Goal: Task Accomplishment & Management: Complete application form

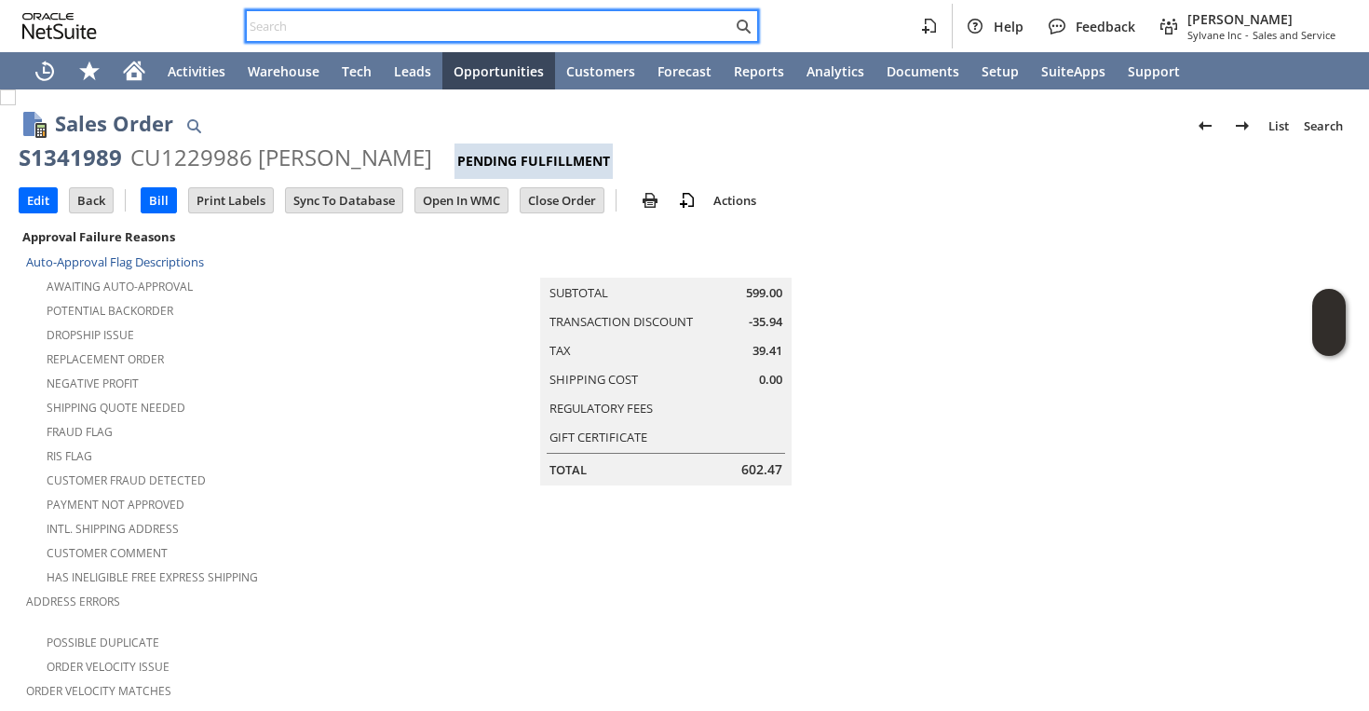
scroll to position [1212, 0]
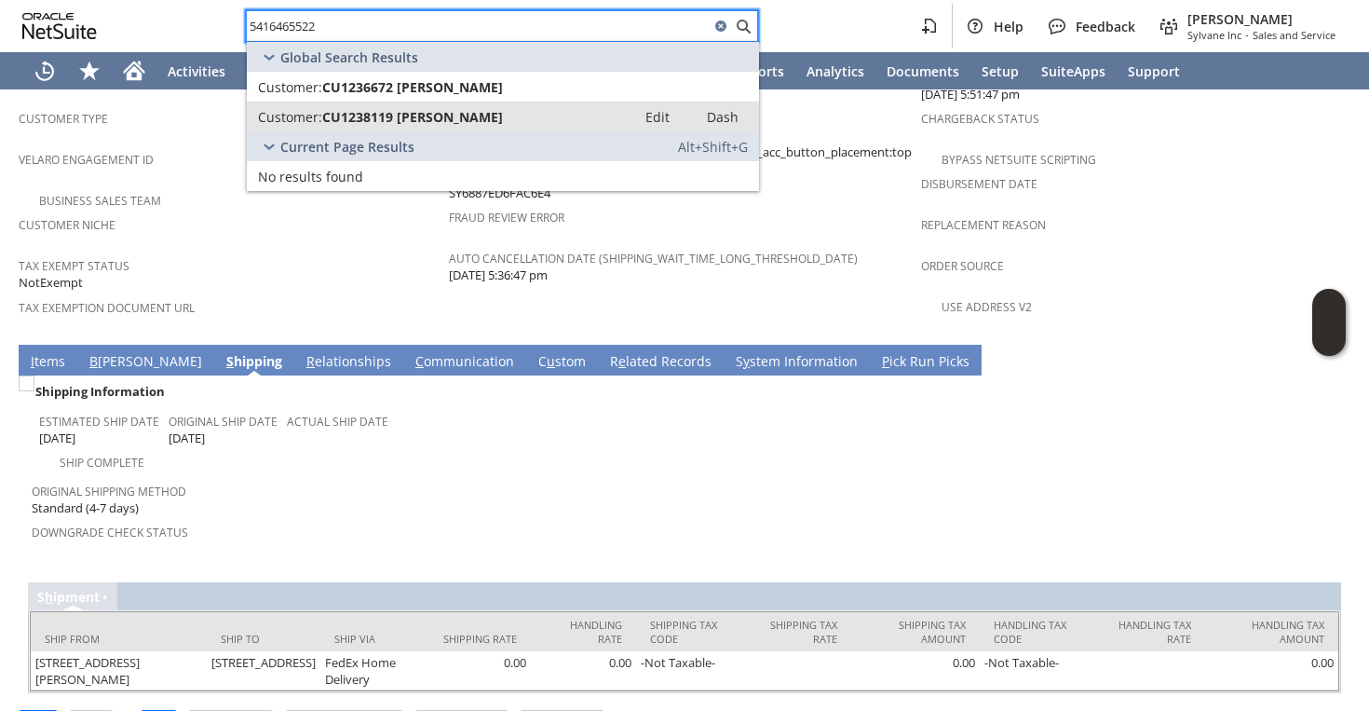
type input "5416465522"
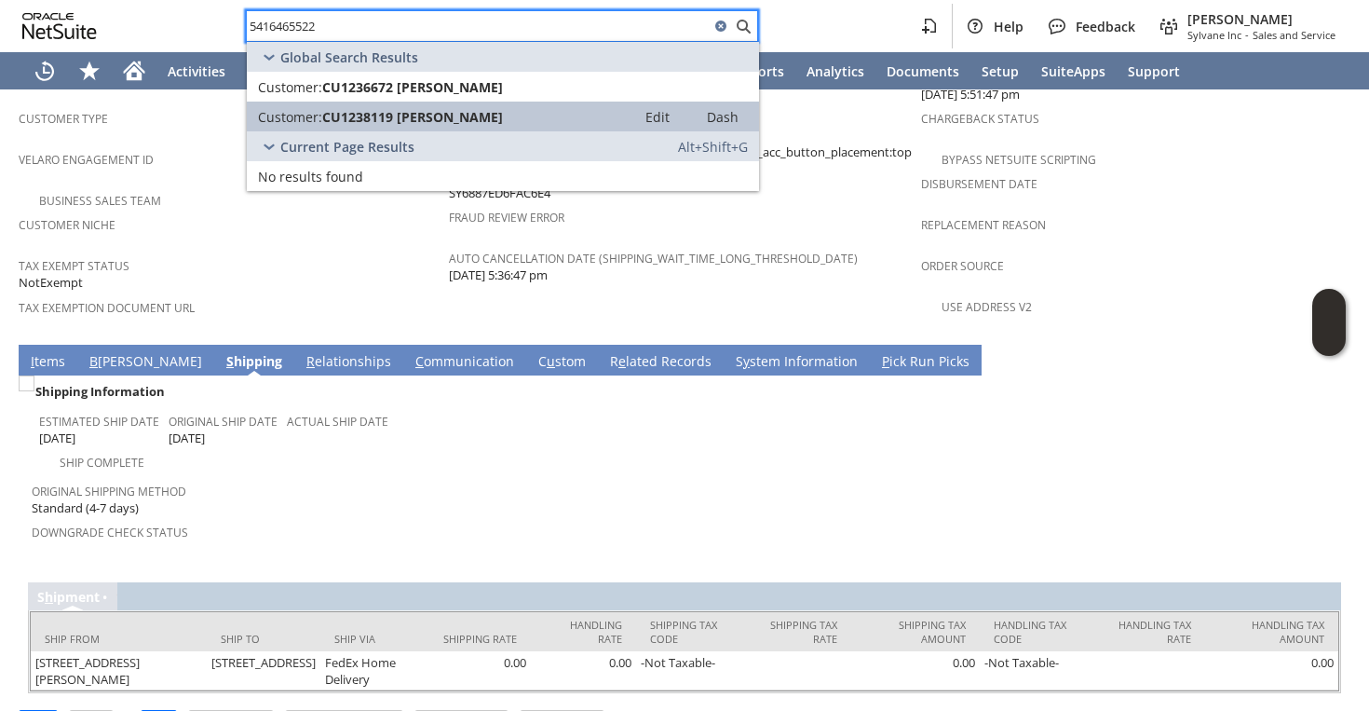
click at [496, 105] on link "Customer: CU1238119 [PERSON_NAME] Edit Dash" at bounding box center [503, 117] width 512 height 30
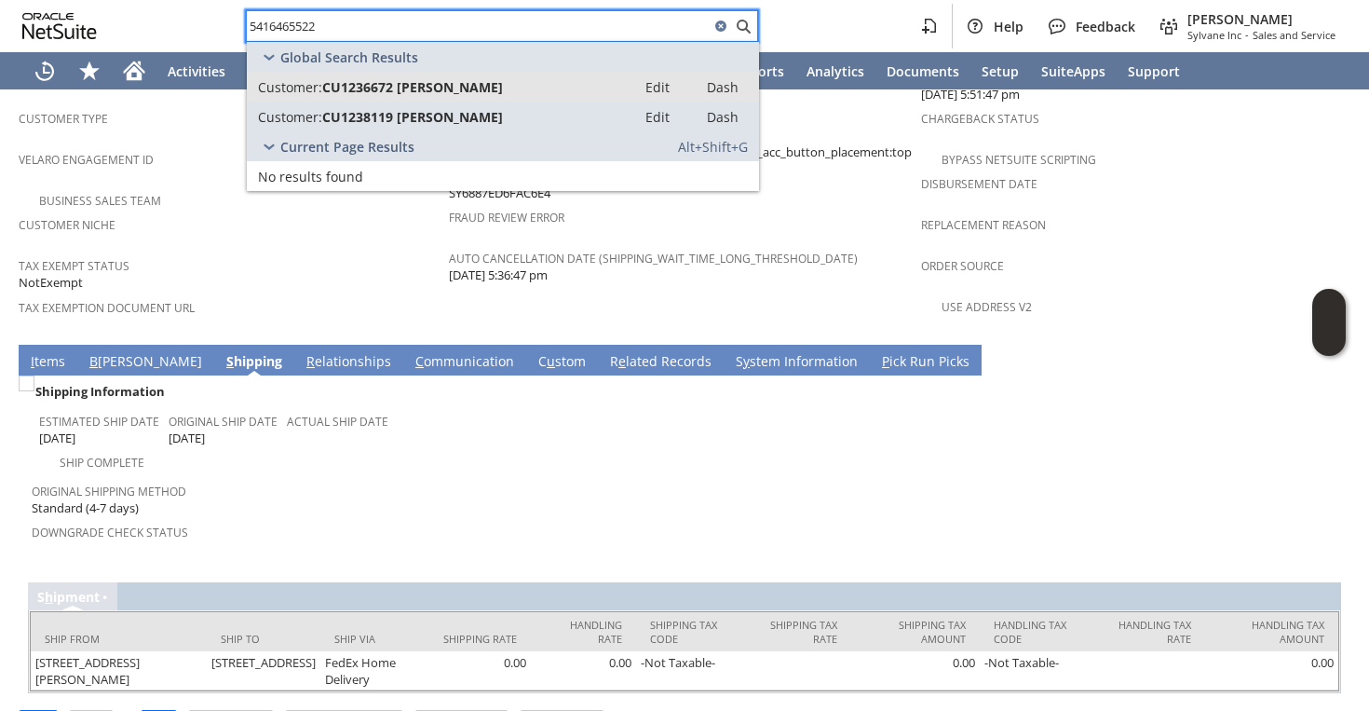
click at [487, 79] on span "CU1236672 brett rummerfield" at bounding box center [412, 87] width 181 height 18
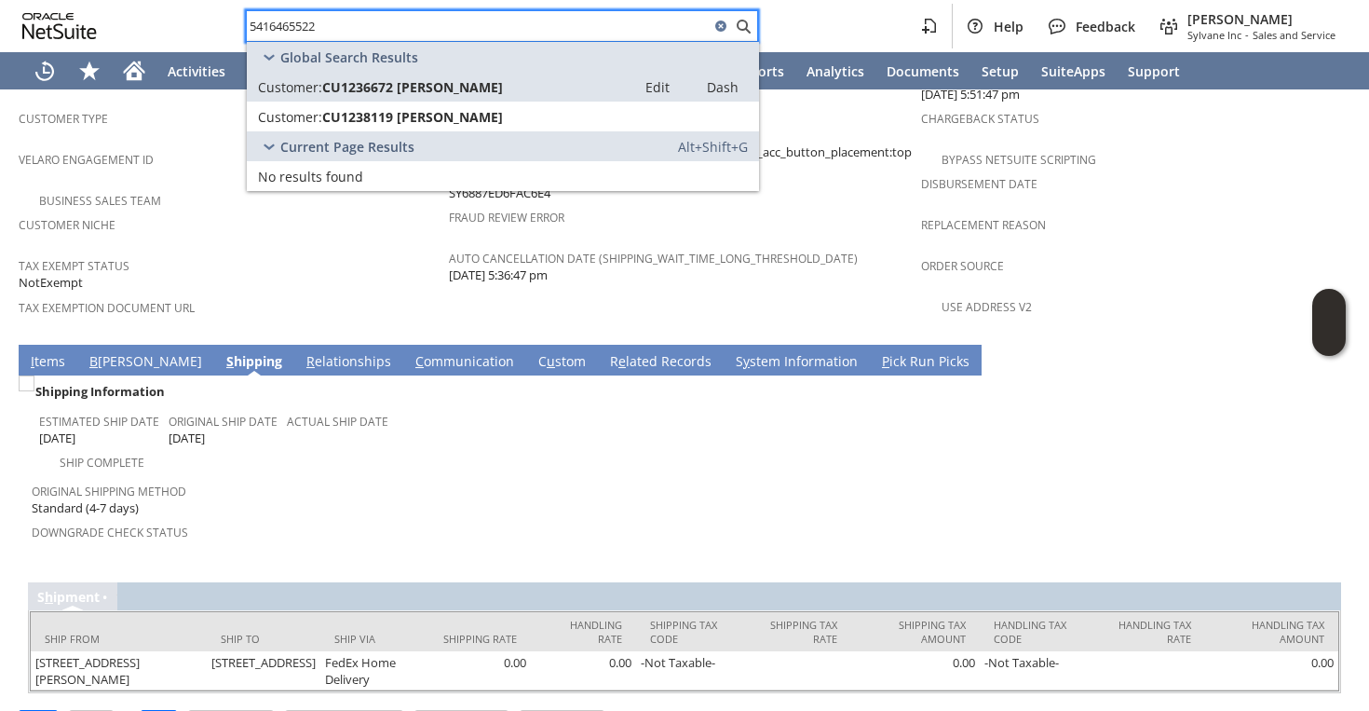
click at [509, 379] on div "Shipping Information" at bounding box center [355, 391] width 646 height 24
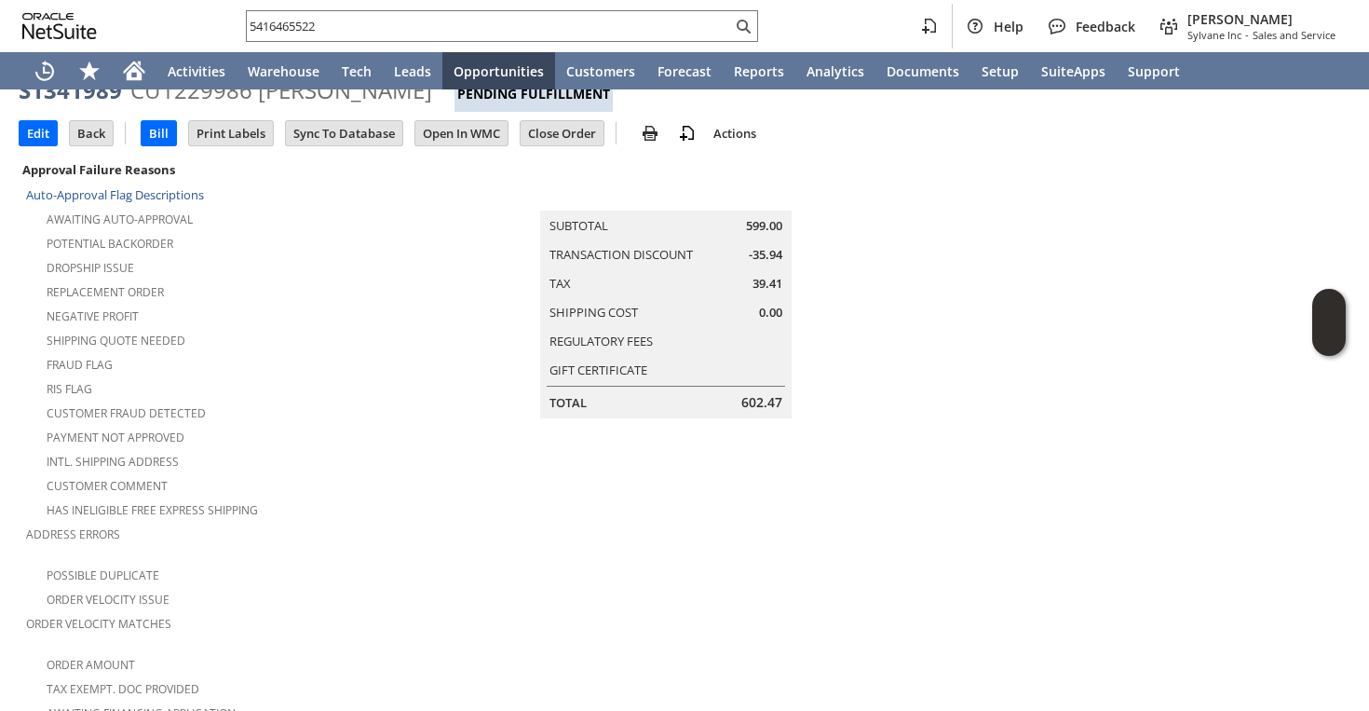
scroll to position [0, 0]
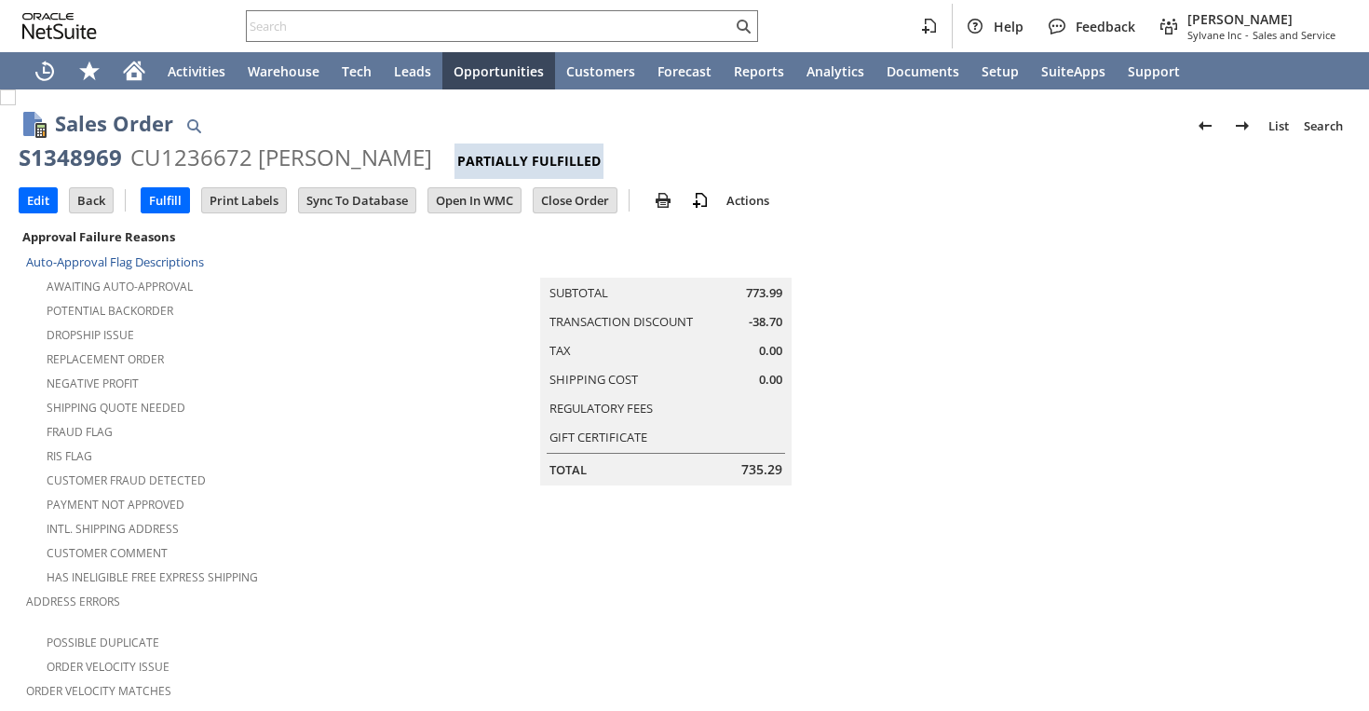
scroll to position [1252, 0]
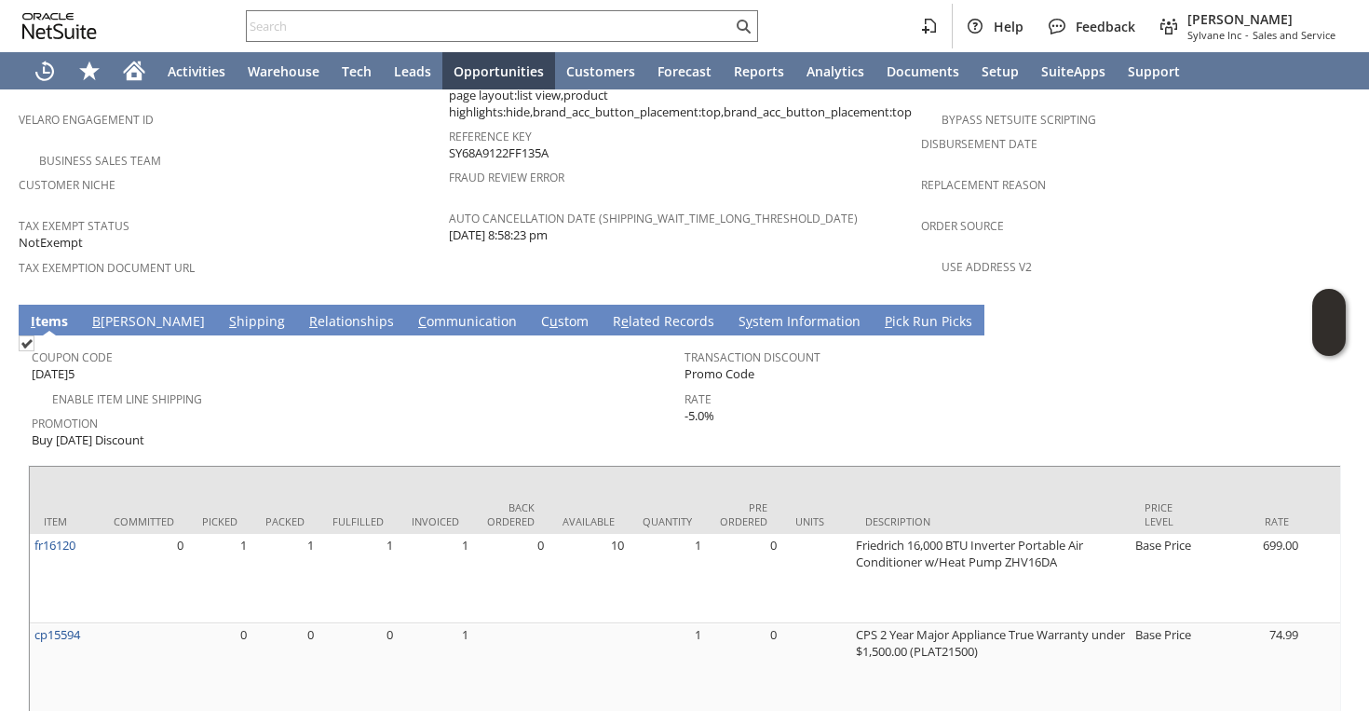
click at [224, 312] on link "S hipping" at bounding box center [256, 322] width 65 height 20
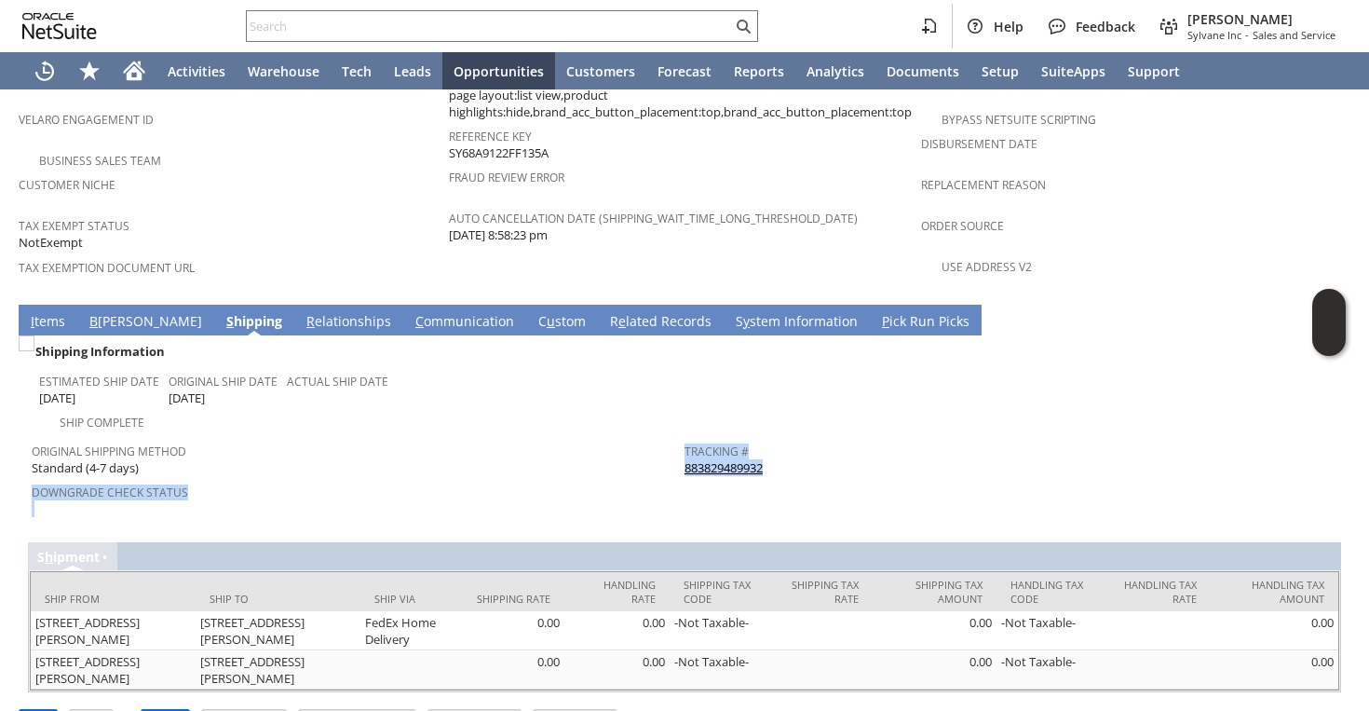
drag, startPoint x: 788, startPoint y: 419, endPoint x: 684, endPoint y: 417, distance: 104.3
click at [684, 433] on tr "Original Shipping Method Standard (4-7 days) Downgrade Check Status Tracking # …" at bounding box center [685, 476] width 1306 height 87
click at [776, 438] on div "Tracking # 883829489932" at bounding box center [1007, 457] width 644 height 39
drag, startPoint x: 770, startPoint y: 422, endPoint x: 686, endPoint y: 415, distance: 85.0
click at [686, 438] on div "Tracking # 883829489932" at bounding box center [1007, 457] width 644 height 39
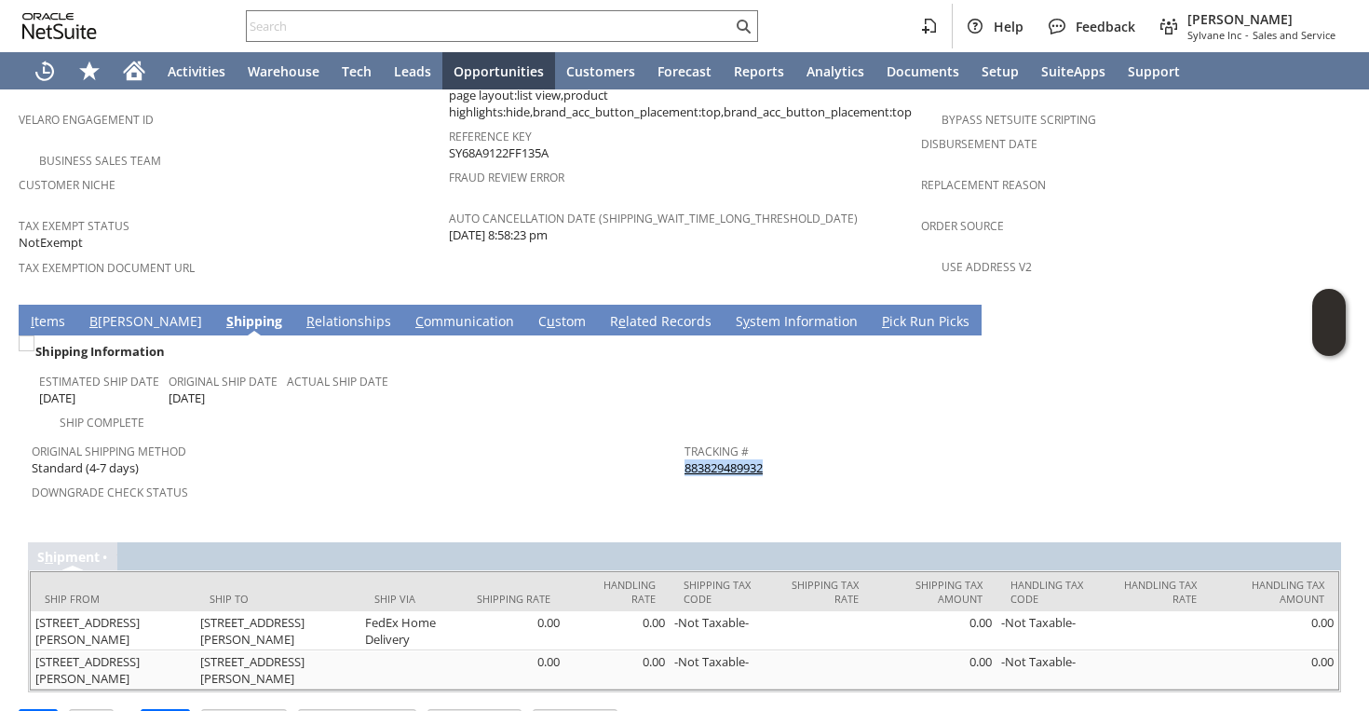
copy link "883829489932"
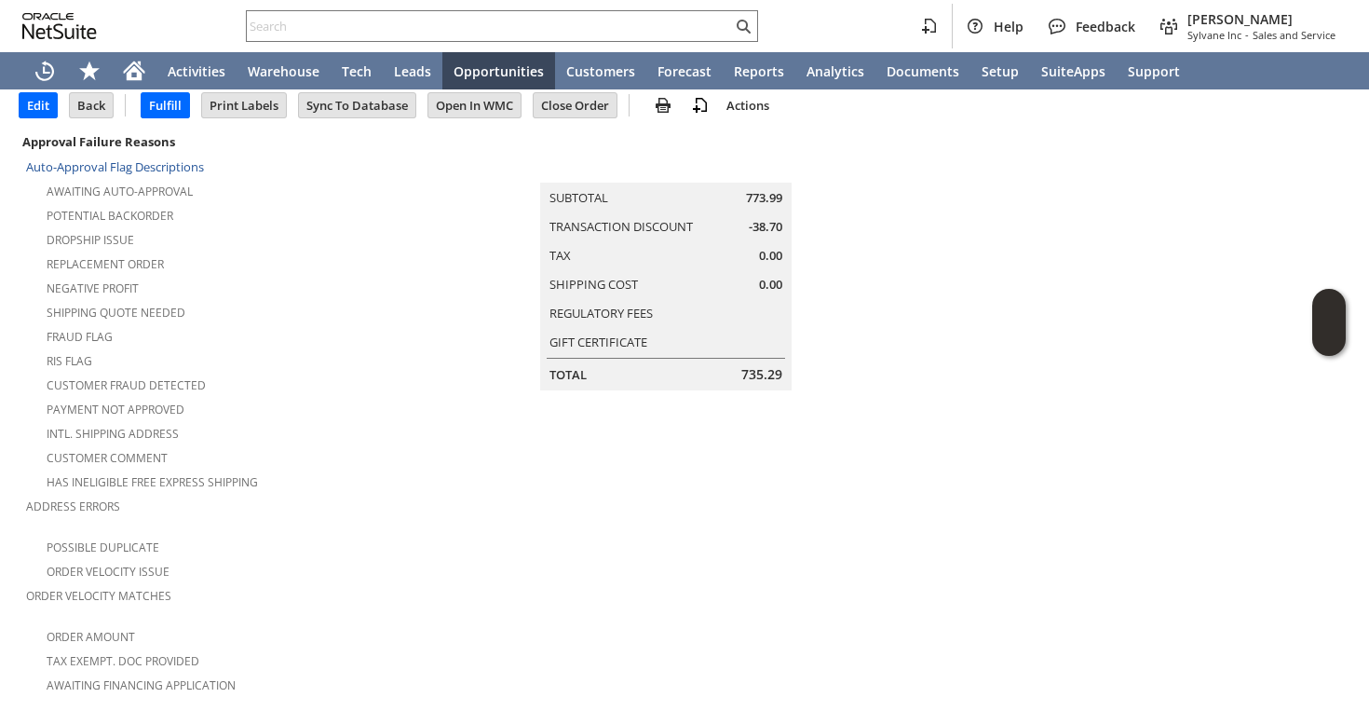
scroll to position [0, 0]
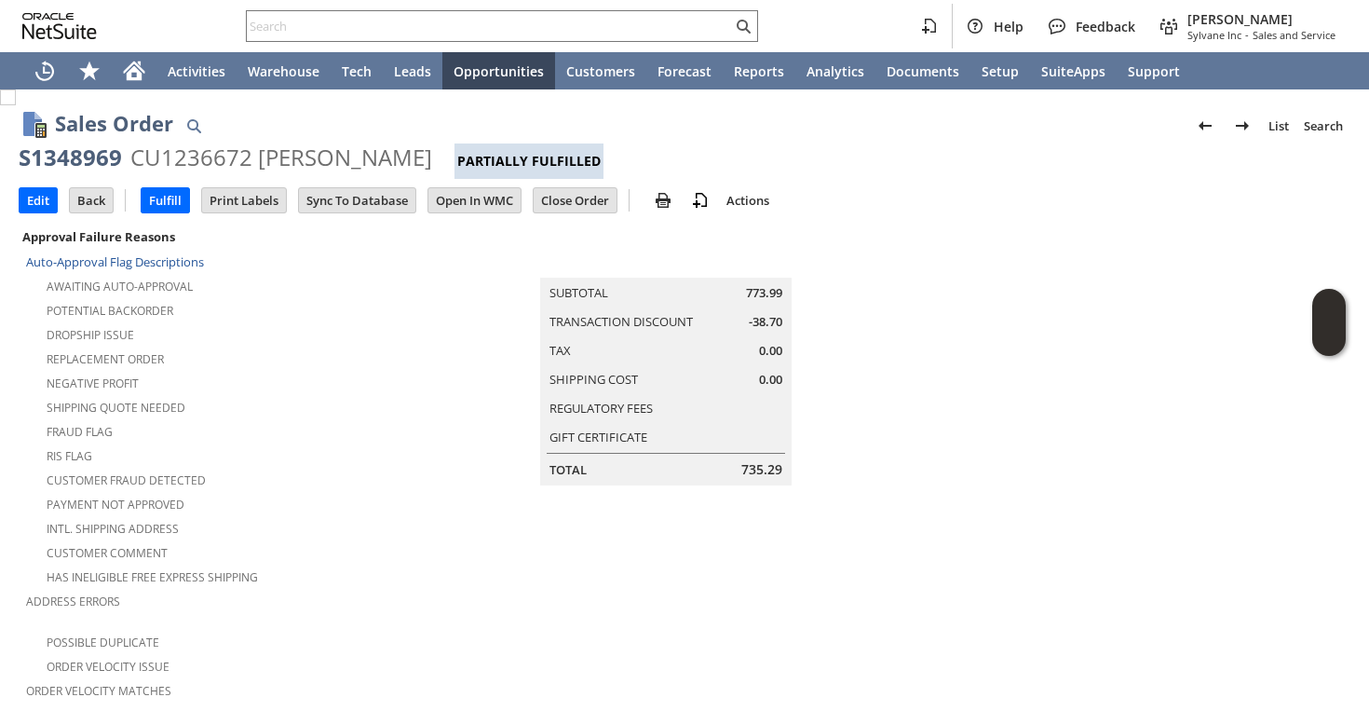
drag, startPoint x: 249, startPoint y: 156, endPoint x: 443, endPoint y: 161, distance: 194.8
click at [443, 160] on div "S1348969 CU1236672 brett rummerfield Partially Fulfilled" at bounding box center [685, 161] width 1332 height 36
copy div "brett rummerfield"
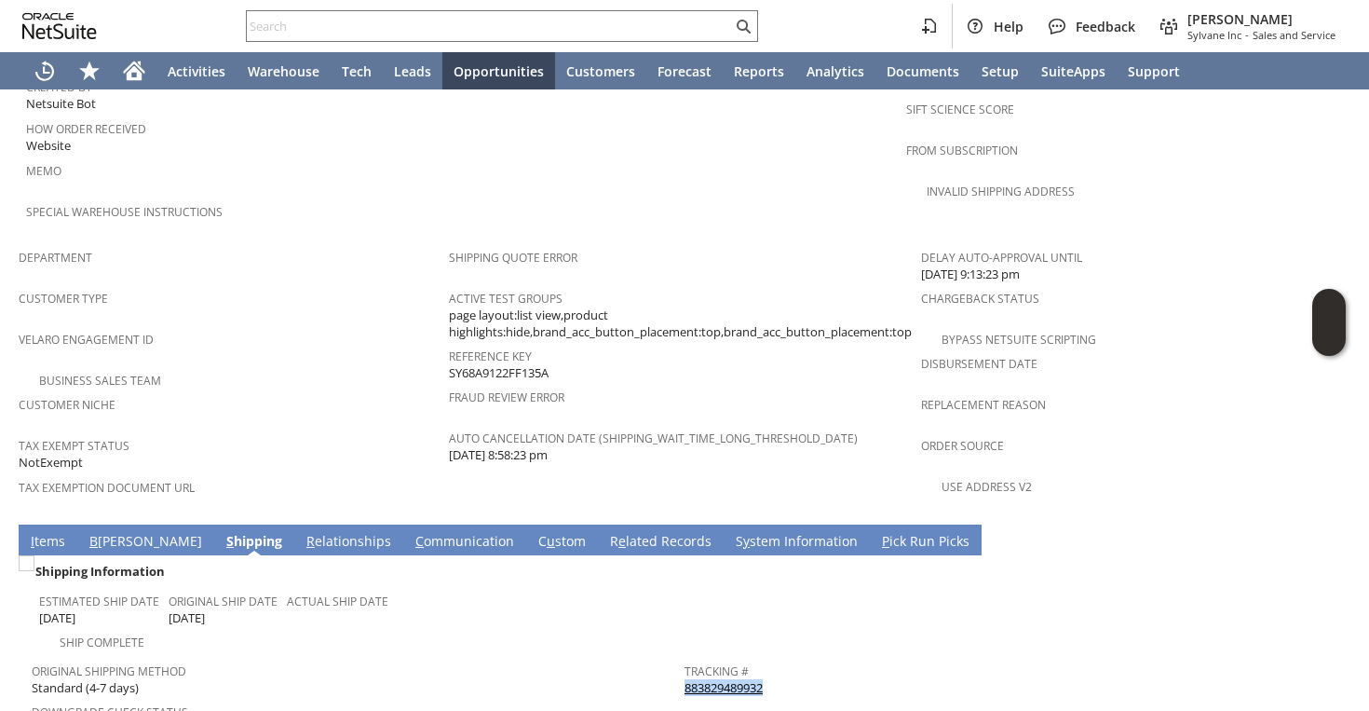
scroll to position [1279, 0]
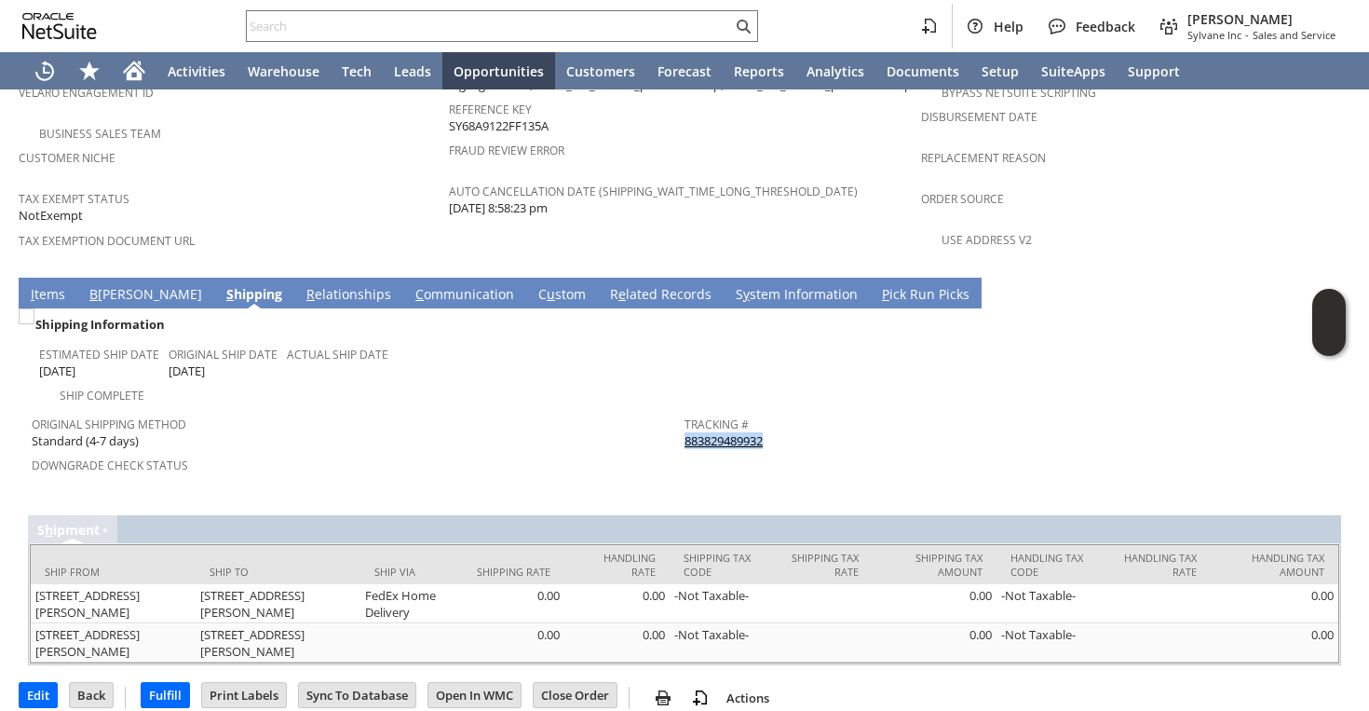
drag, startPoint x: 772, startPoint y: 388, endPoint x: 685, endPoint y: 387, distance: 87.6
click at [685, 411] on div "Tracking # 883829489932" at bounding box center [1007, 430] width 644 height 39
copy link "883829489932"
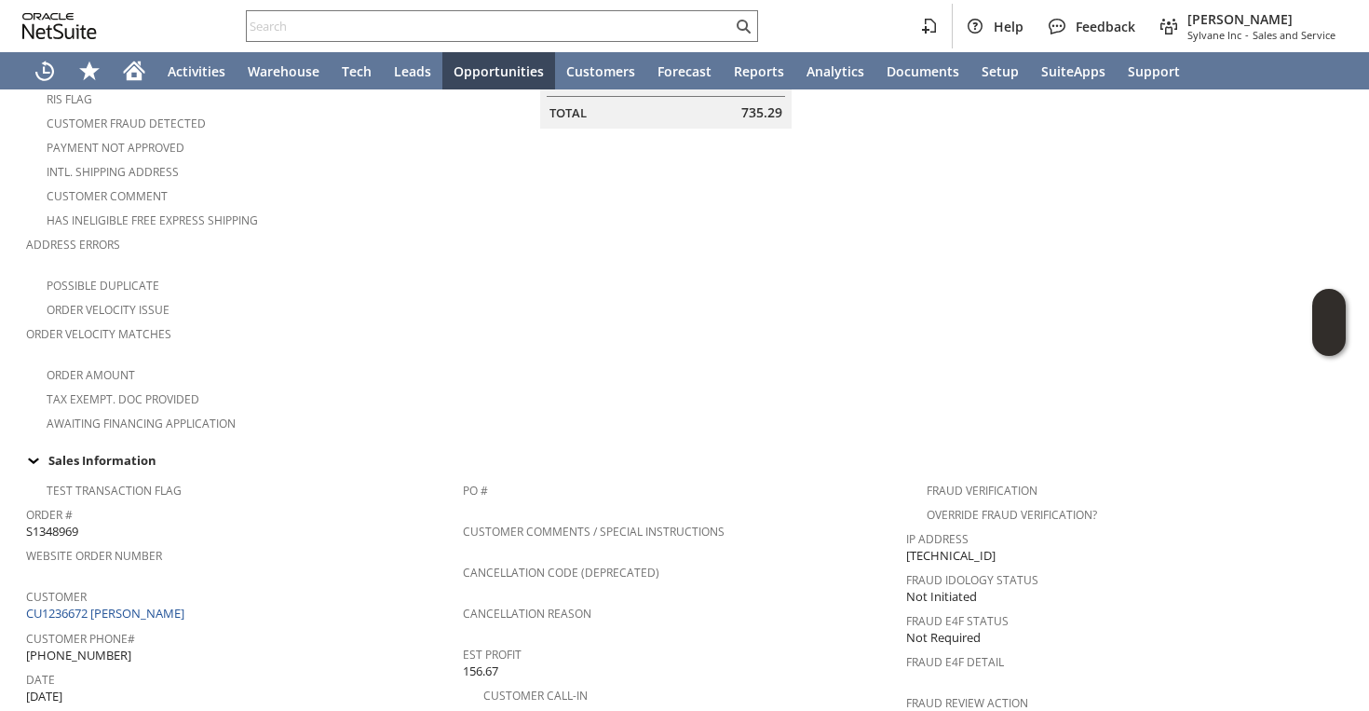
scroll to position [374, 0]
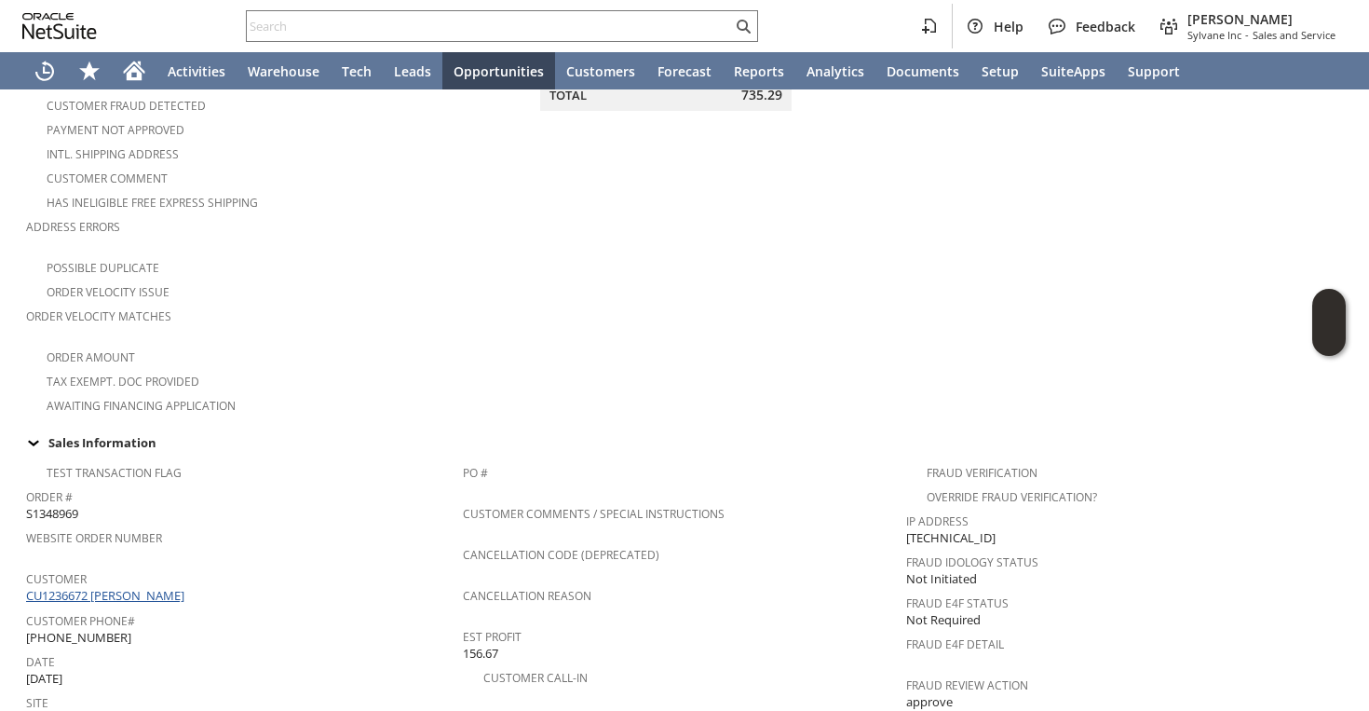
click at [151, 587] on link "CU1236672 brett rummerfield" at bounding box center [107, 595] width 163 height 17
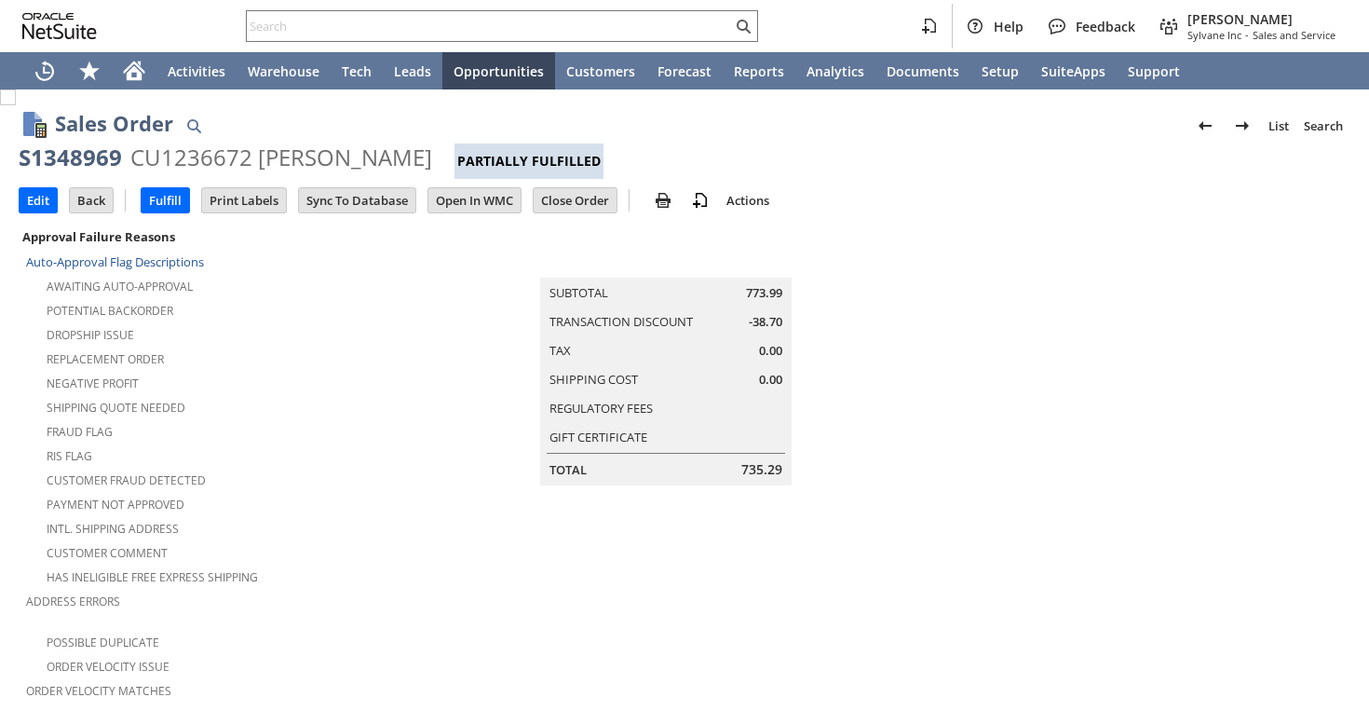
scroll to position [1252, 0]
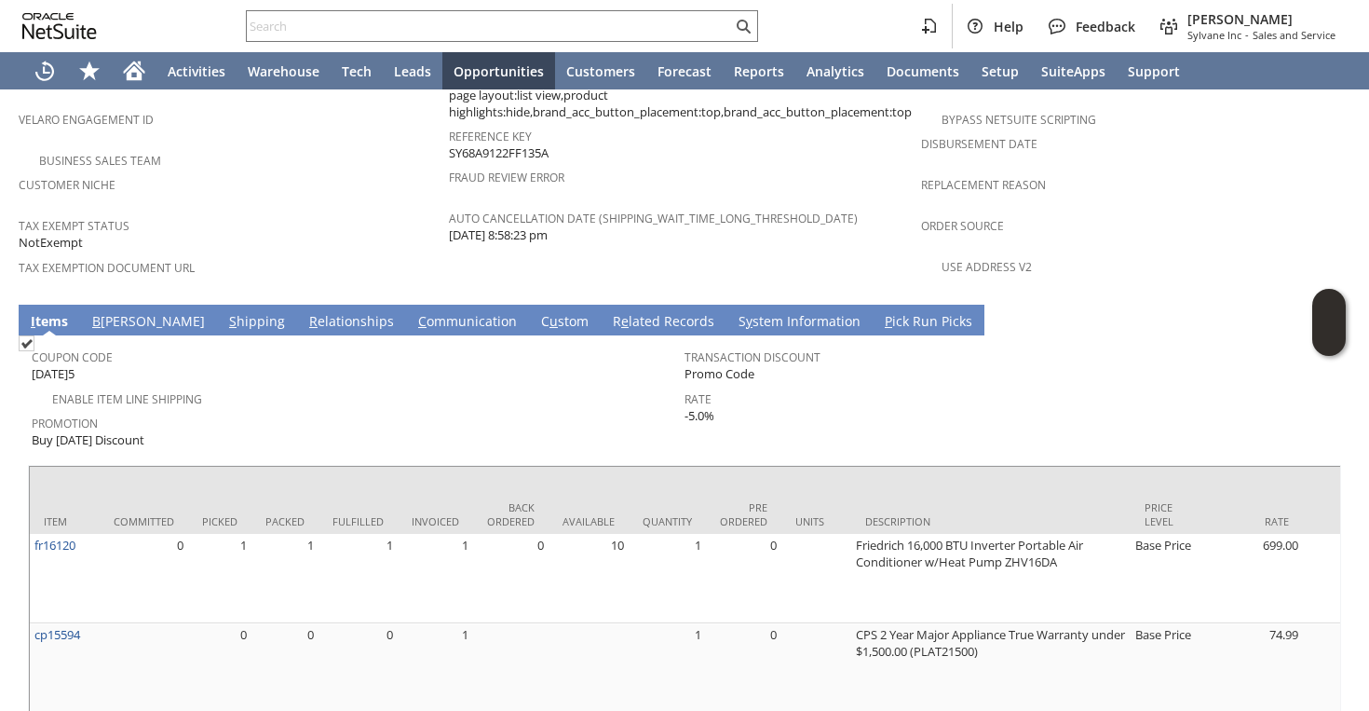
click at [414, 312] on link "C ommunication" at bounding box center [468, 322] width 108 height 20
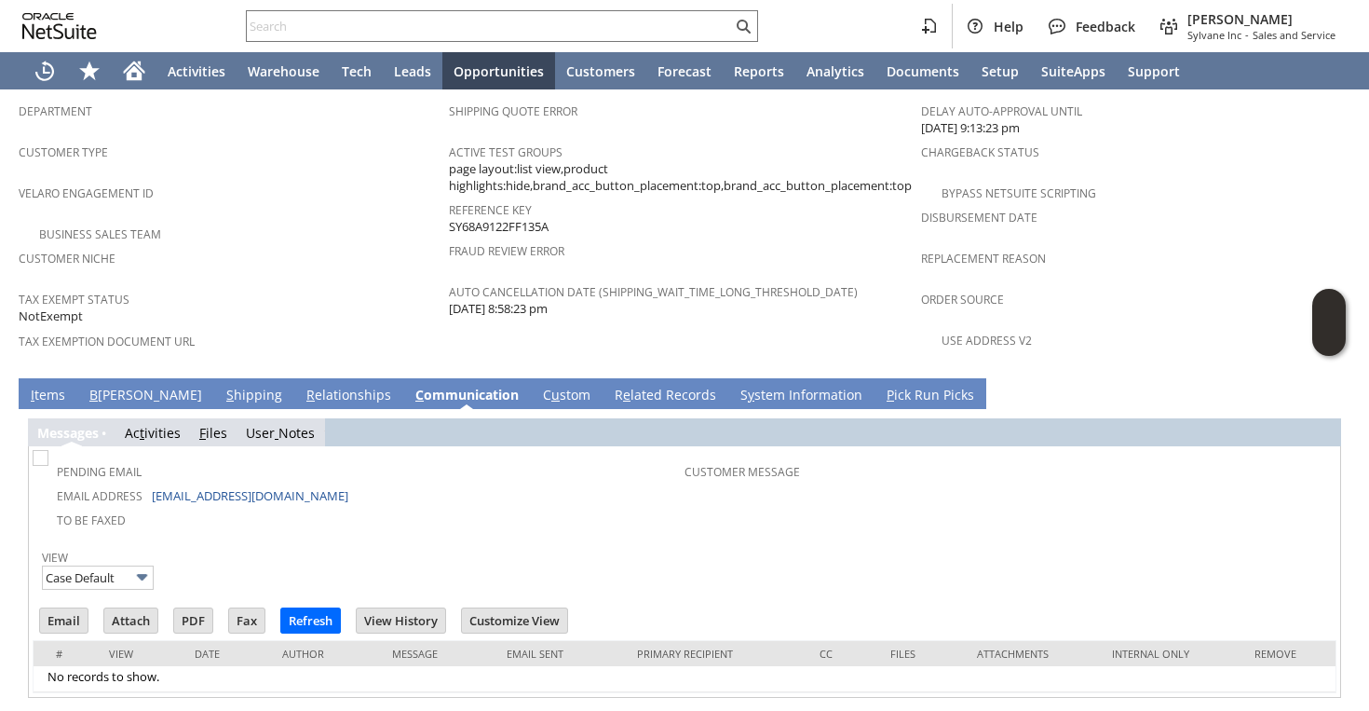
scroll to position [0, 0]
click at [60, 607] on td "Email" at bounding box center [63, 620] width 49 height 26
click at [57, 608] on input "Email" at bounding box center [64, 620] width 48 height 24
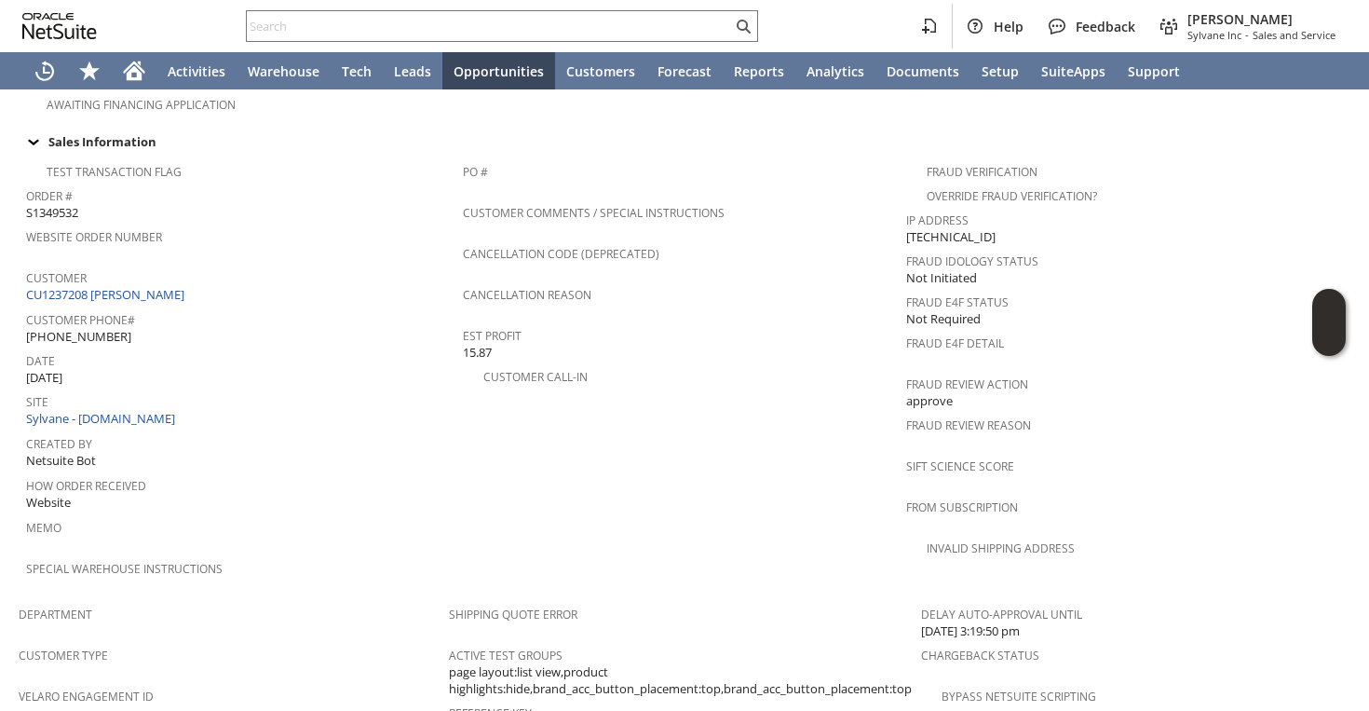
scroll to position [484, 0]
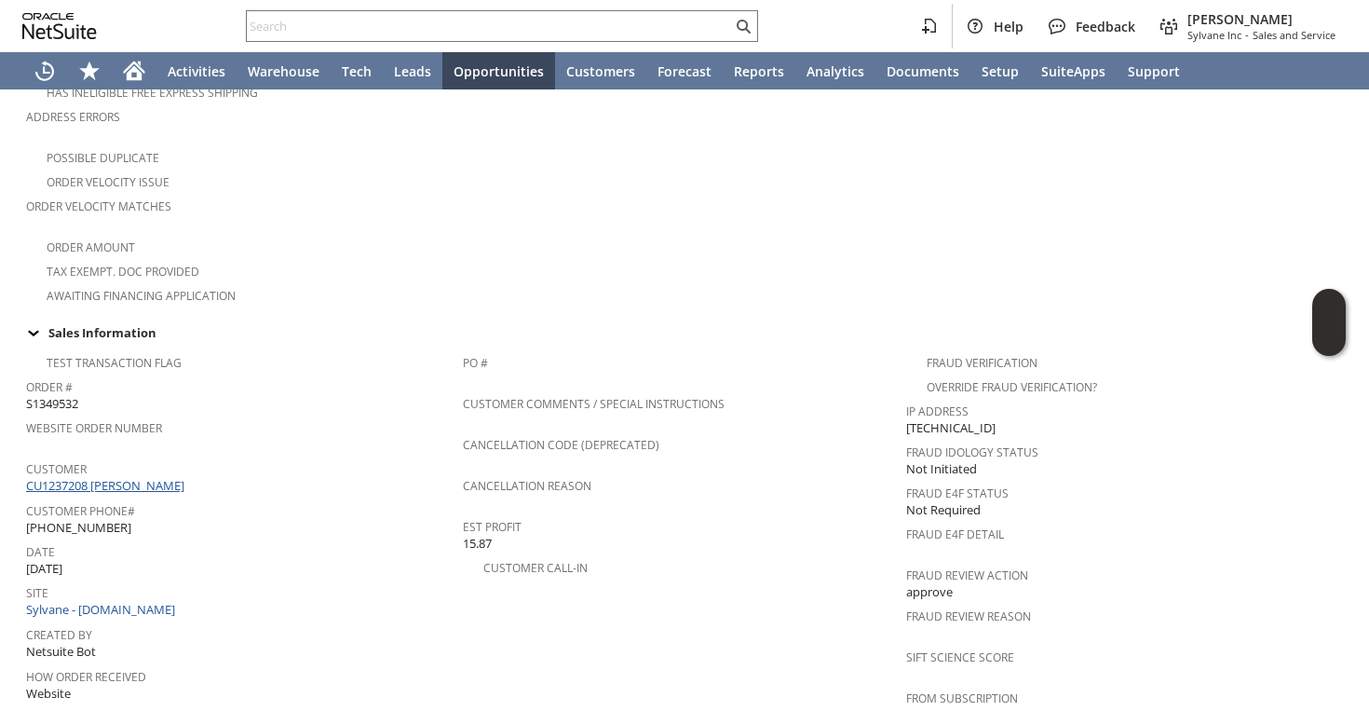
click at [101, 477] on link "CU1237208 Ben Li" at bounding box center [107, 485] width 163 height 17
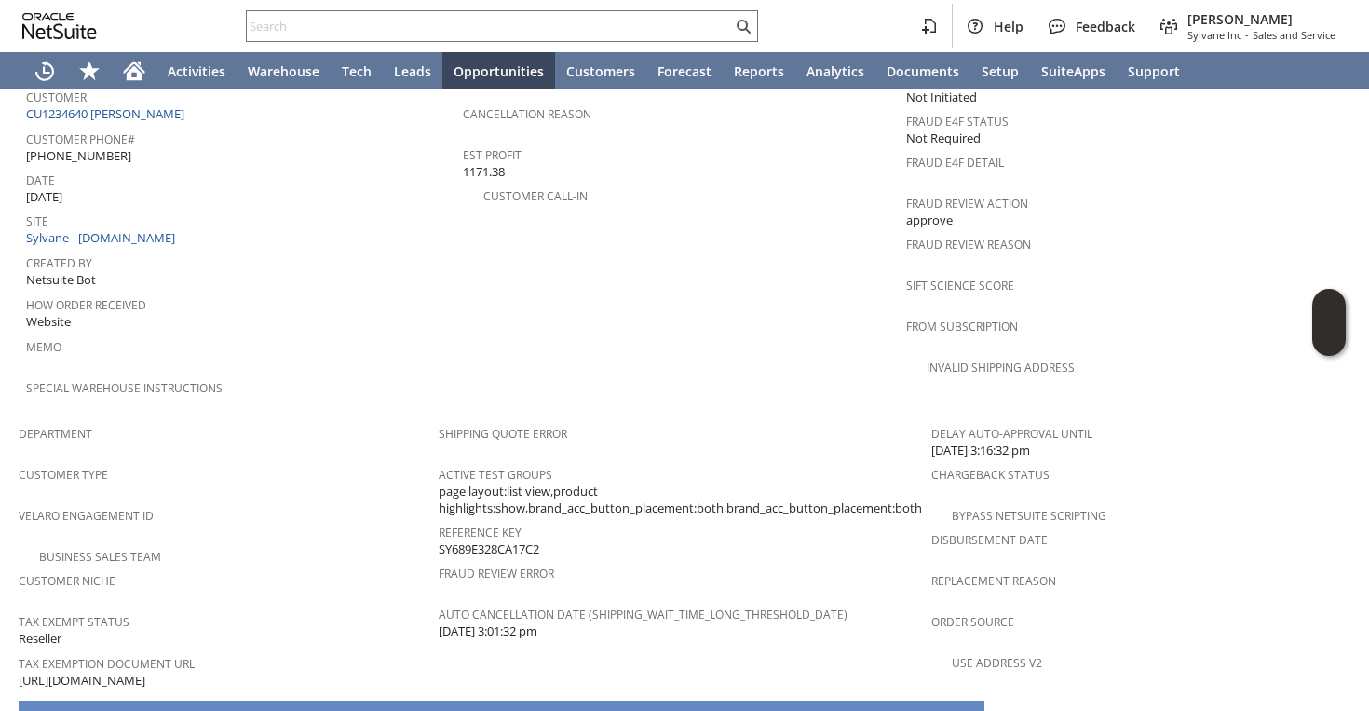
scroll to position [1178, 0]
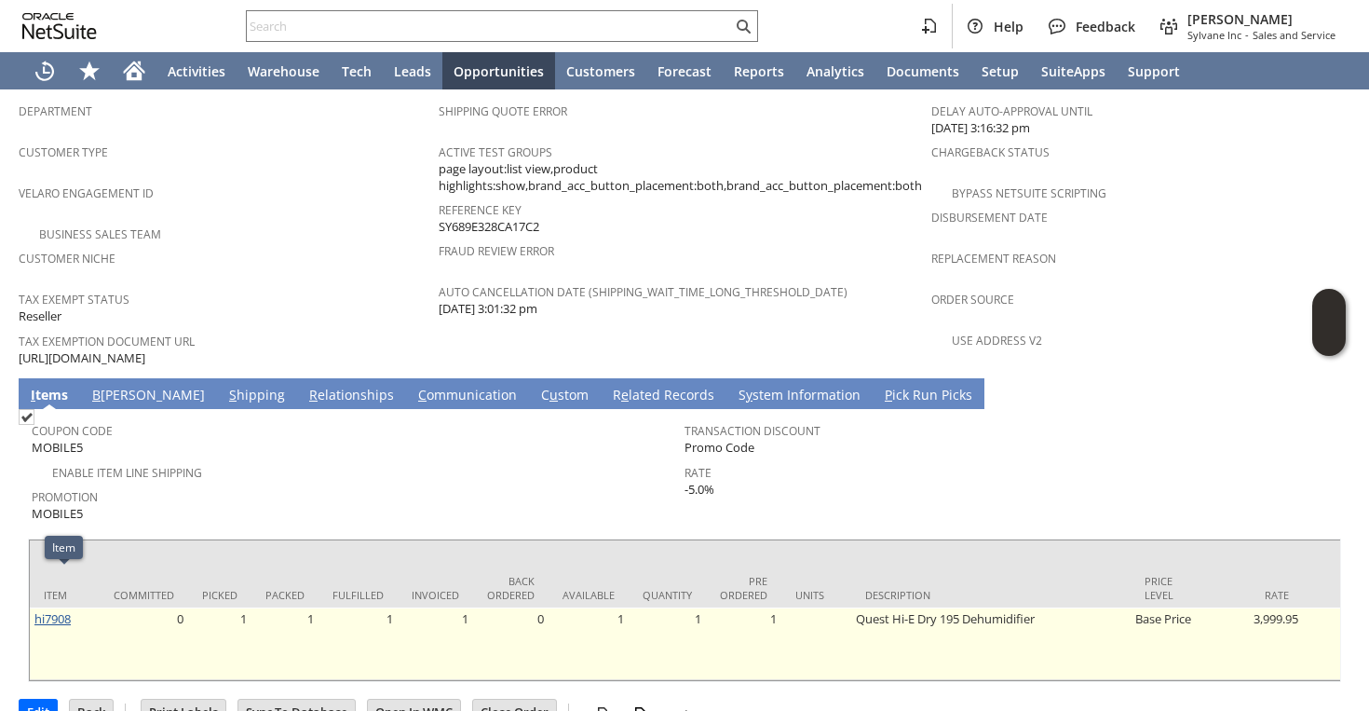
click at [51, 610] on link "hi7908" at bounding box center [52, 618] width 36 height 17
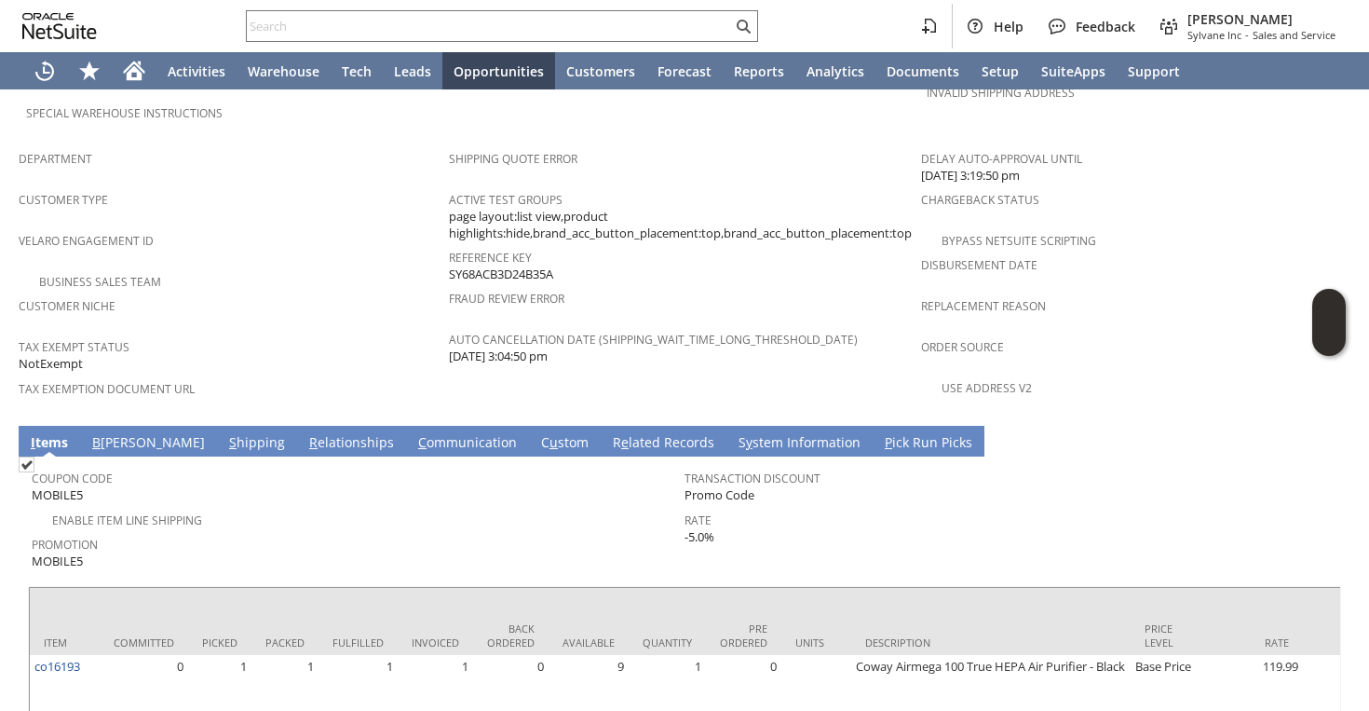
click at [511, 531] on span "Promotion" at bounding box center [354, 541] width 644 height 21
click at [370, 333] on div "Tax Exempt Status NotExempt" at bounding box center [229, 353] width 421 height 40
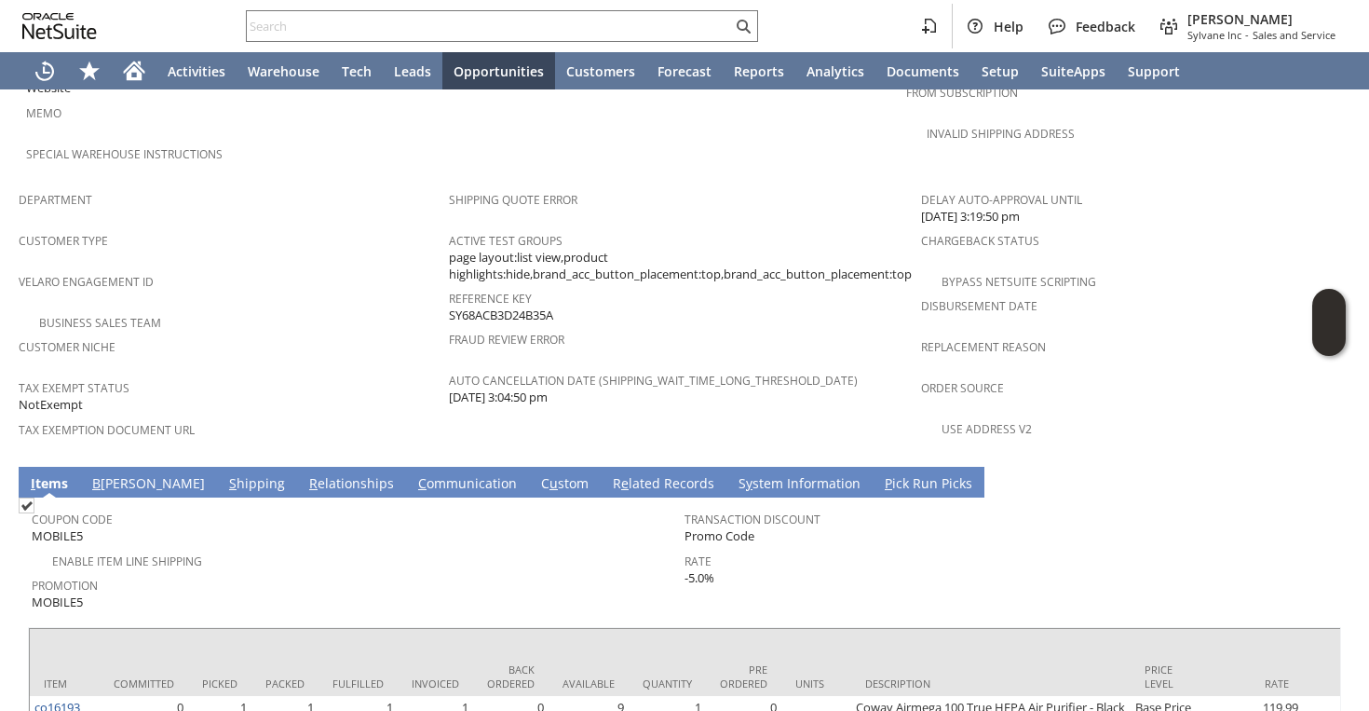
scroll to position [1178, 0]
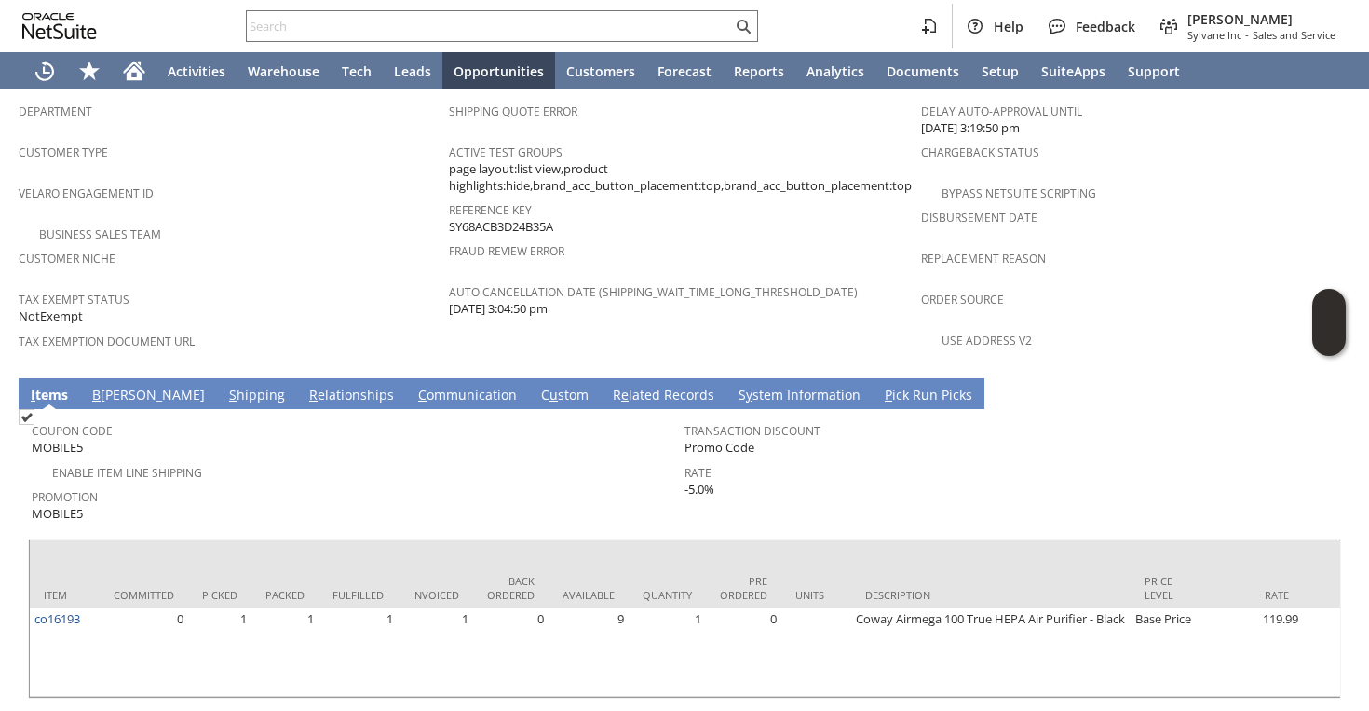
click at [224, 386] on link "S hipping" at bounding box center [256, 396] width 65 height 20
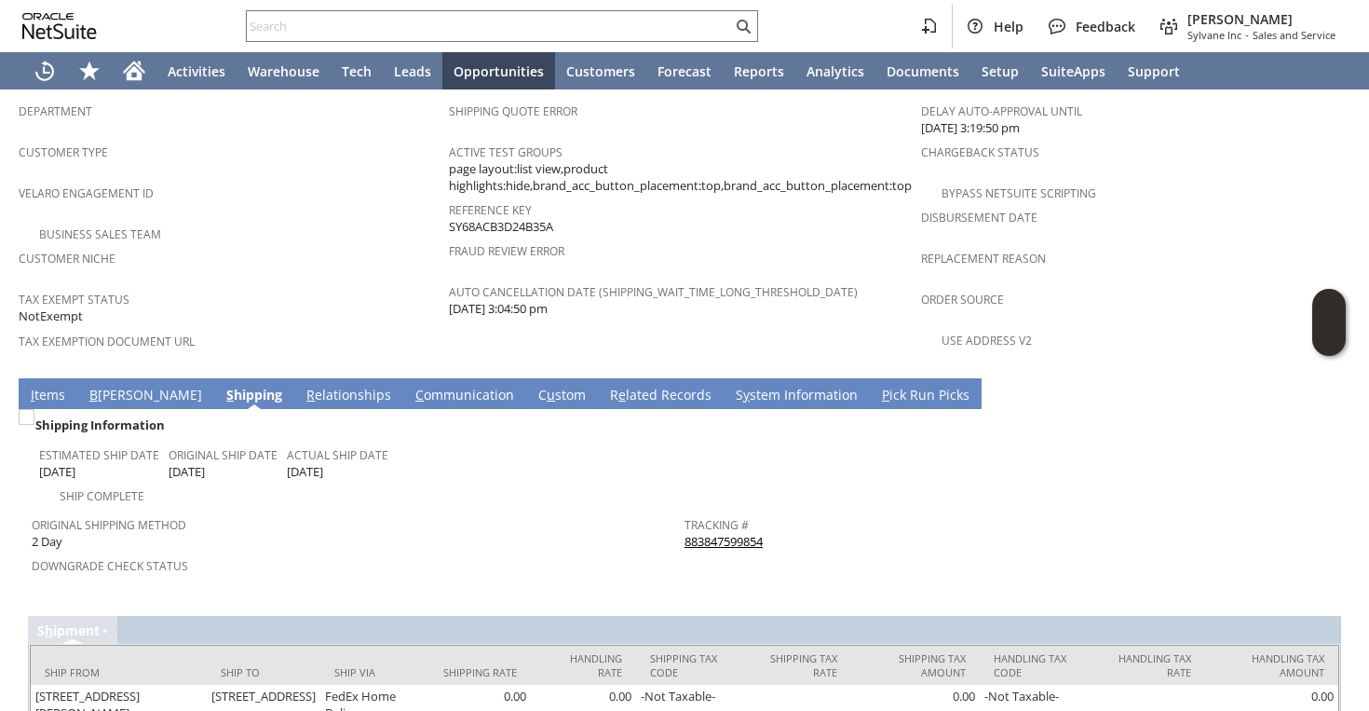
scroll to position [1189, 0]
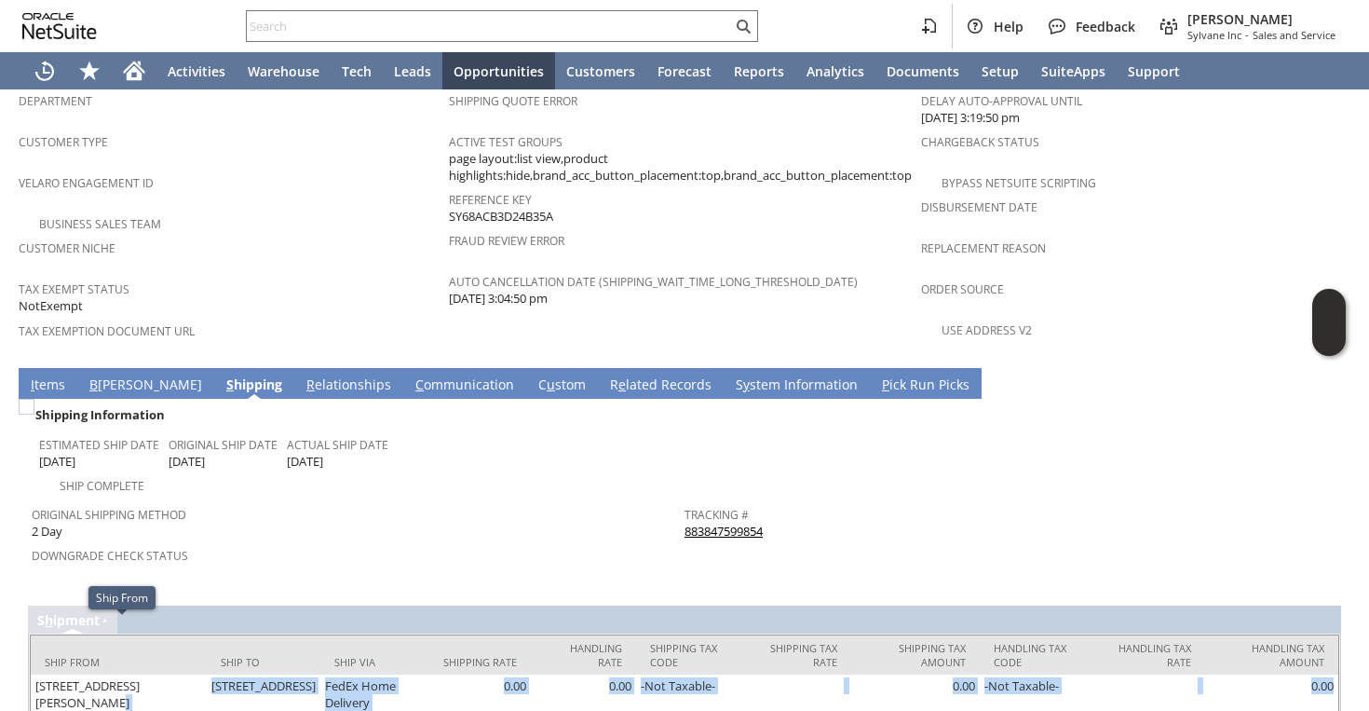
drag, startPoint x: 211, startPoint y: 624, endPoint x: 324, endPoint y: 661, distance: 119.6
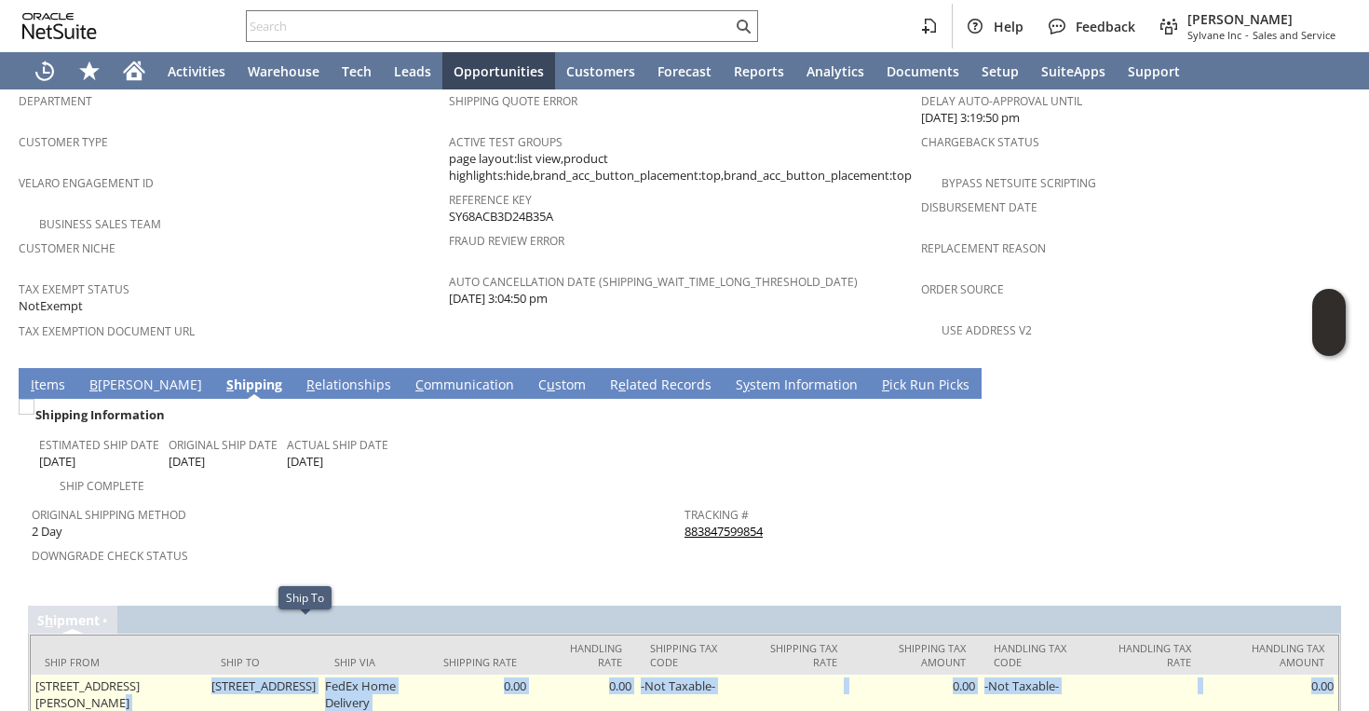
click at [320, 674] on td "7920 Fox Run Ln Philadelphia PA 19111 United States" at bounding box center [264, 693] width 114 height 39
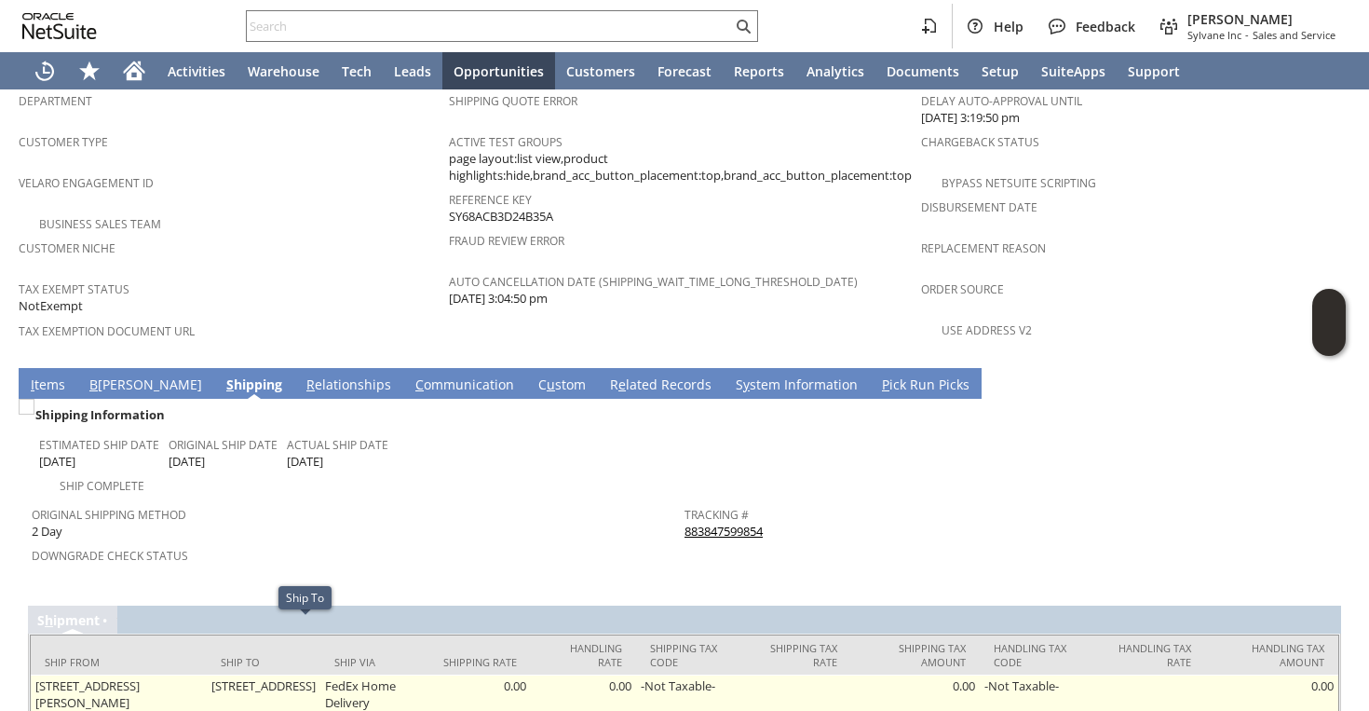
drag, startPoint x: 350, startPoint y: 646, endPoint x: 220, endPoint y: 629, distance: 131.6
click at [220, 674] on td "7920 Fox Run Ln Philadelphia PA 19111 United States" at bounding box center [264, 693] width 114 height 39
copy td "7920 Fox Run Ln Philadelphia PA 19111 United States"
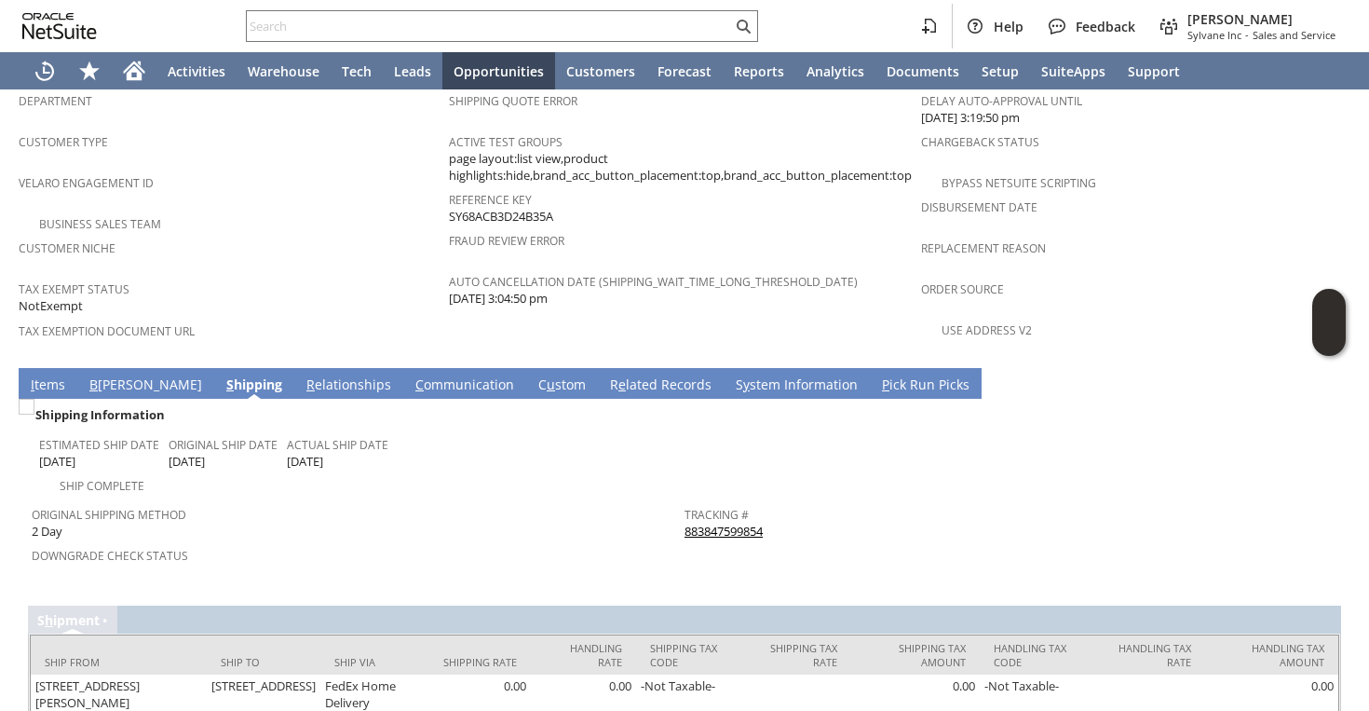
copy td "7920 Fox Run Ln Philadelphia PA 19111 United States"
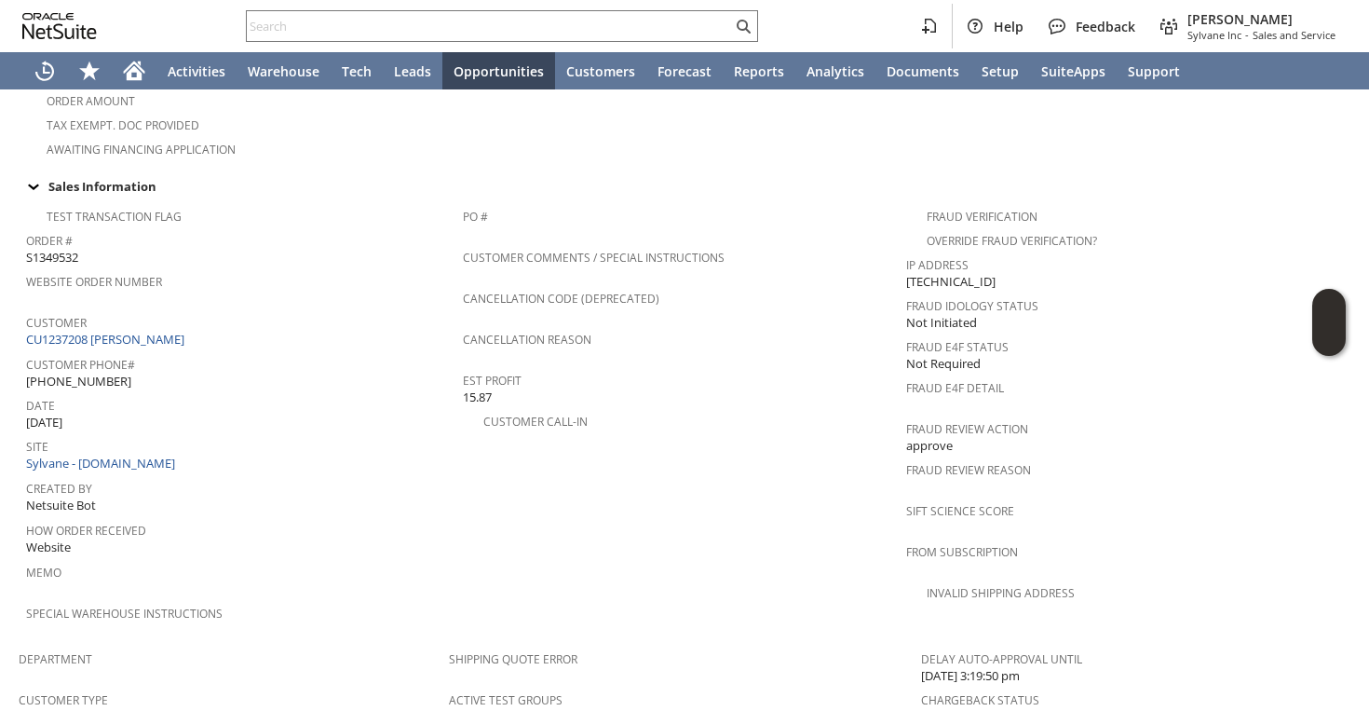
scroll to position [376, 0]
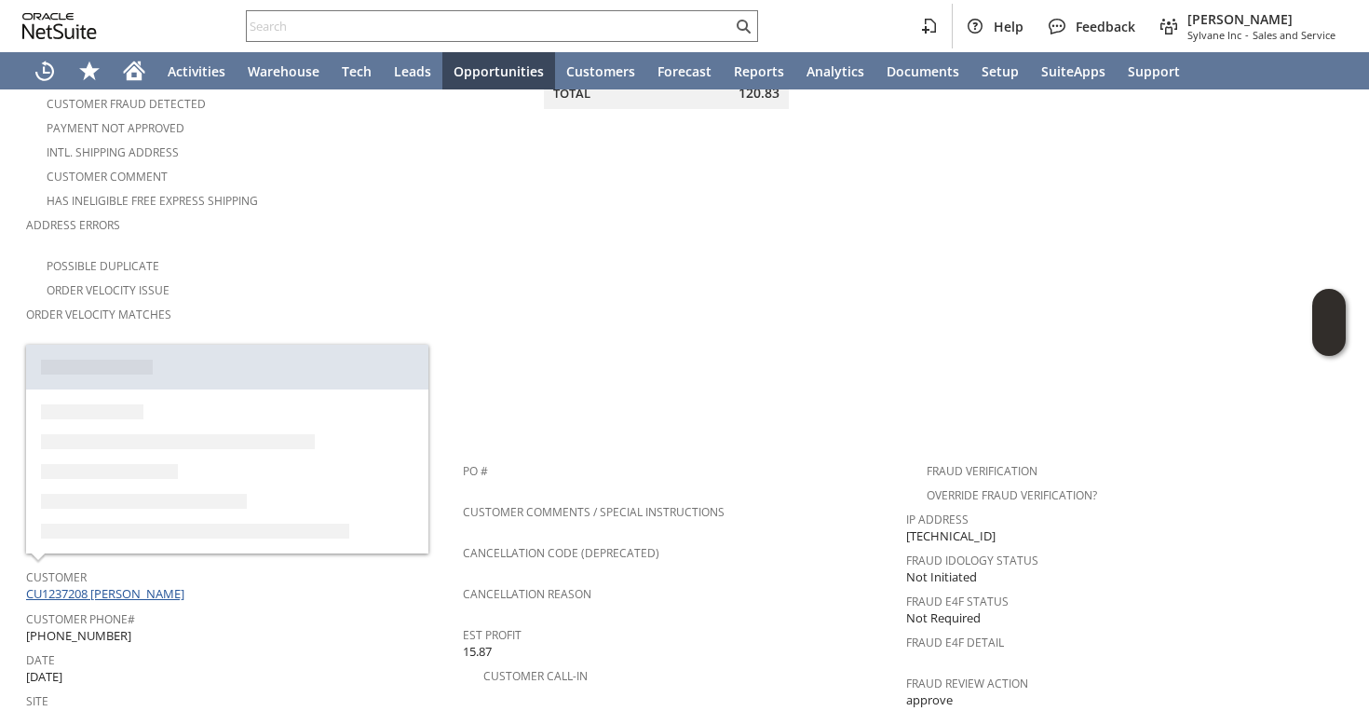
click at [108, 585] on link "CU1237208 [PERSON_NAME]" at bounding box center [107, 593] width 163 height 17
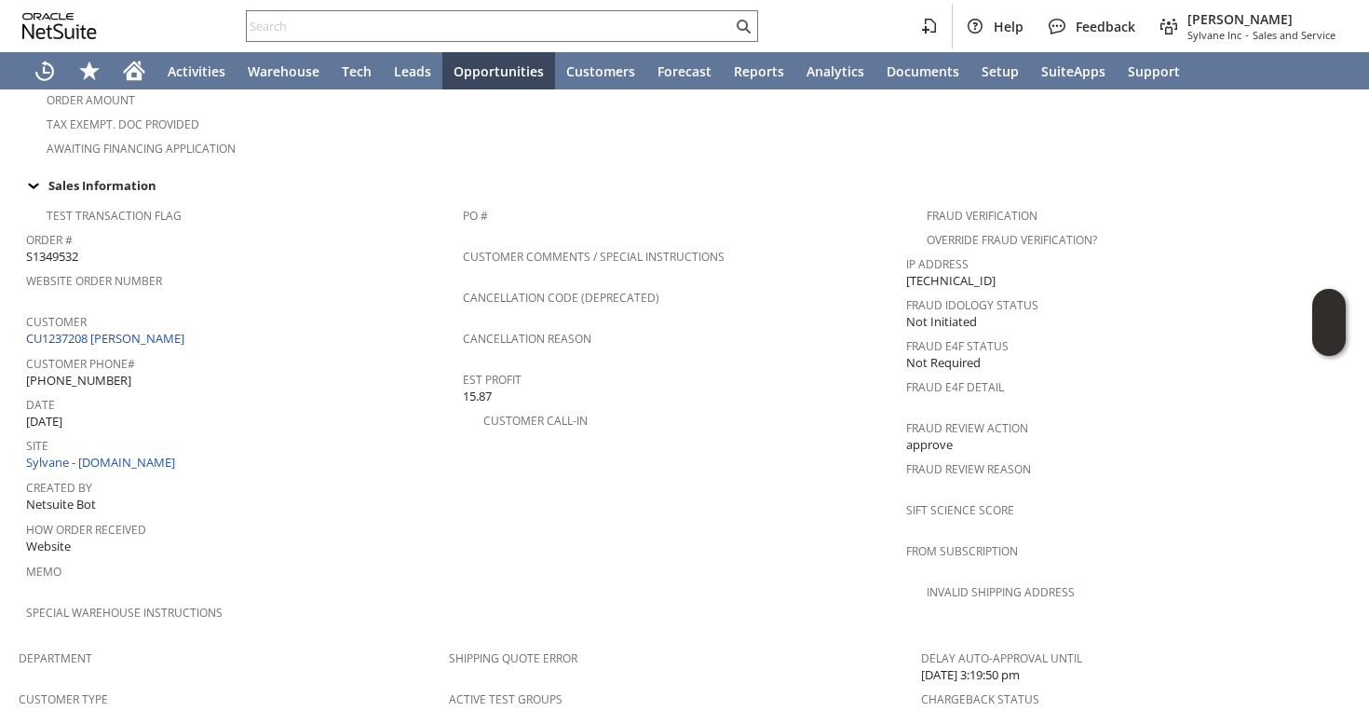
scroll to position [735, 0]
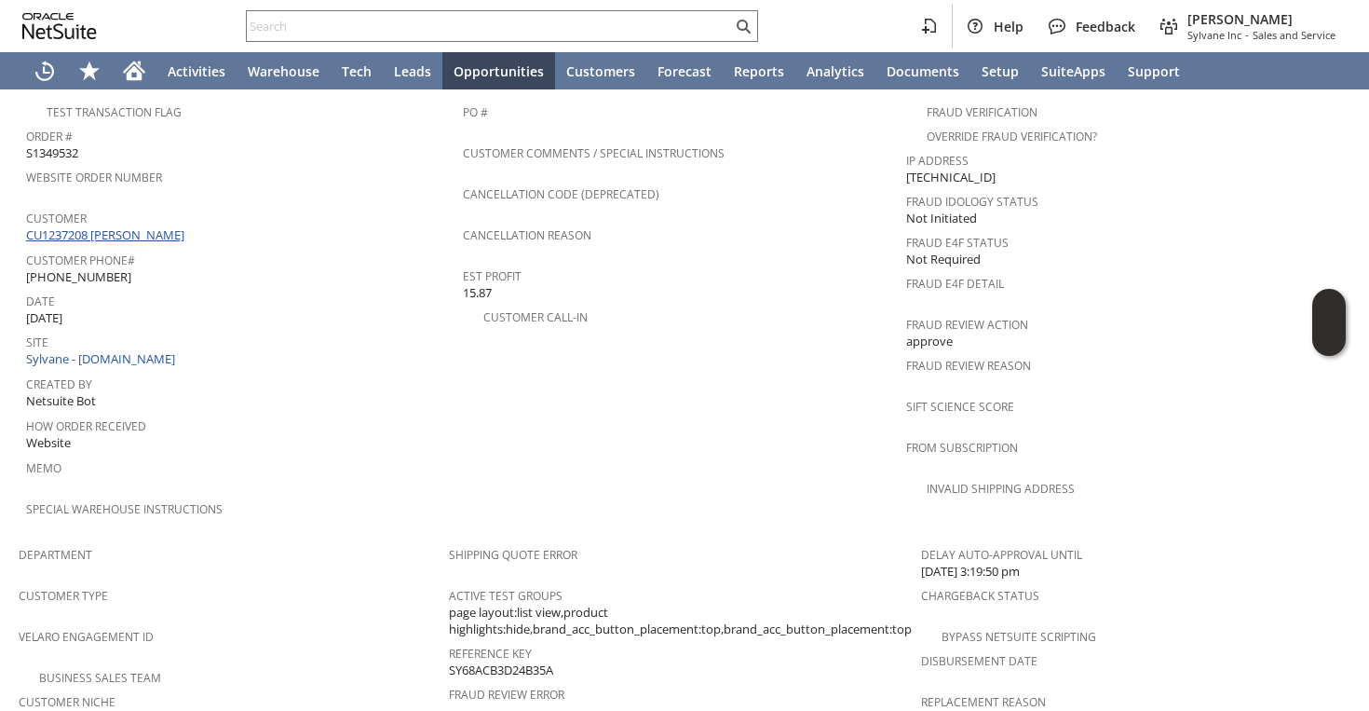
click at [109, 226] on link "CU1237208 [PERSON_NAME]" at bounding box center [107, 234] width 163 height 17
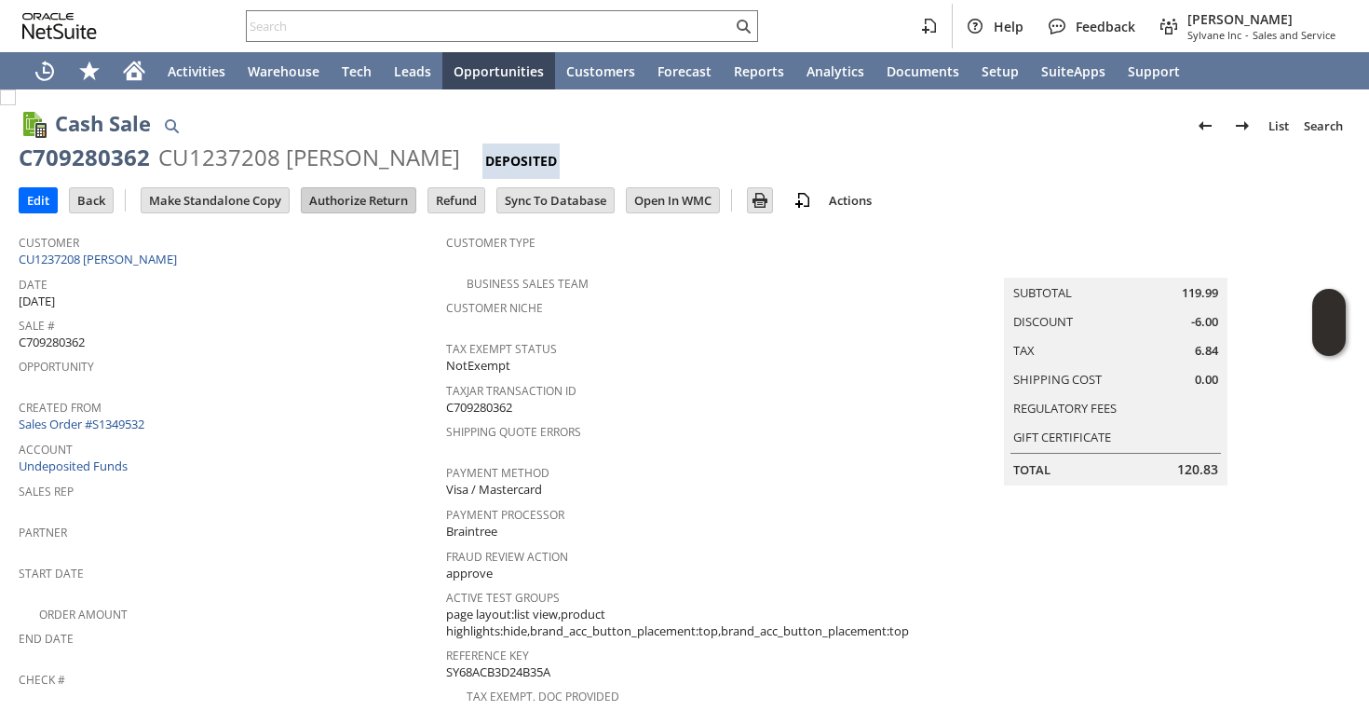
click at [354, 209] on input "Authorize Return" at bounding box center [359, 200] width 114 height 24
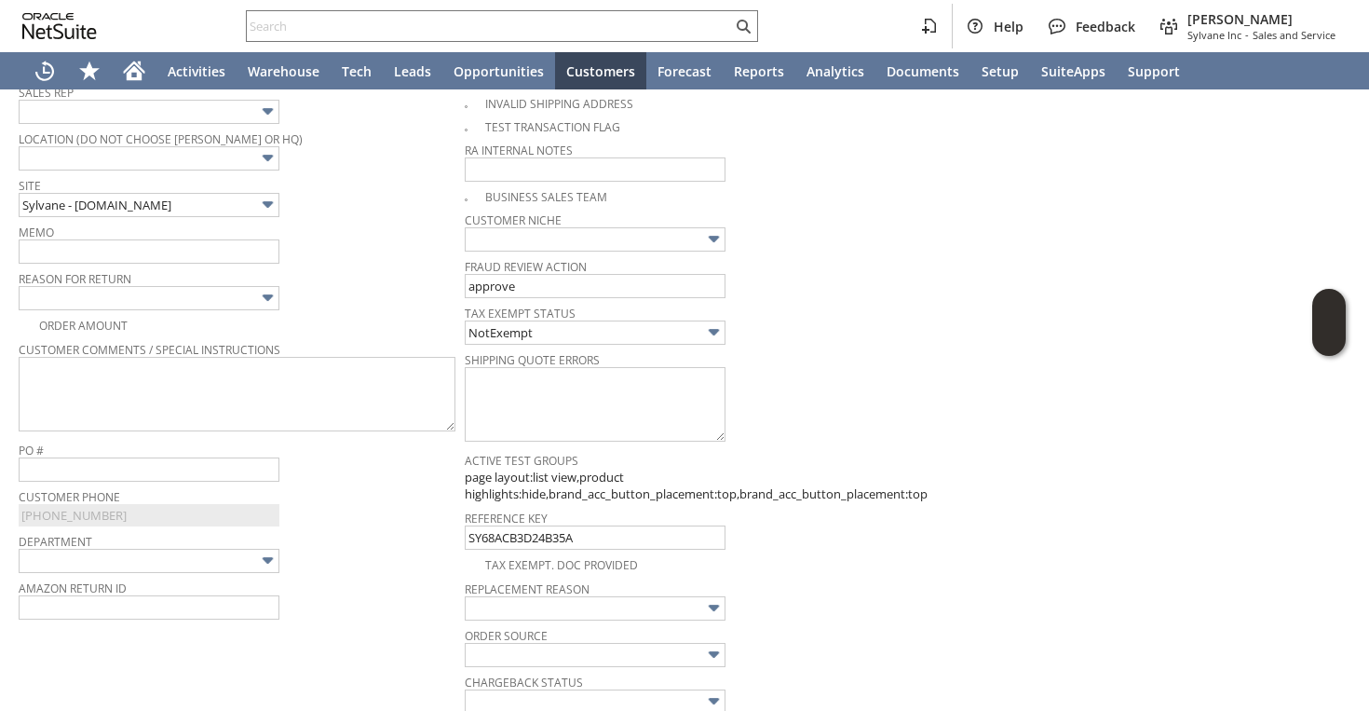
scroll to position [287, 0]
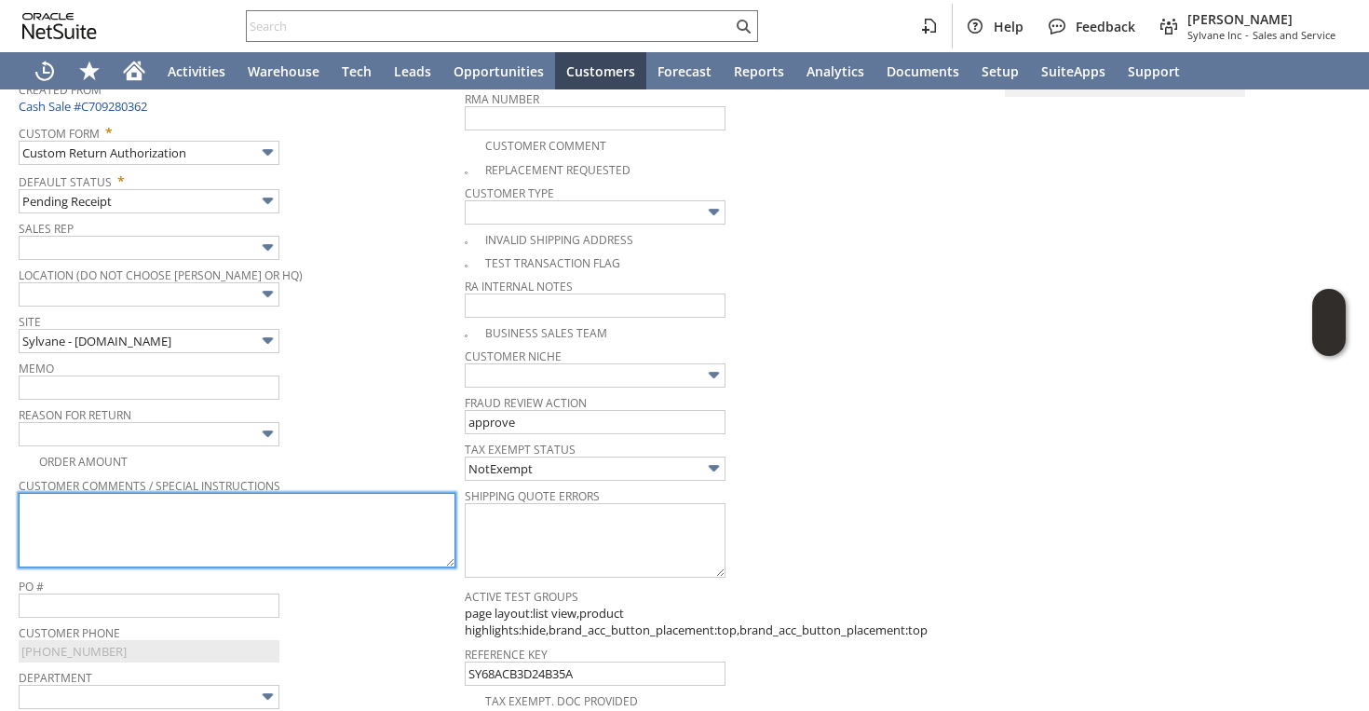
click at [136, 500] on textarea at bounding box center [237, 530] width 437 height 75
paste textarea "I took it out of the box last night and it was working as intended for a couple…"
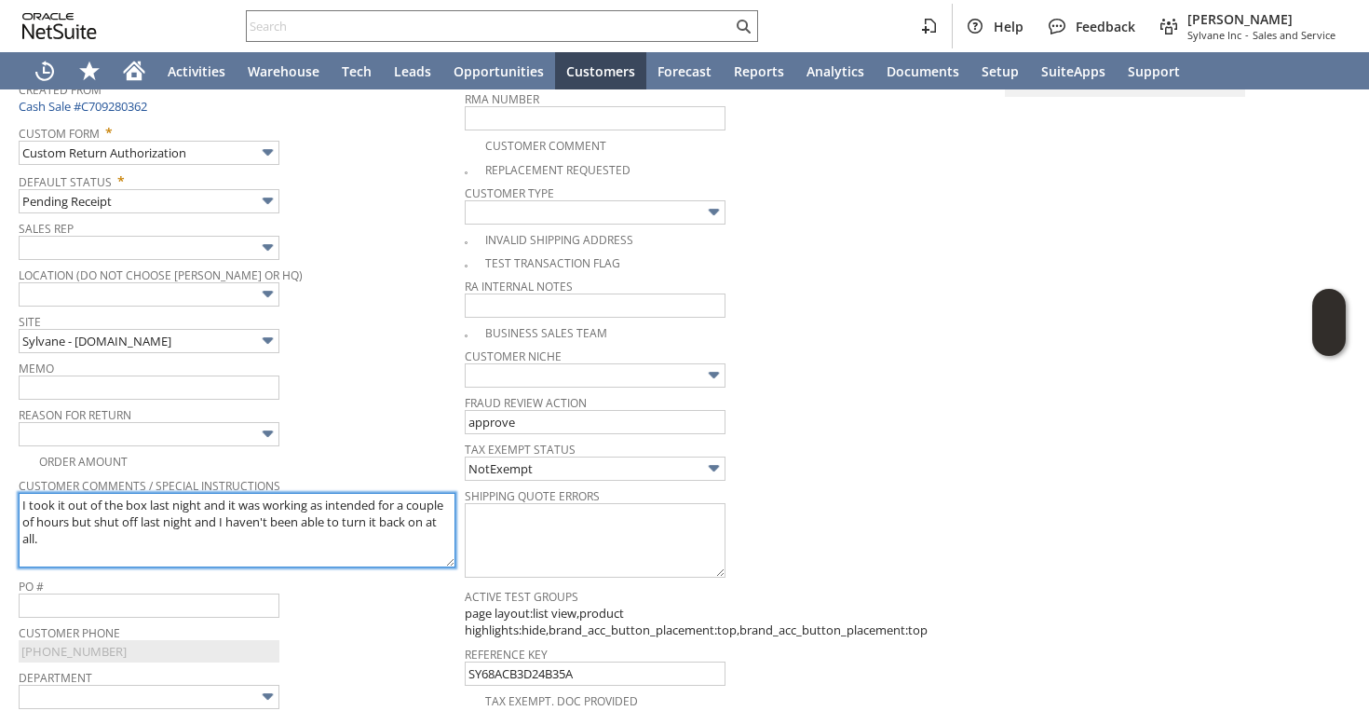
scroll to position [14, 0]
paste textarea "I tried unplugging it this morning and waiting a couple of hours before pluggin…"
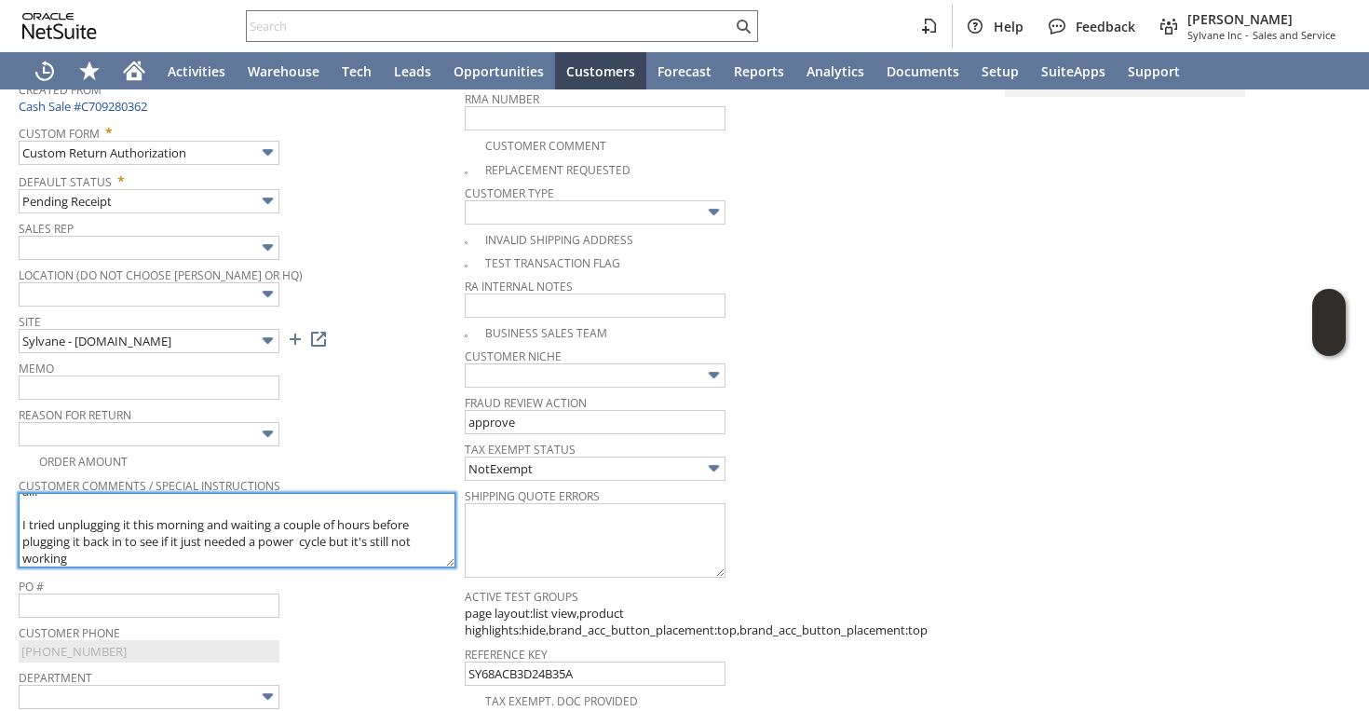
scroll to position [284, 0]
type textarea "I took it out of the box last night and it was working as intended for a couple…"
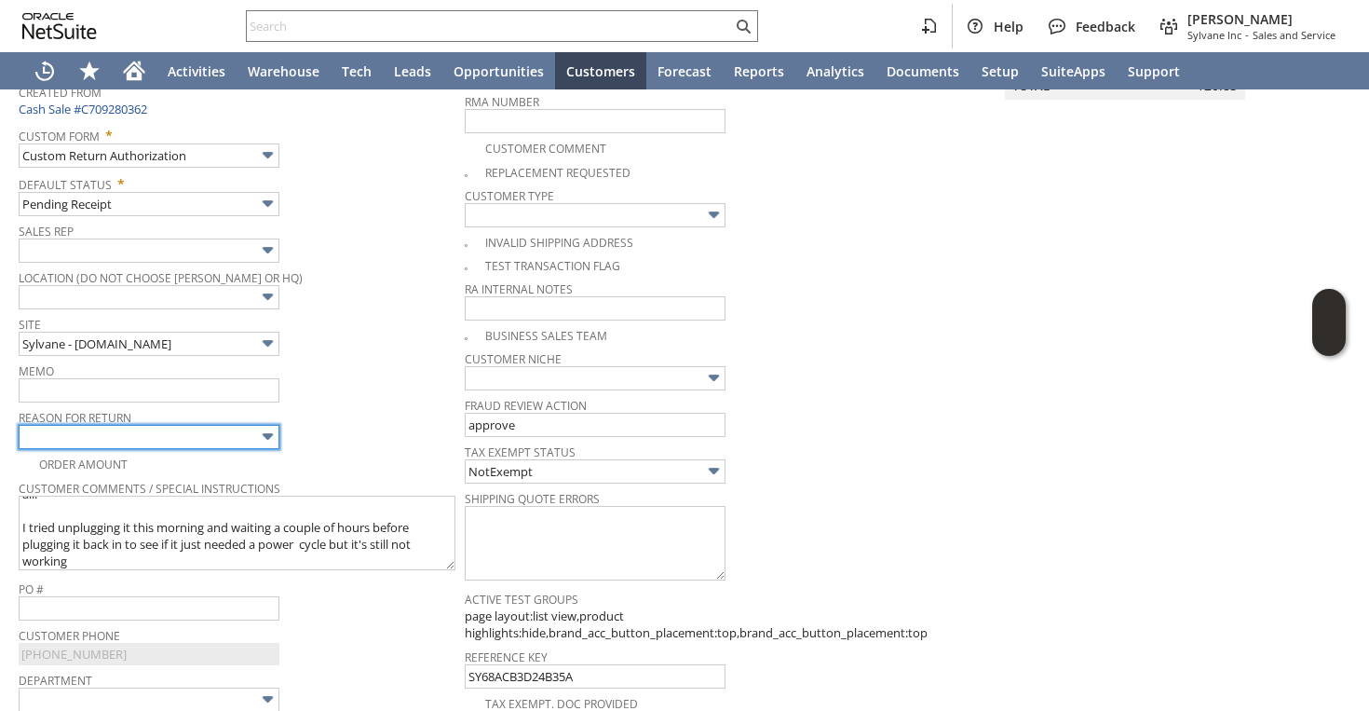
click at [163, 434] on input "text" at bounding box center [149, 437] width 261 height 24
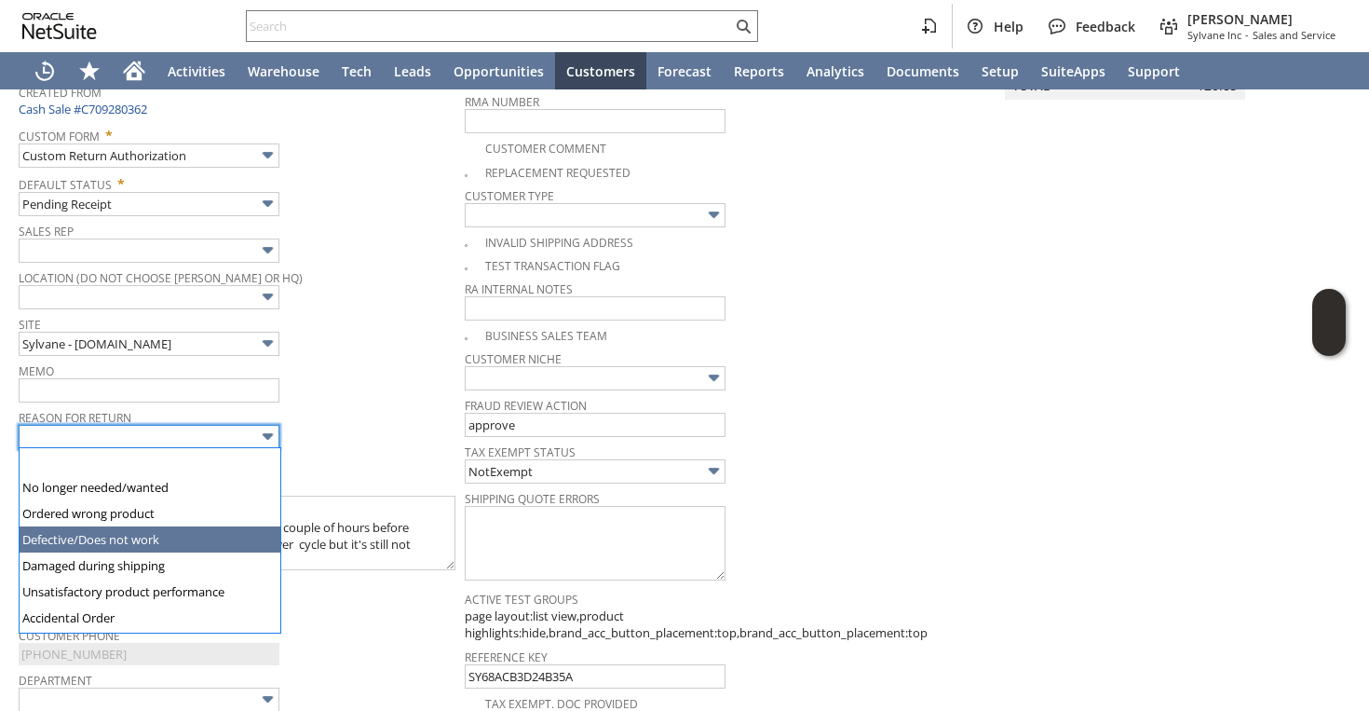
type input "Defective/Does not work"
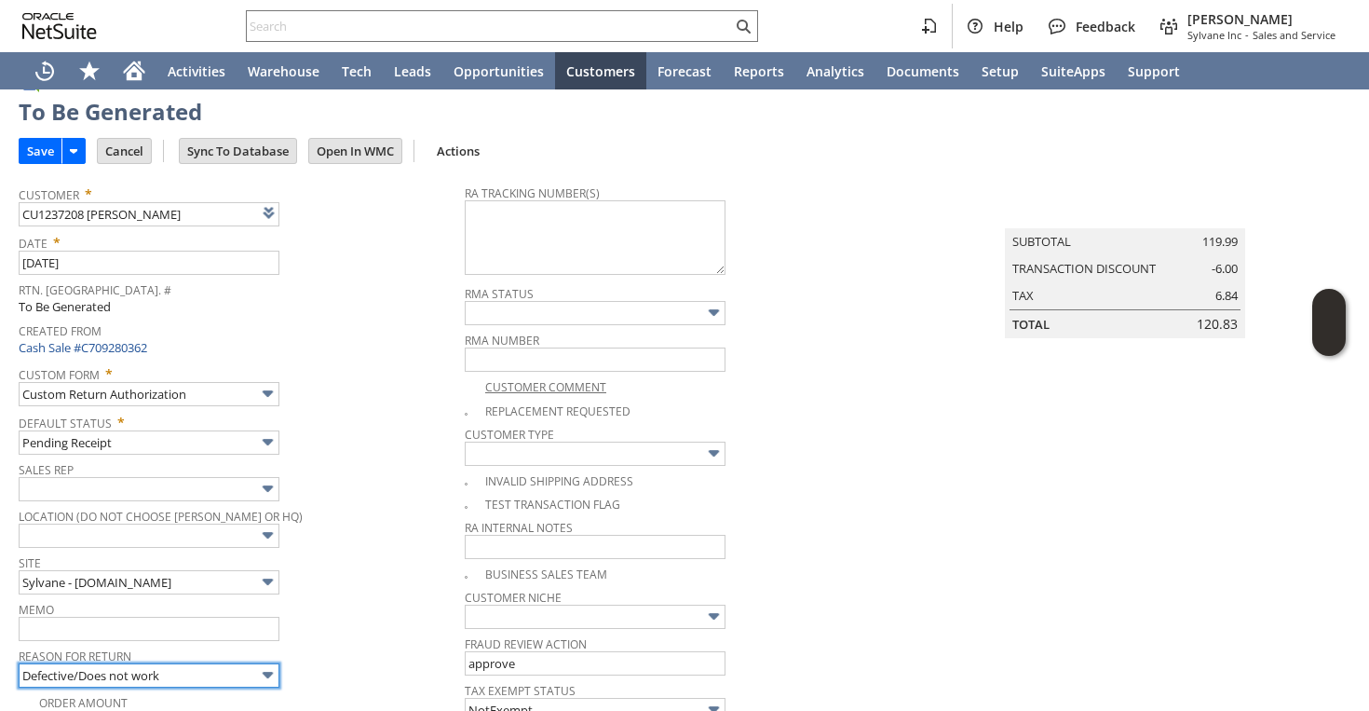
scroll to position [116, 0]
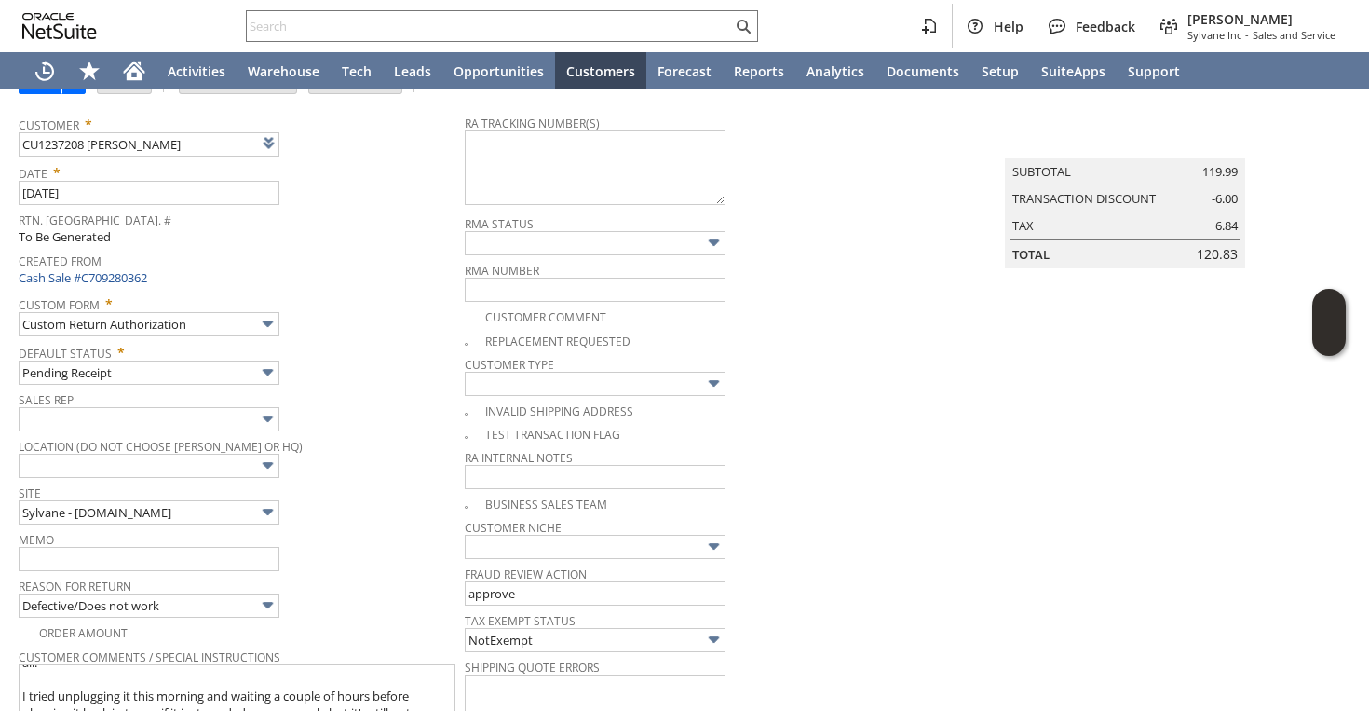
checkbox input "true"
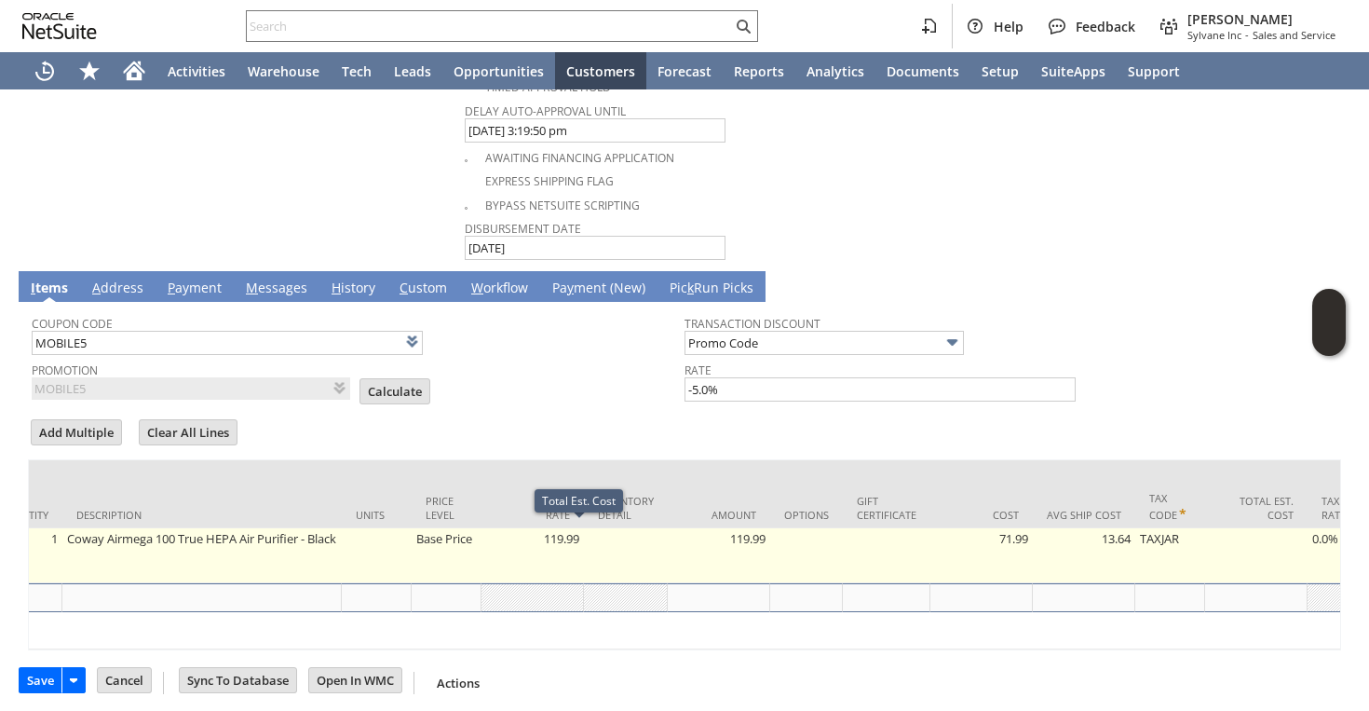
scroll to position [0, 81]
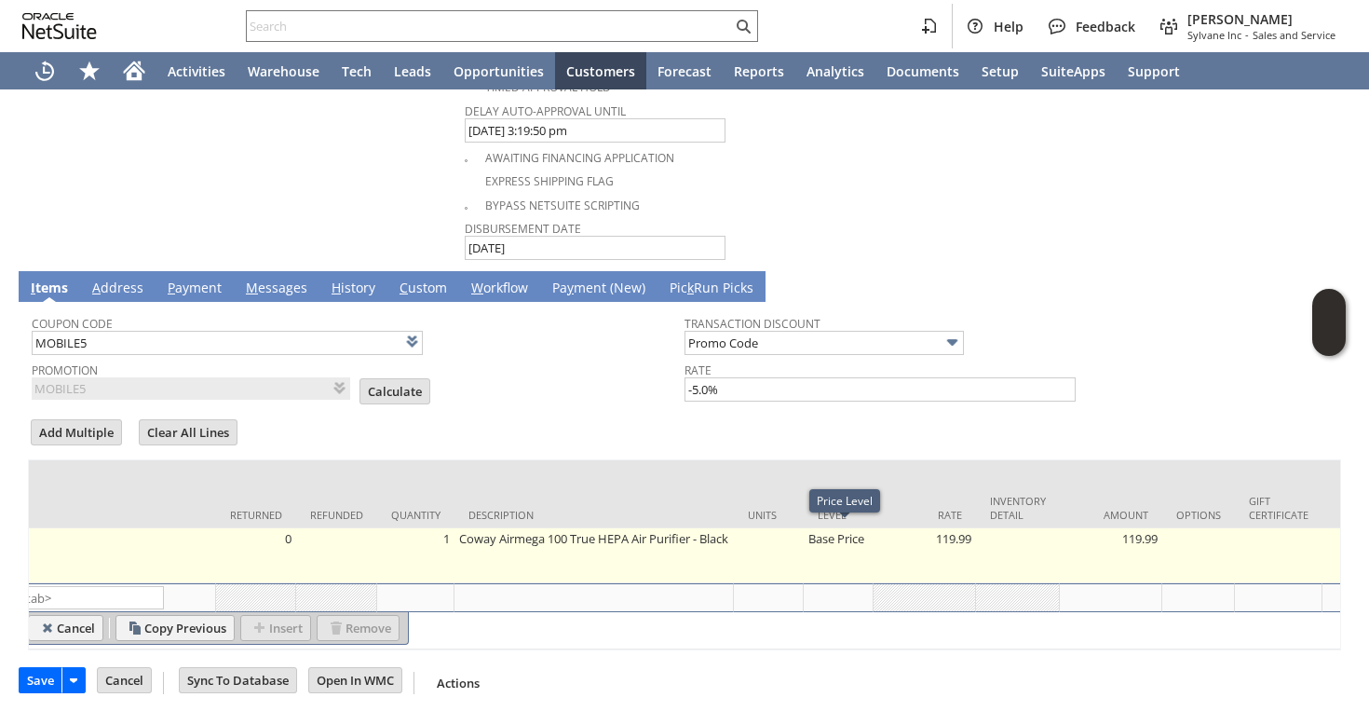
click at [825, 542] on td "Base Price" at bounding box center [839, 555] width 70 height 55
type input "OK"
type input "Make Copy"
type input "Base Price"
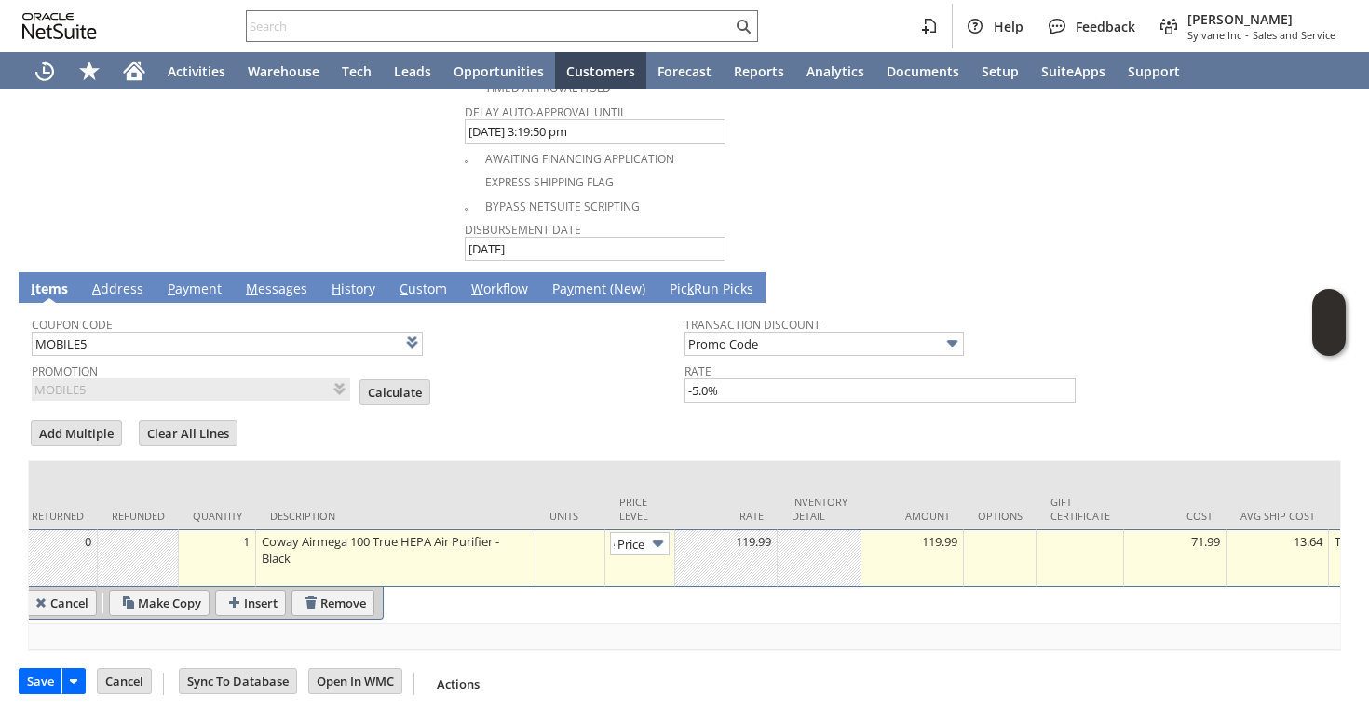
type input "Custom"
click at [744, 538] on div at bounding box center [726, 541] width 92 height 19
click at [666, 420] on form "Add Multiple Clear All Lines Line Items All Item * Returned Refunded Quantity D…" at bounding box center [684, 534] width 1313 height 234
type input "0.00"
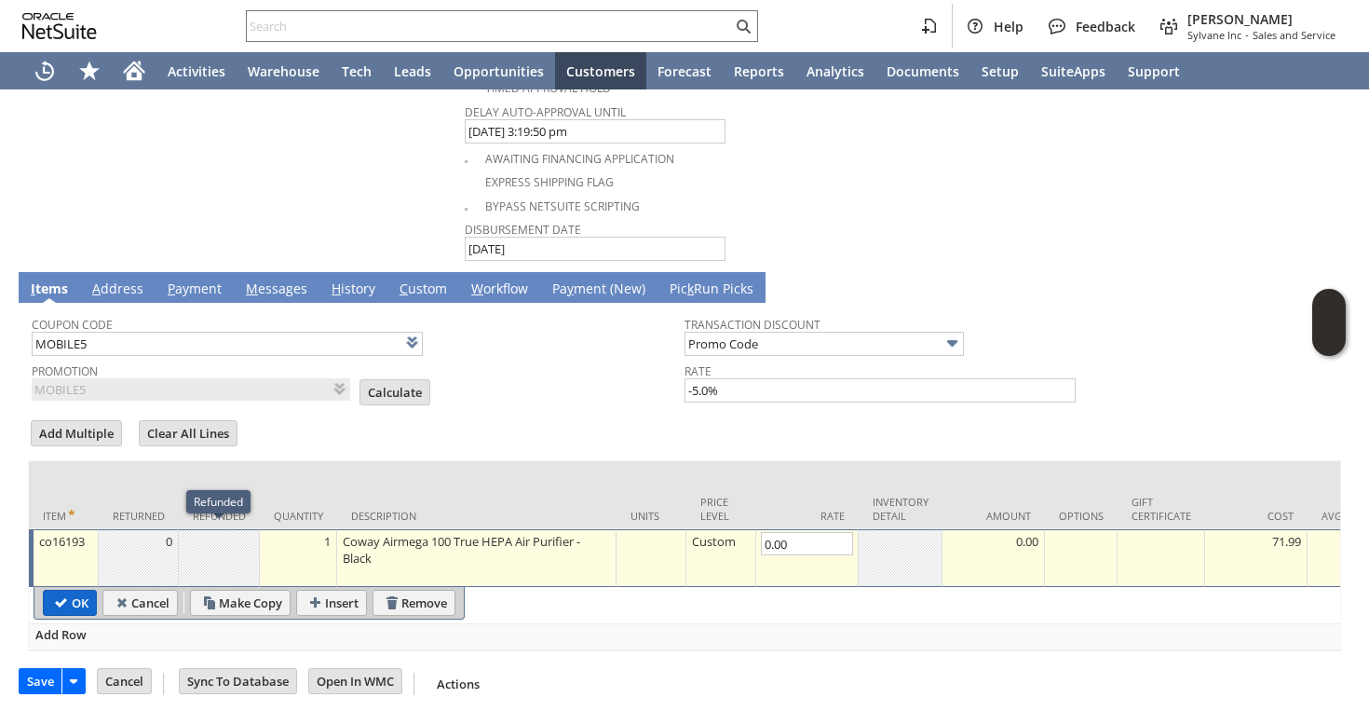
click at [66, 591] on input "OK" at bounding box center [70, 603] width 52 height 24
type input "Add"
type input "Copy Previous"
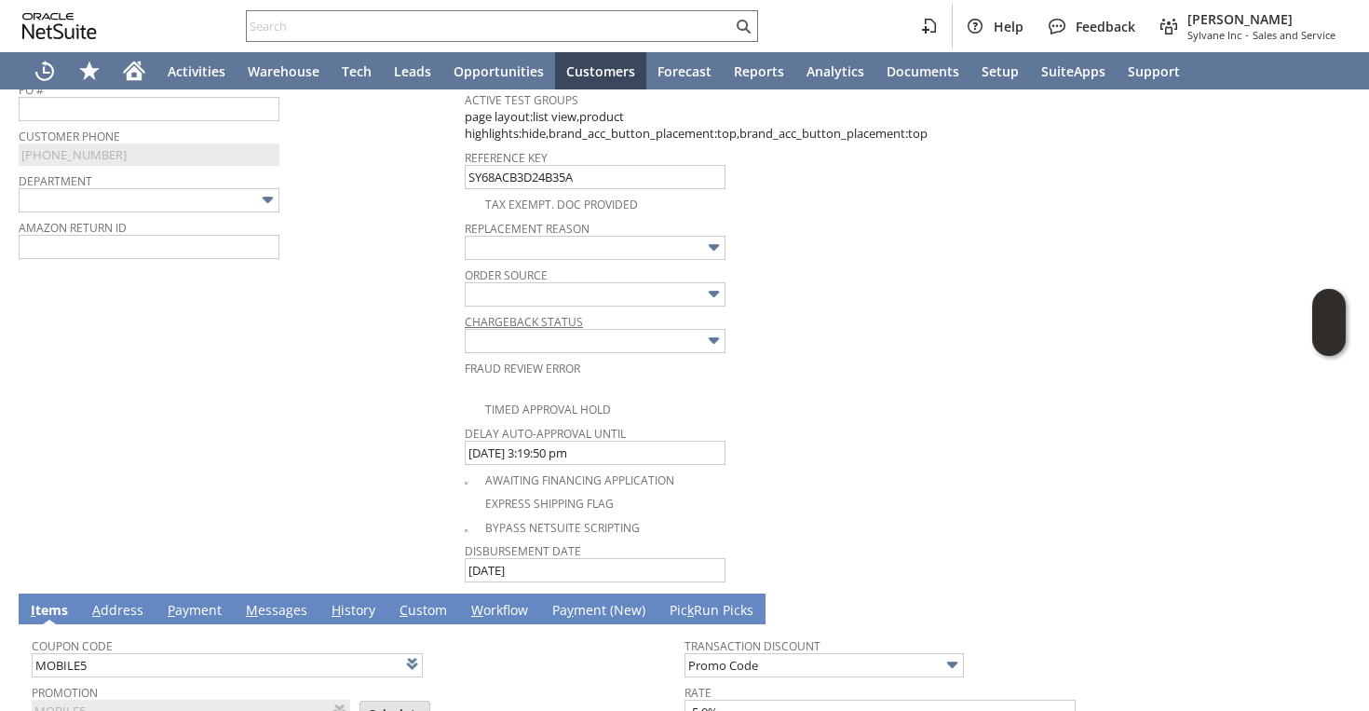
scroll to position [782, 0]
click at [594, 241] on input "text" at bounding box center [595, 249] width 261 height 24
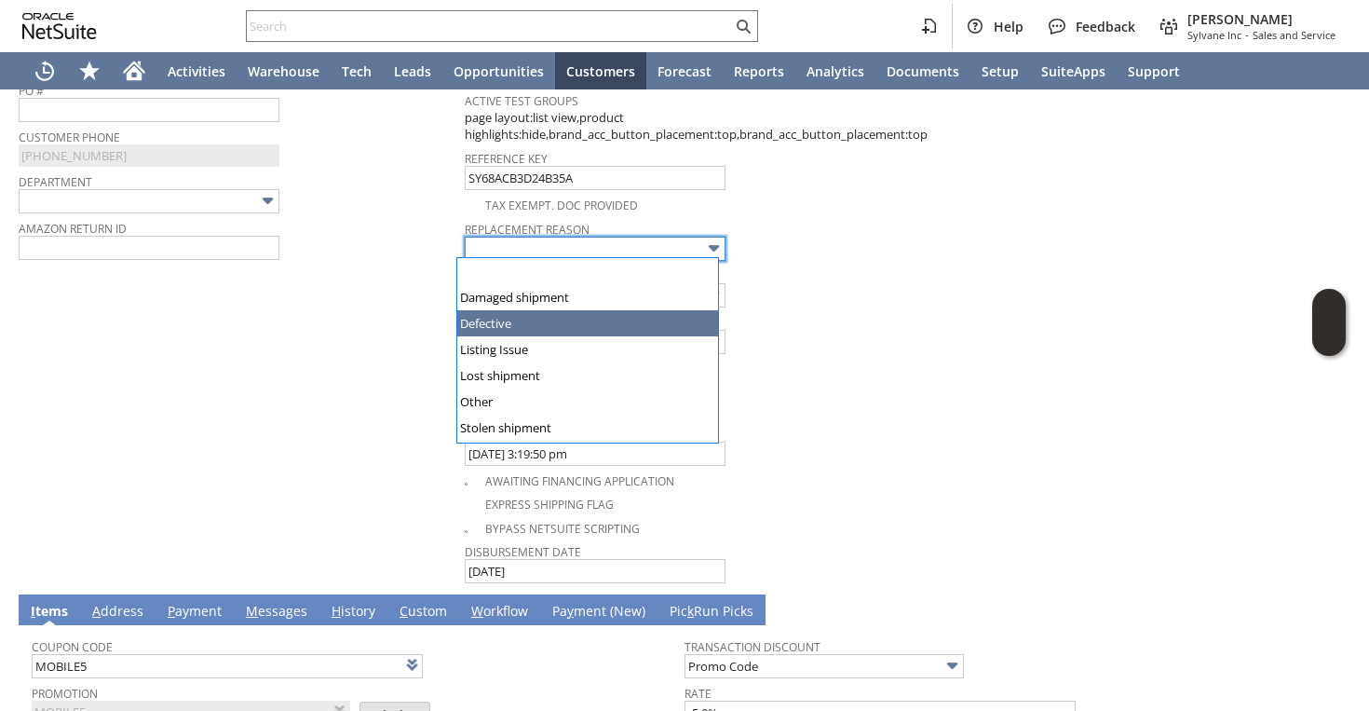
type input "Defective"
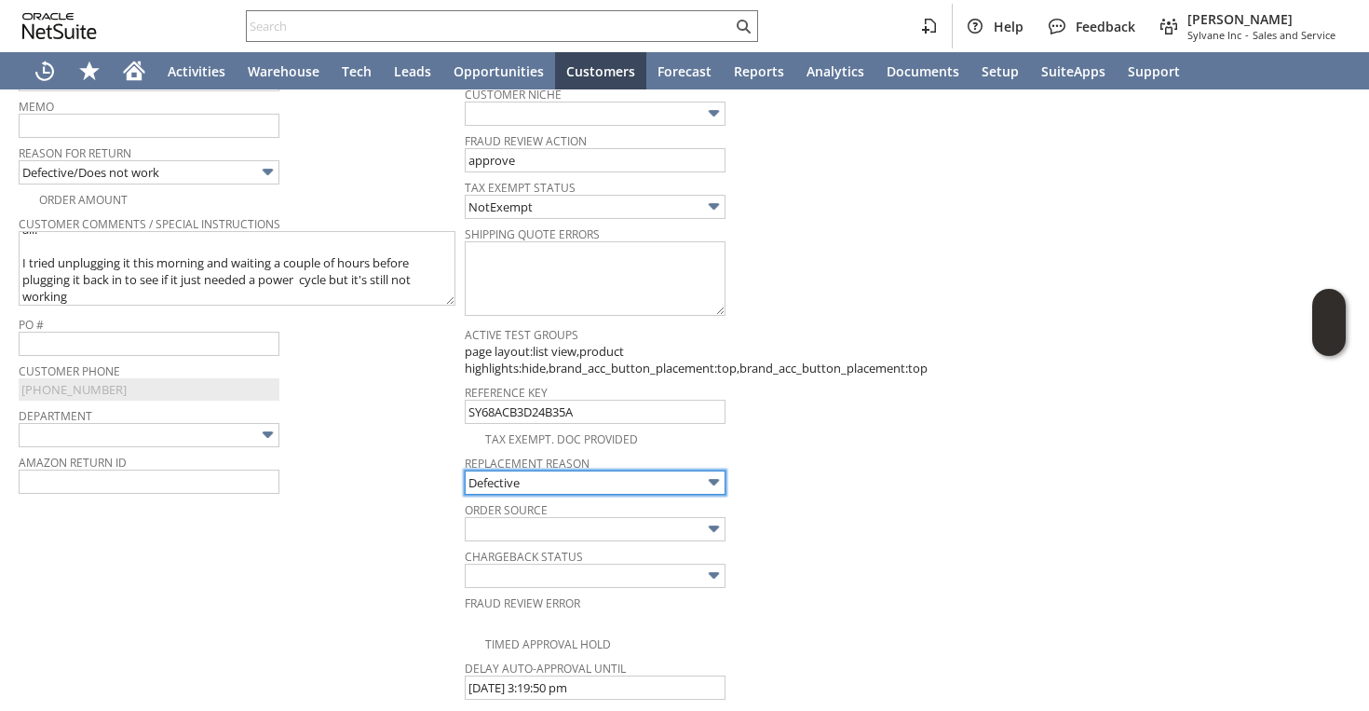
scroll to position [0, 0]
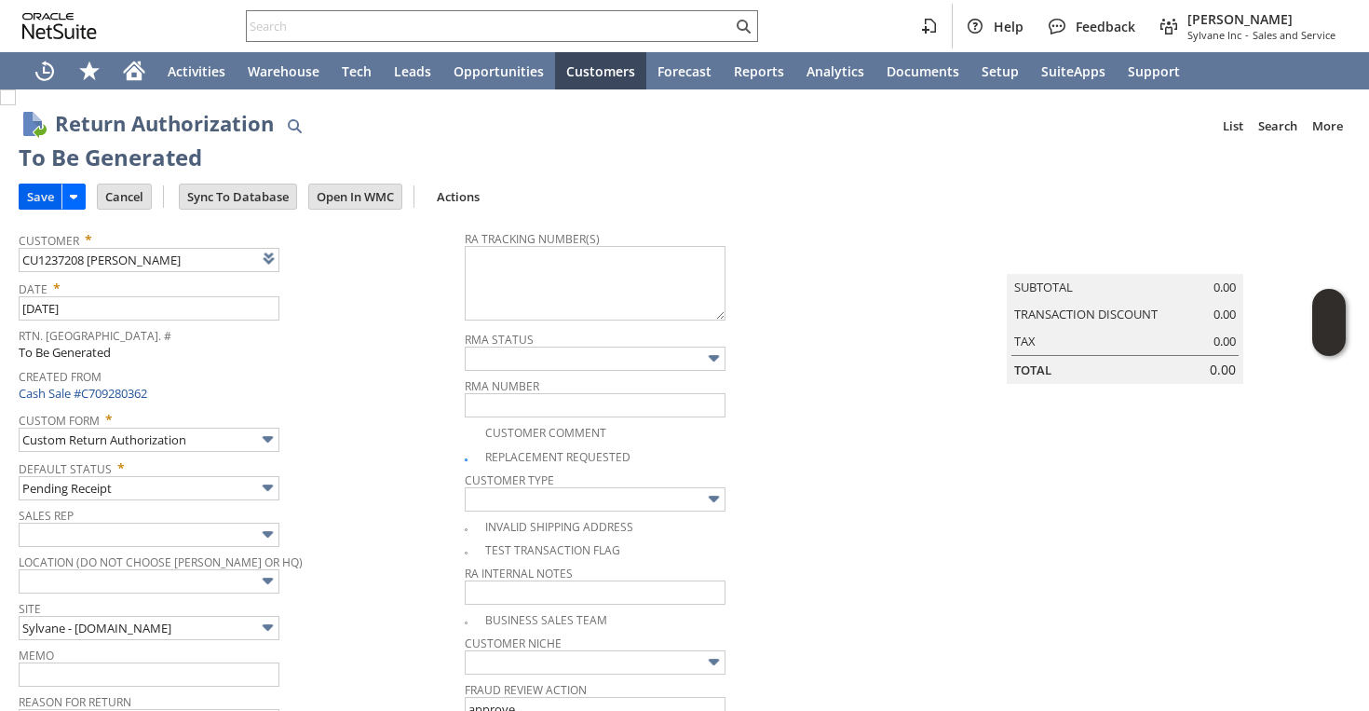
click at [33, 194] on input "Save" at bounding box center [41, 196] width 42 height 24
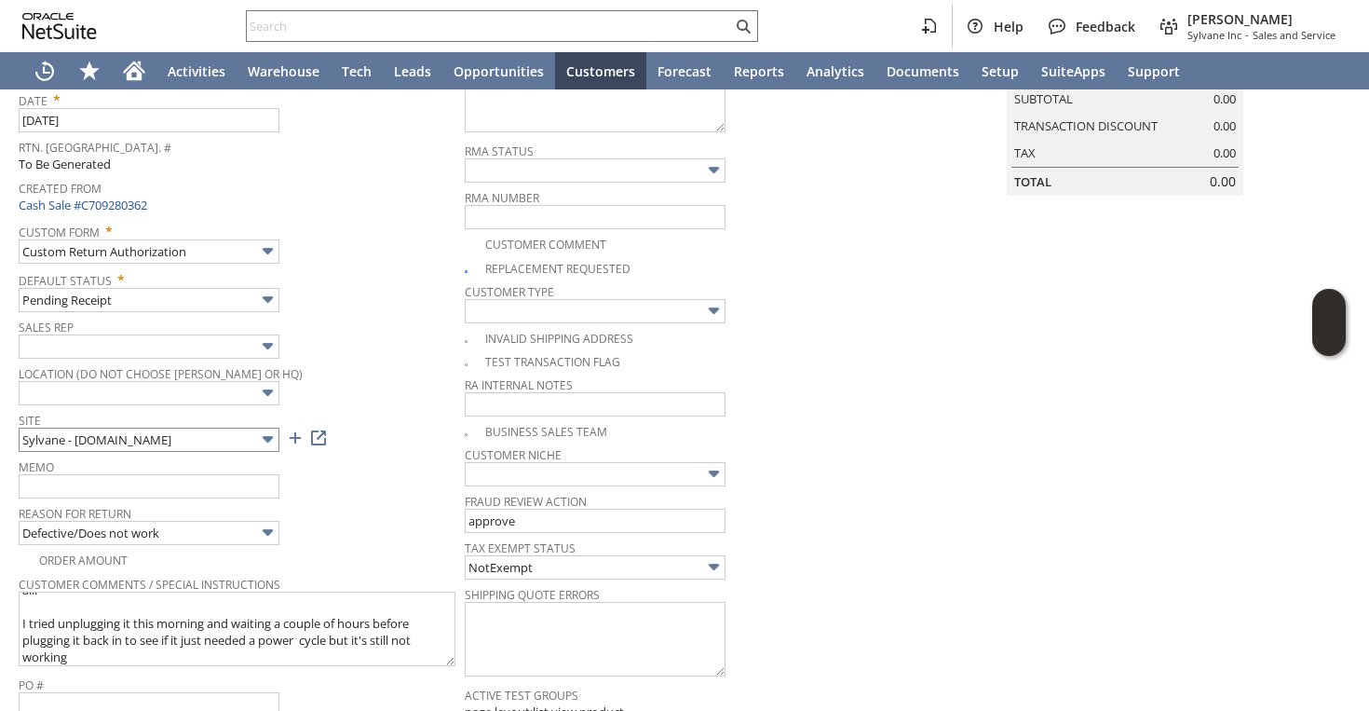
scroll to position [211, 0]
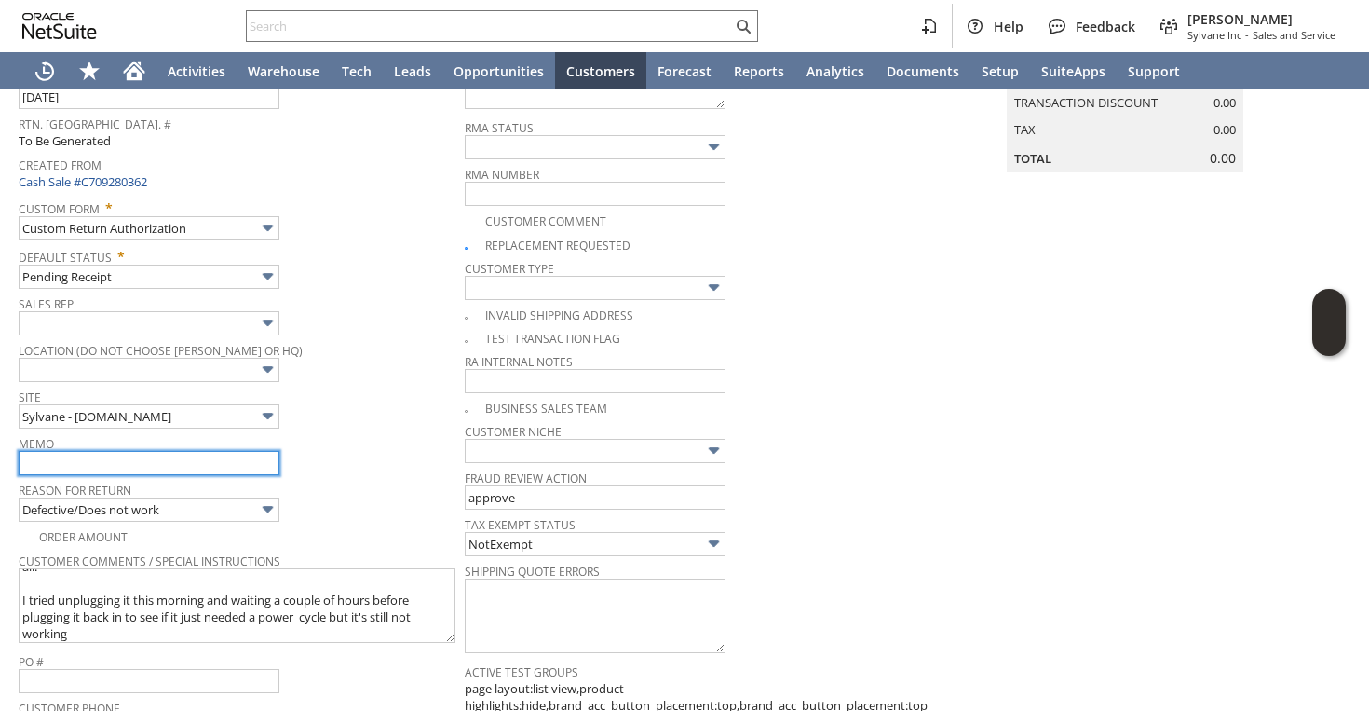
click at [102, 464] on input "text" at bounding box center [149, 463] width 261 height 24
type input "d"
type input "r"
type input "o"
click at [103, 467] on input "ret" at bounding box center [149, 463] width 261 height 24
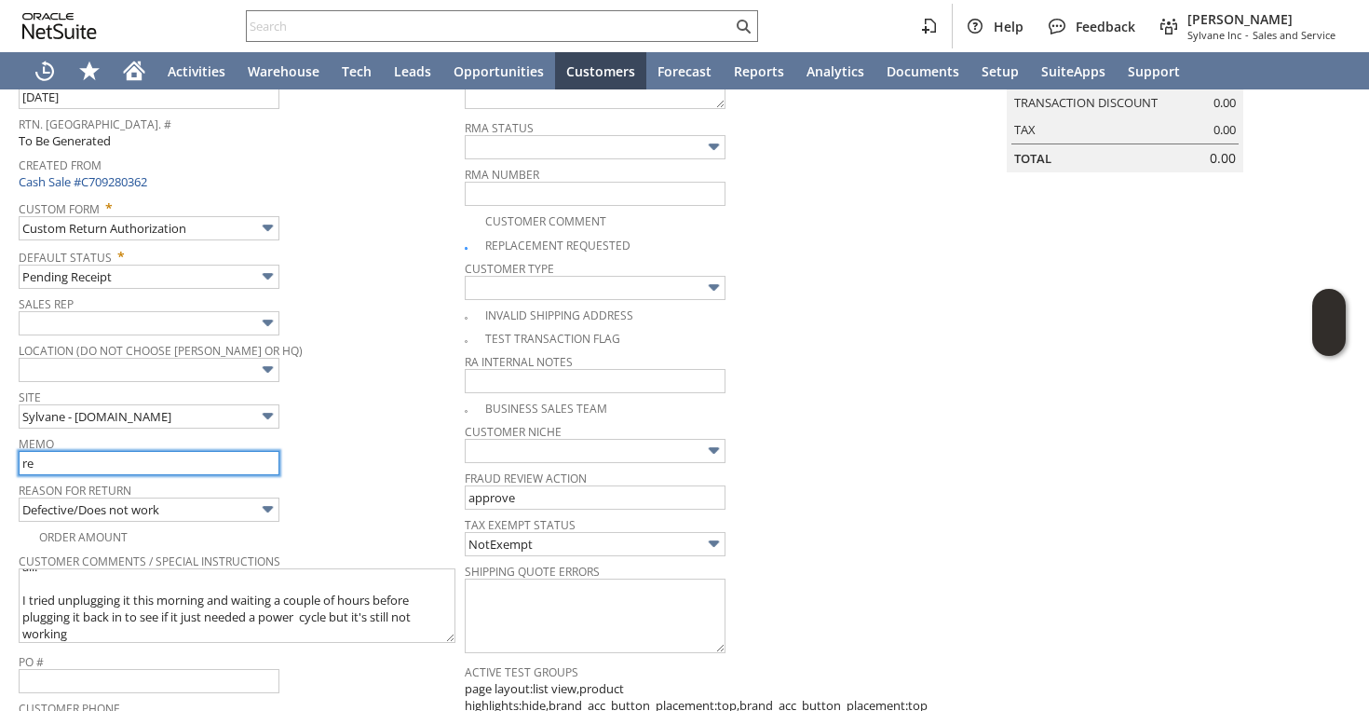
type input "r"
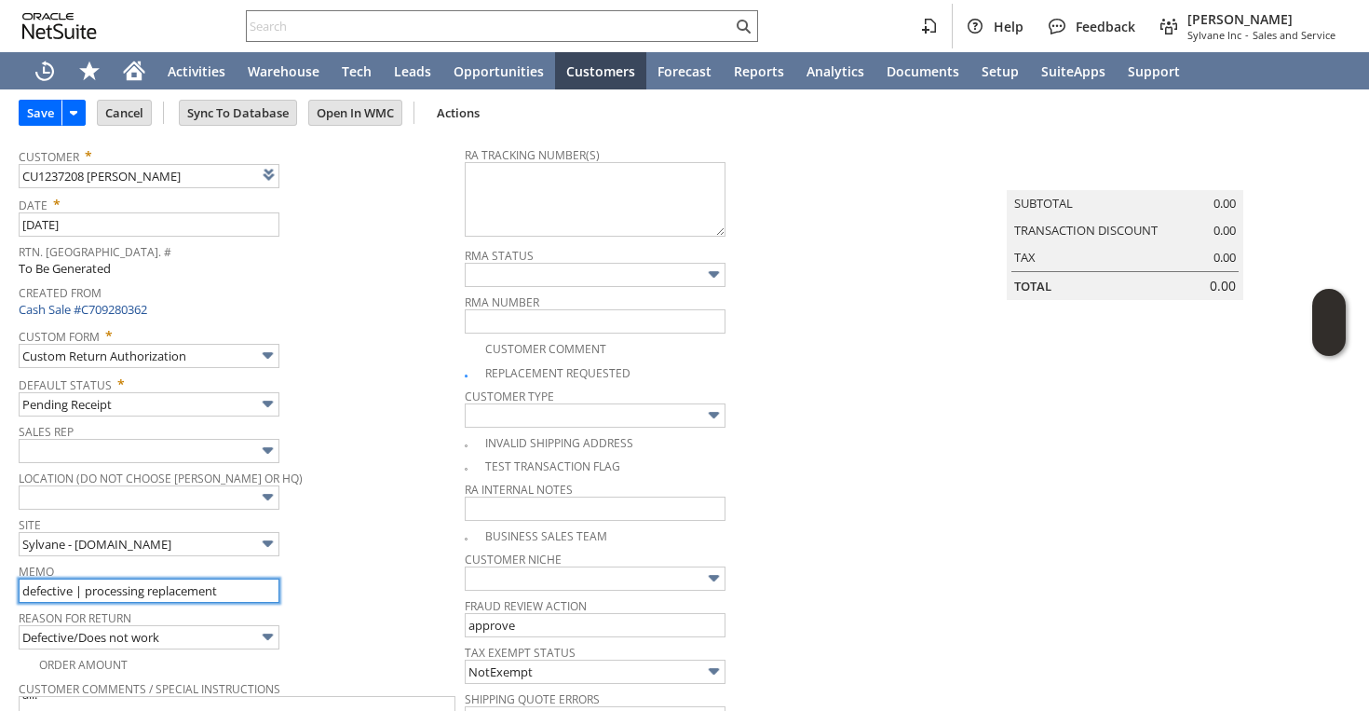
scroll to position [0, 0]
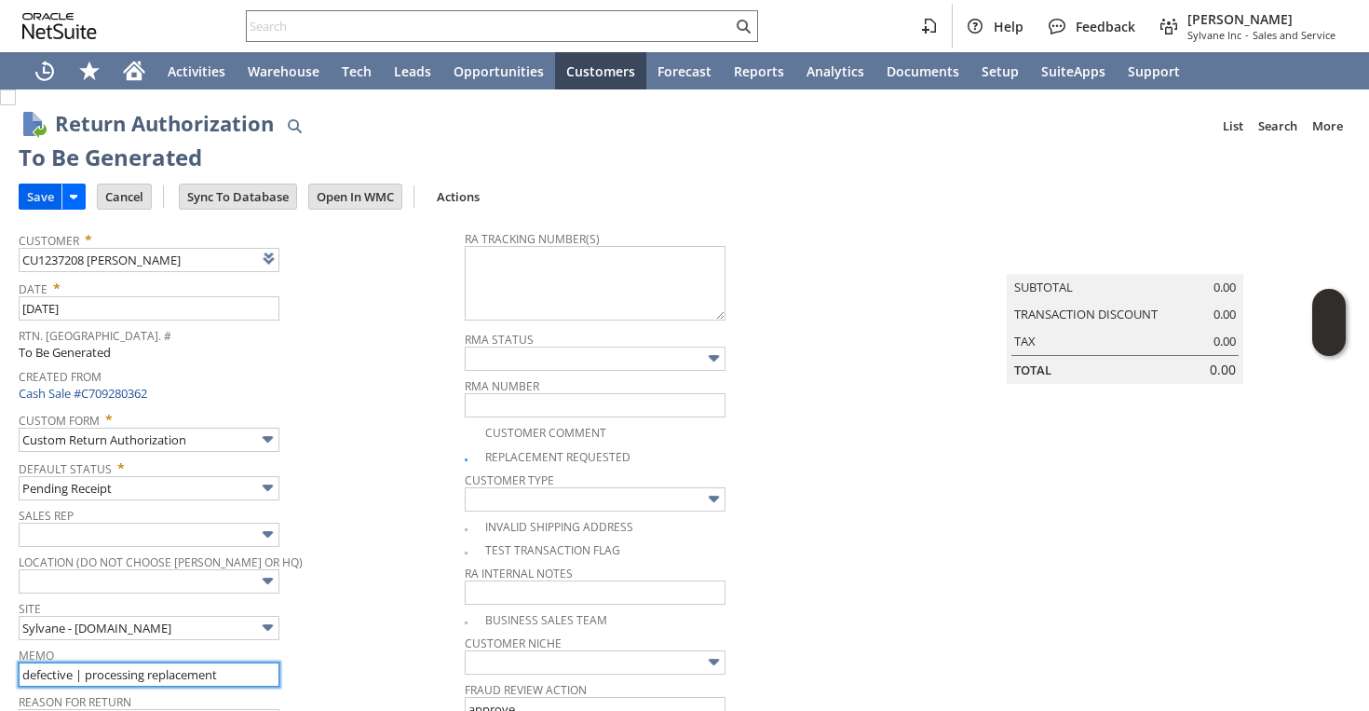
type input "defective | processing replacement"
click at [41, 190] on input "Save" at bounding box center [41, 196] width 42 height 24
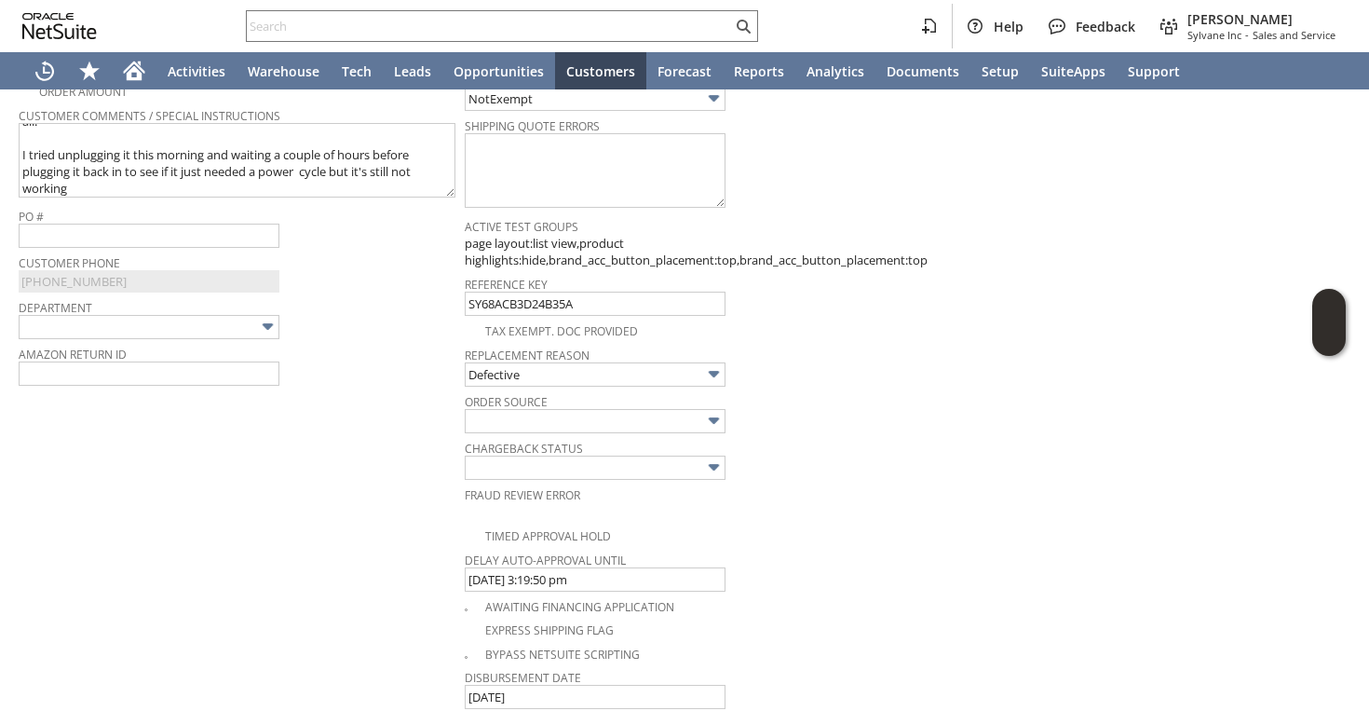
scroll to position [1107, 0]
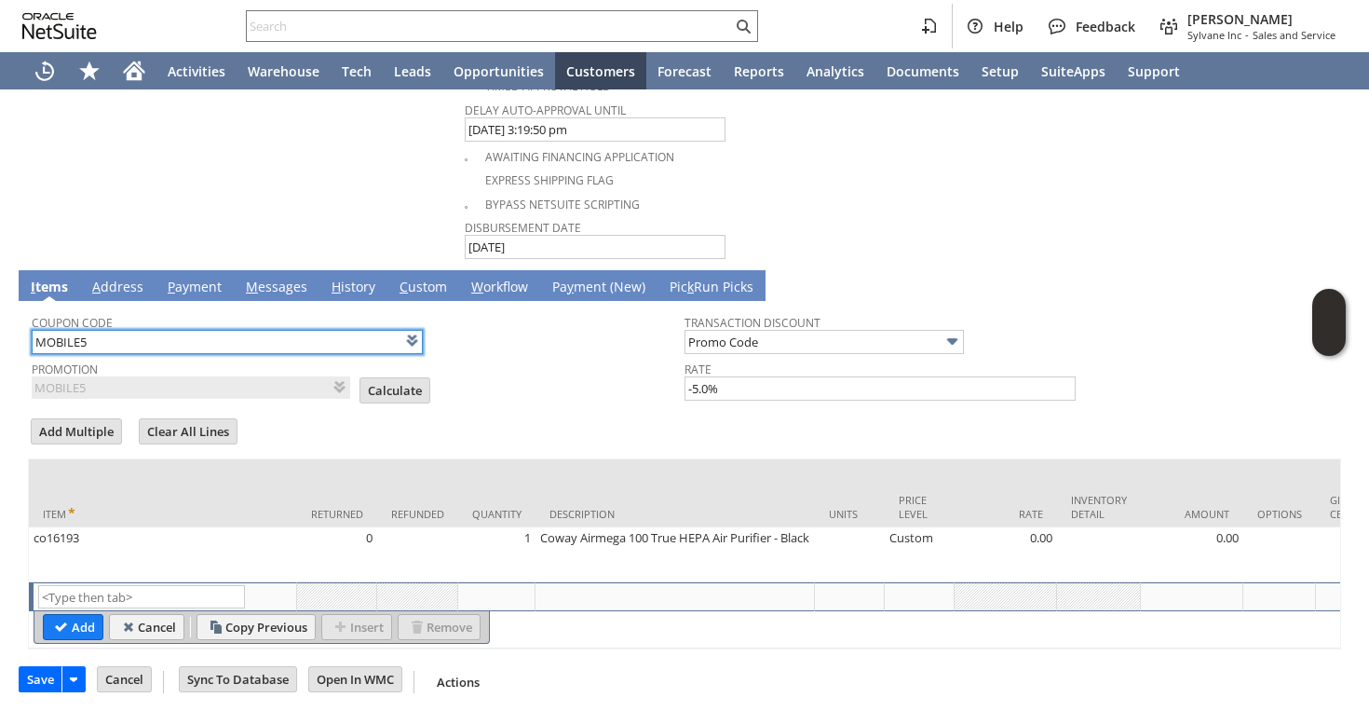
click at [338, 335] on input "MOBILE5" at bounding box center [227, 342] width 391 height 24
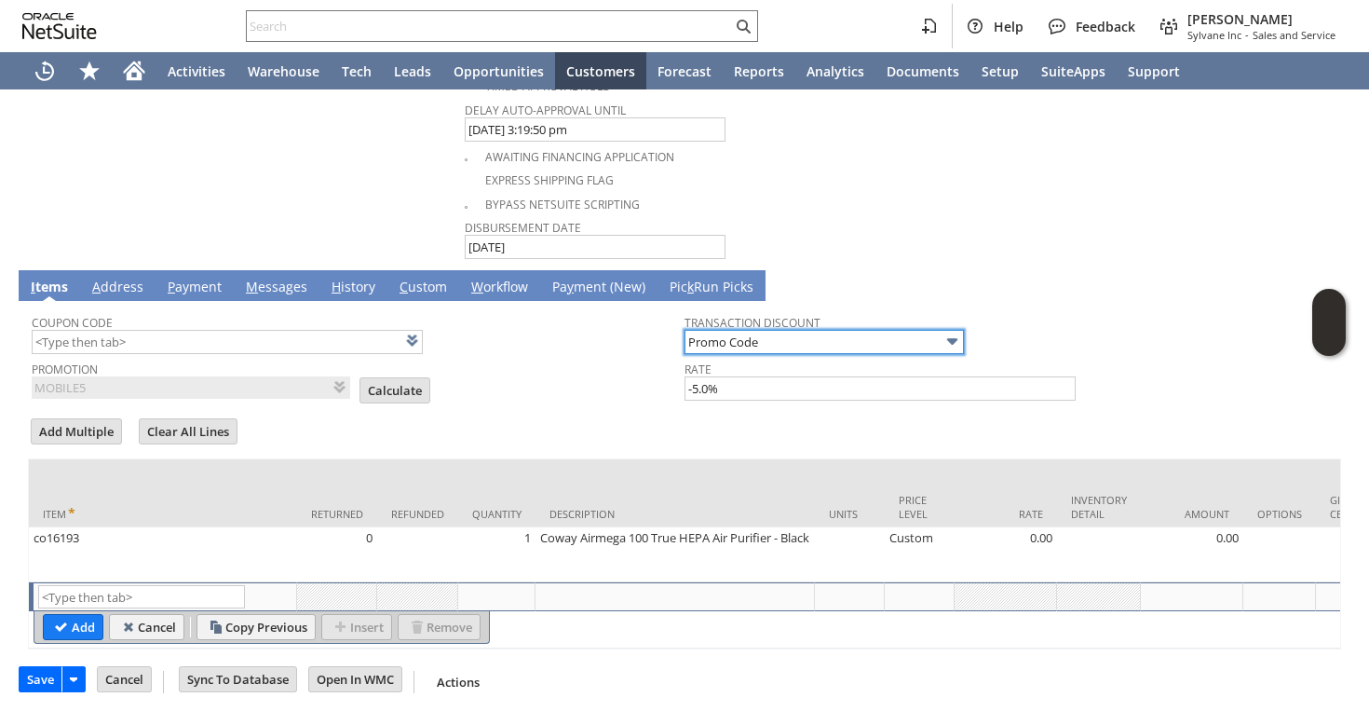
click at [728, 341] on input "Promo Code" at bounding box center [824, 342] width 279 height 24
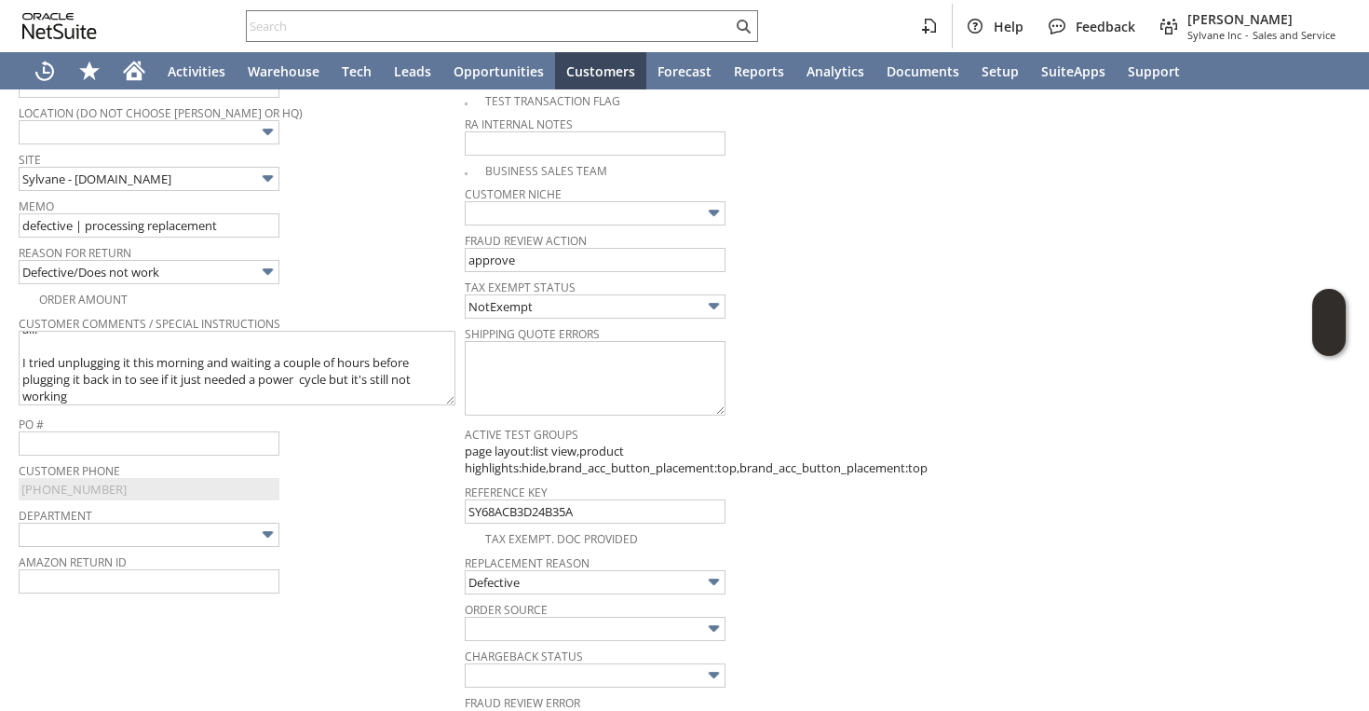
scroll to position [0, 0]
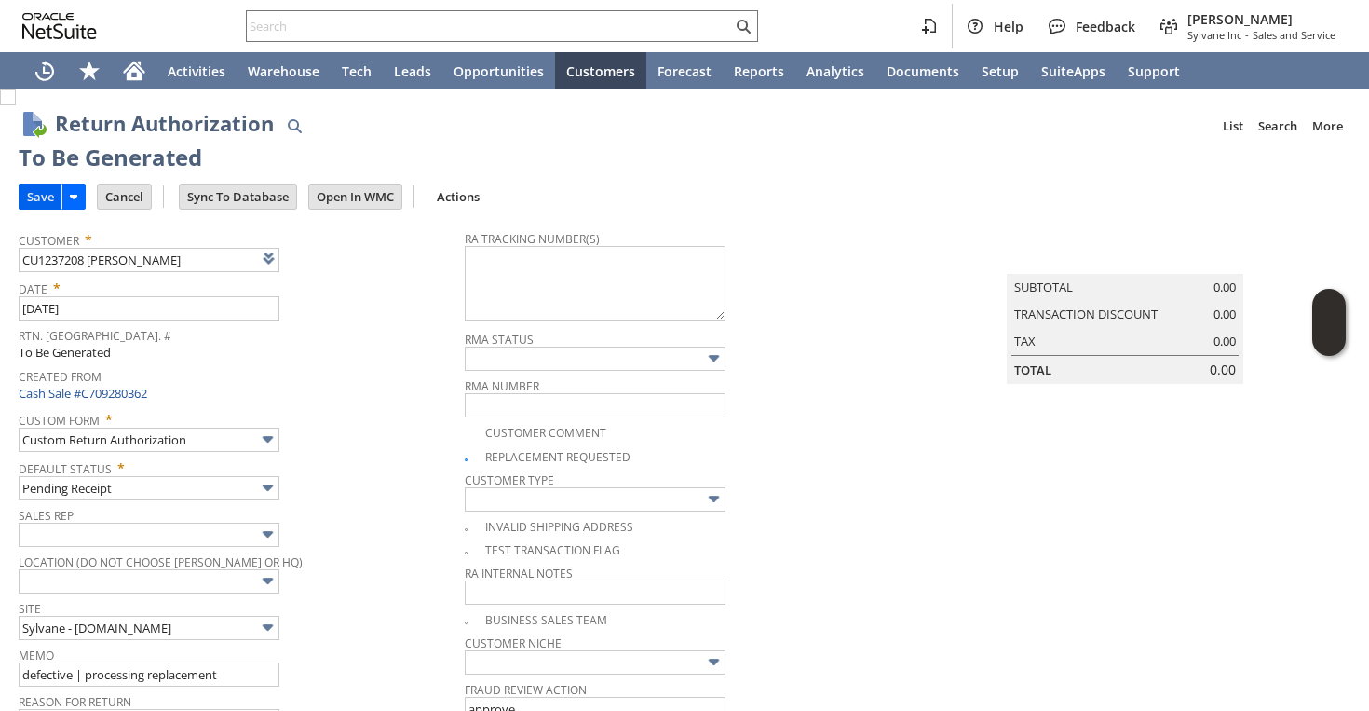
click at [45, 187] on input "Save" at bounding box center [41, 196] width 42 height 24
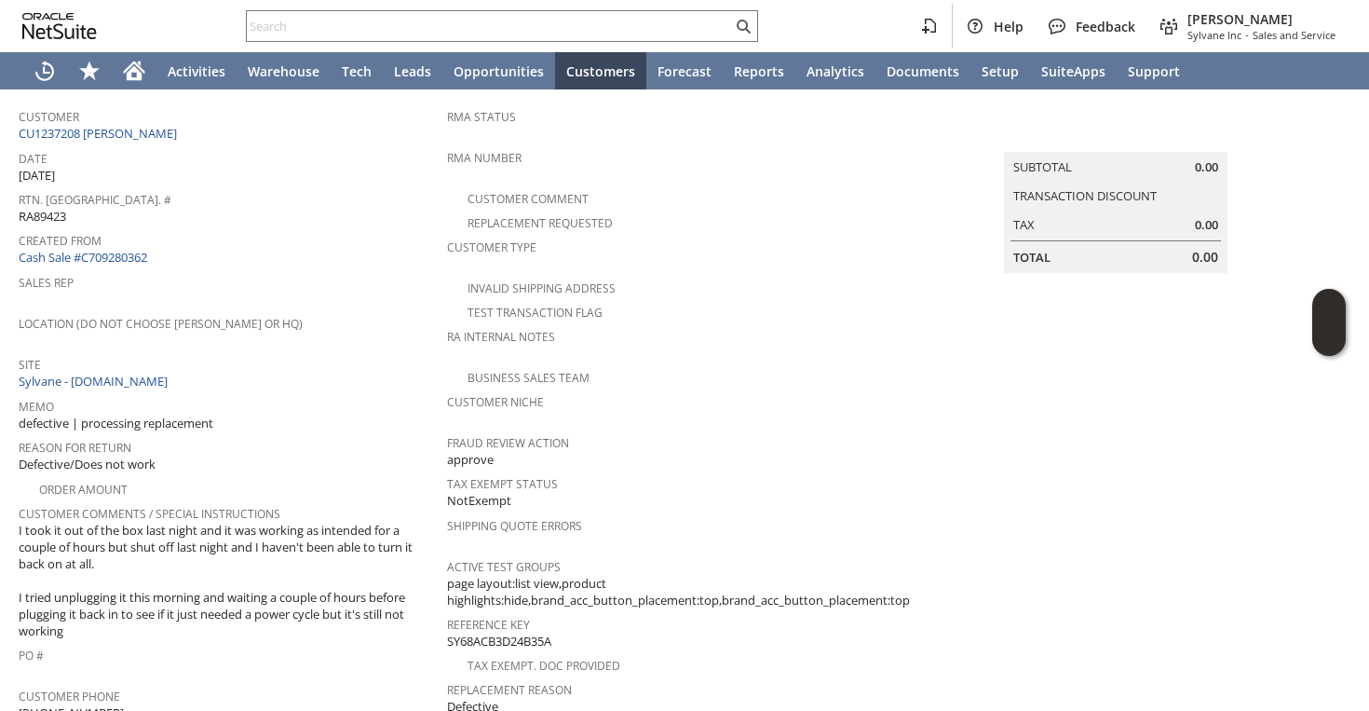
scroll to position [265, 0]
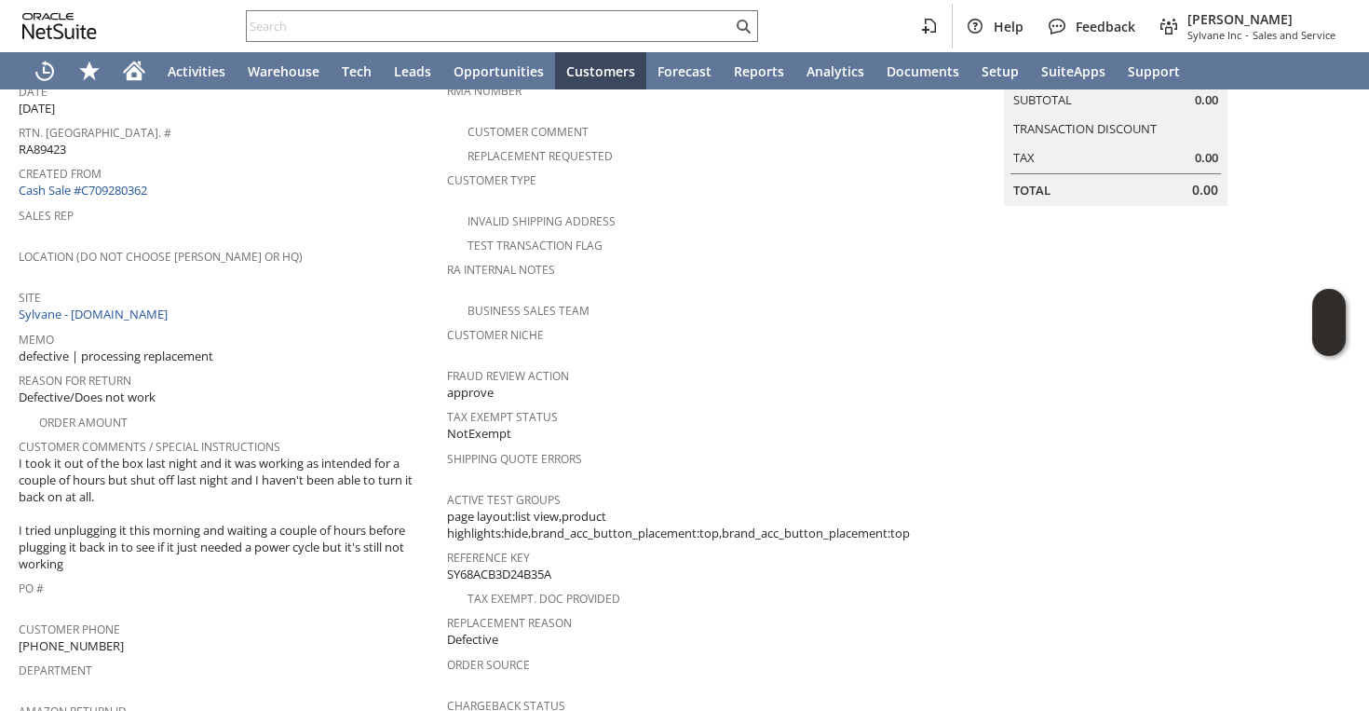
click at [74, 637] on span "(267) 399-0918" at bounding box center [71, 646] width 105 height 18
copy tbody "(267) 399-0918"
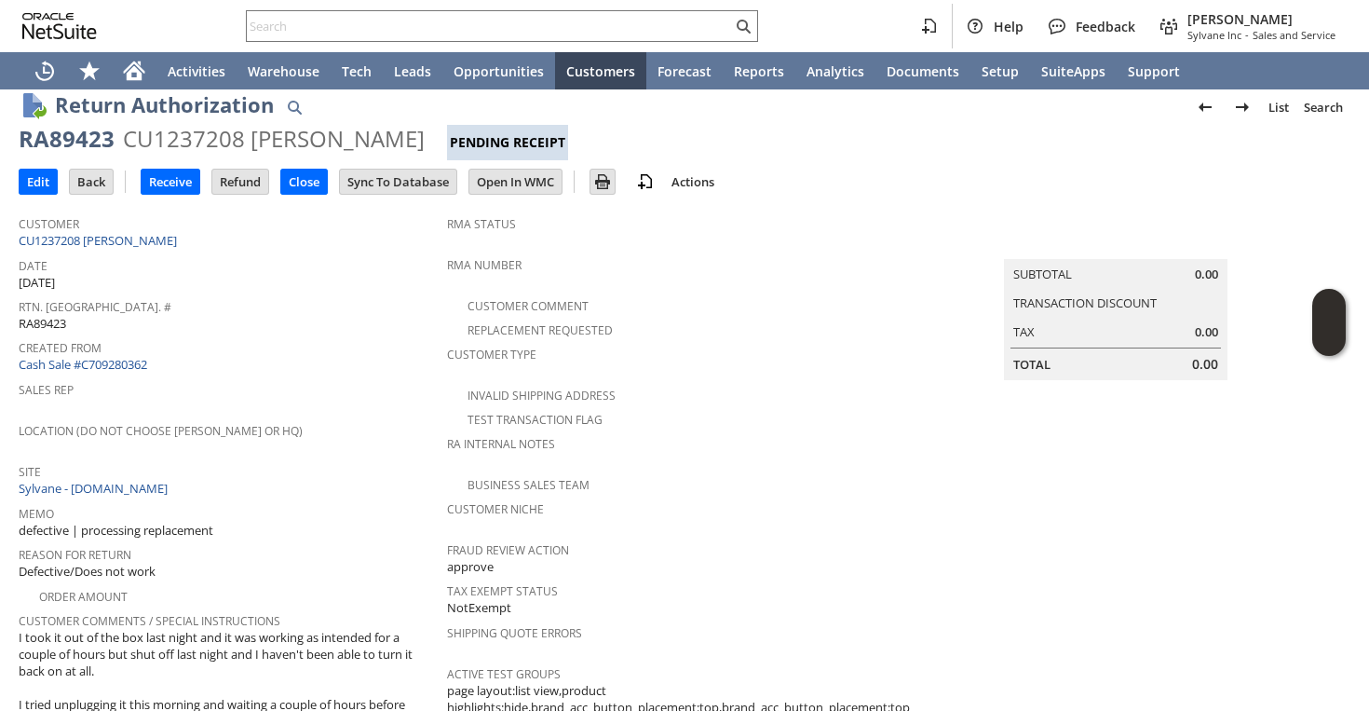
scroll to position [0, 0]
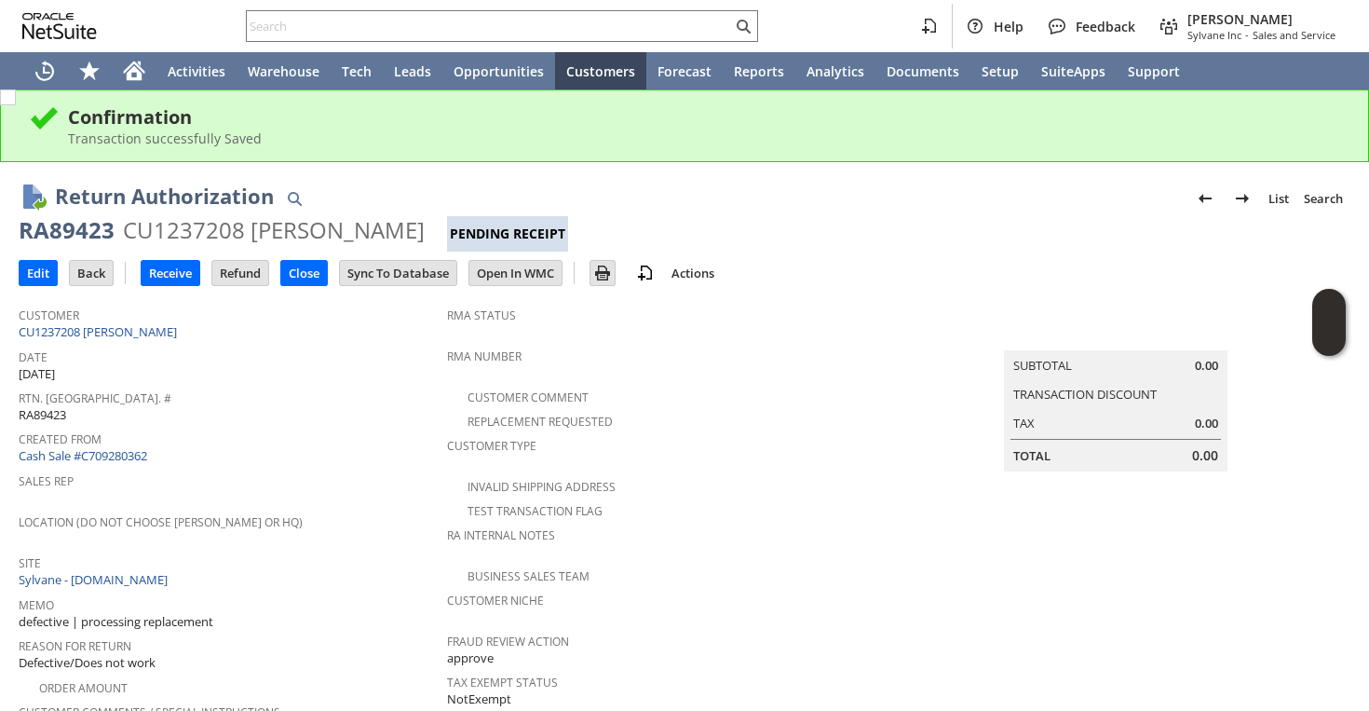
click at [68, 227] on div "RA89423" at bounding box center [67, 230] width 96 height 30
copy div "RA89423"
click at [41, 263] on input "Edit" at bounding box center [38, 273] width 37 height 24
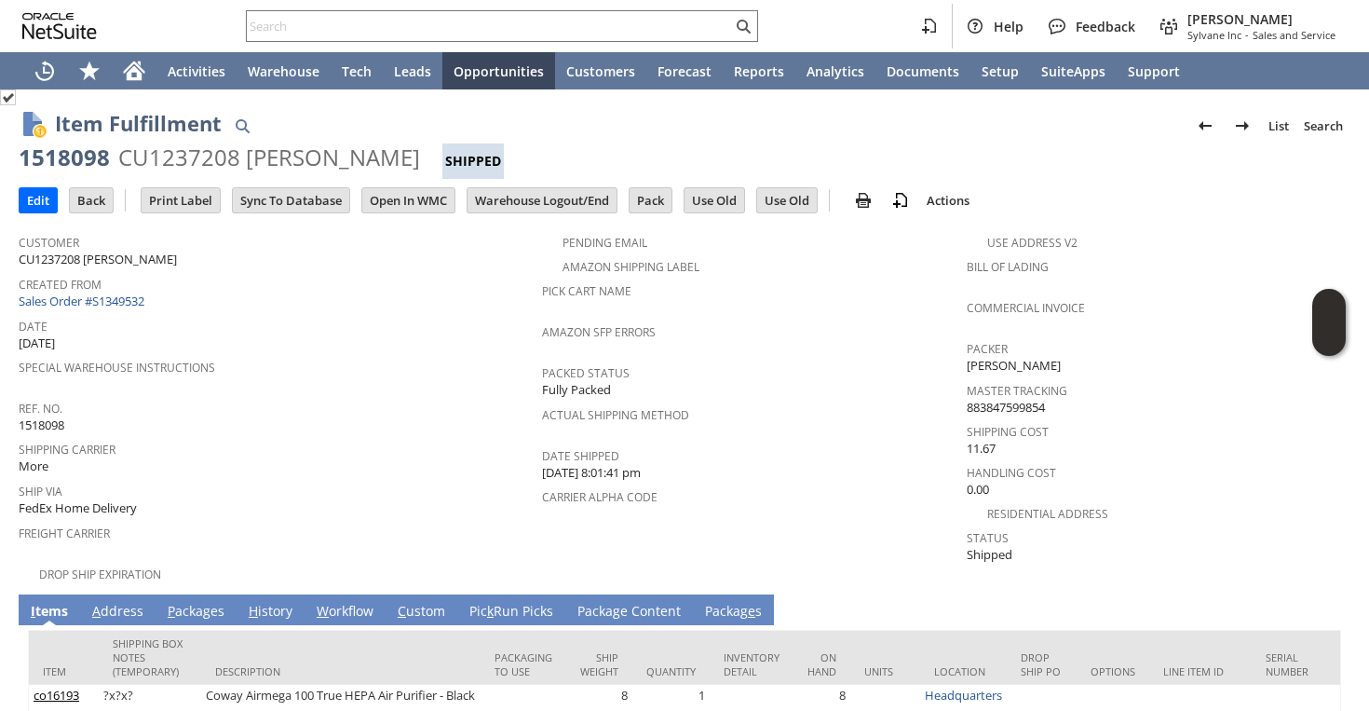
scroll to position [115, 0]
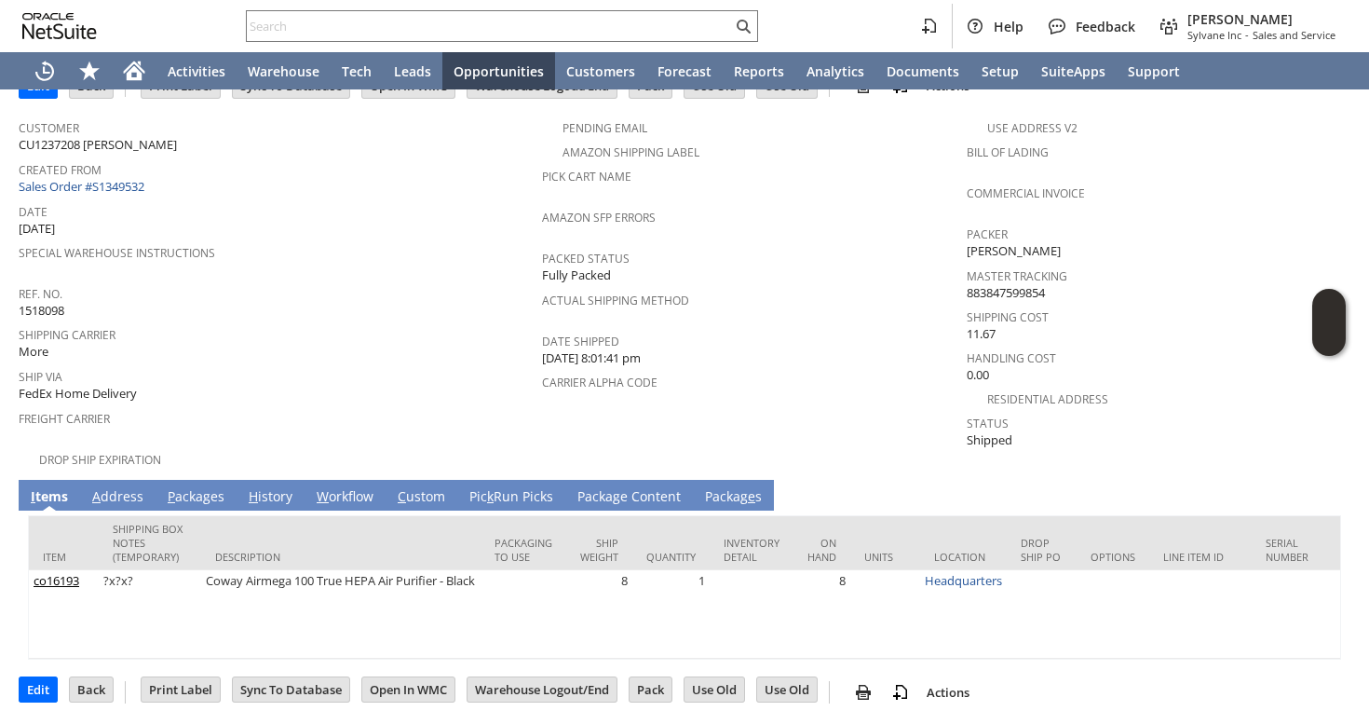
click at [121, 487] on link "A ddress" at bounding box center [118, 497] width 61 height 20
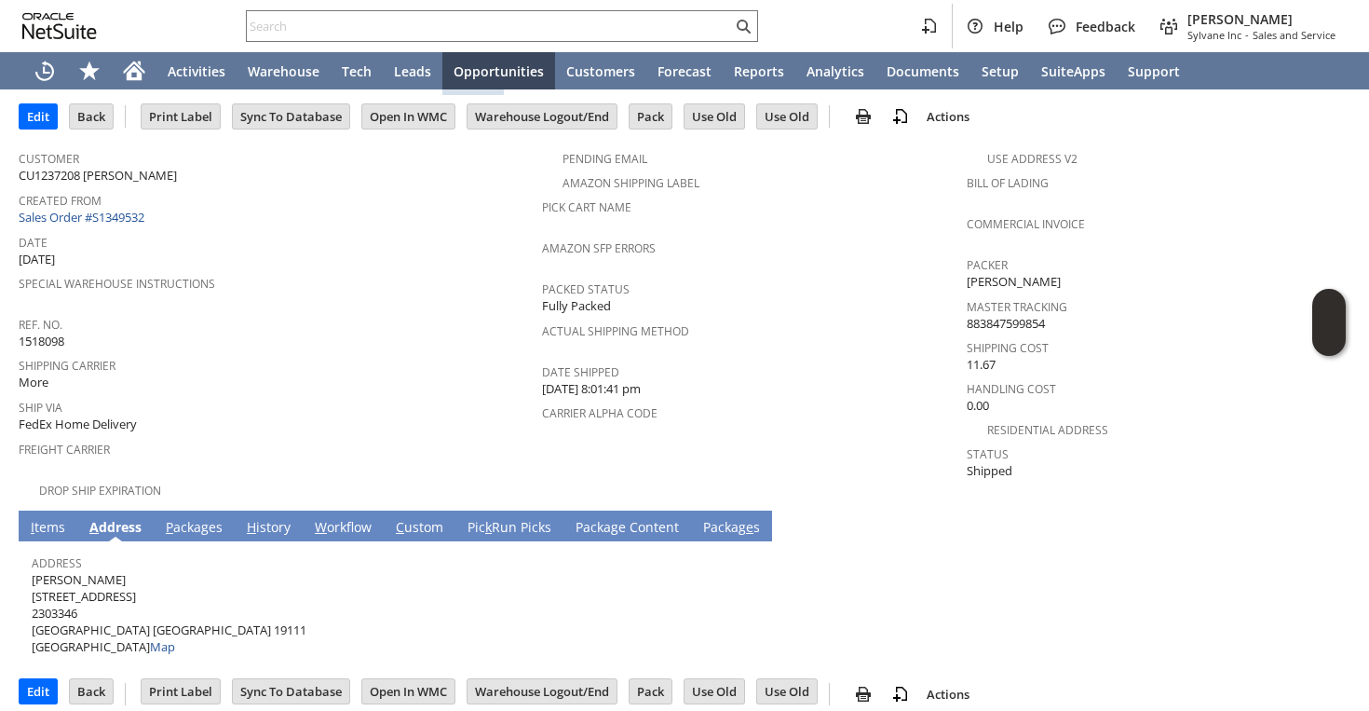
click at [54, 571] on span "[PERSON_NAME] [STREET_ADDRESS][PERSON_NAME] Map" at bounding box center [169, 613] width 275 height 85
copy span "[PERSON_NAME]"
click at [76, 576] on span "[PERSON_NAME] [STREET_ADDRESS][PERSON_NAME] Map" at bounding box center [169, 613] width 275 height 85
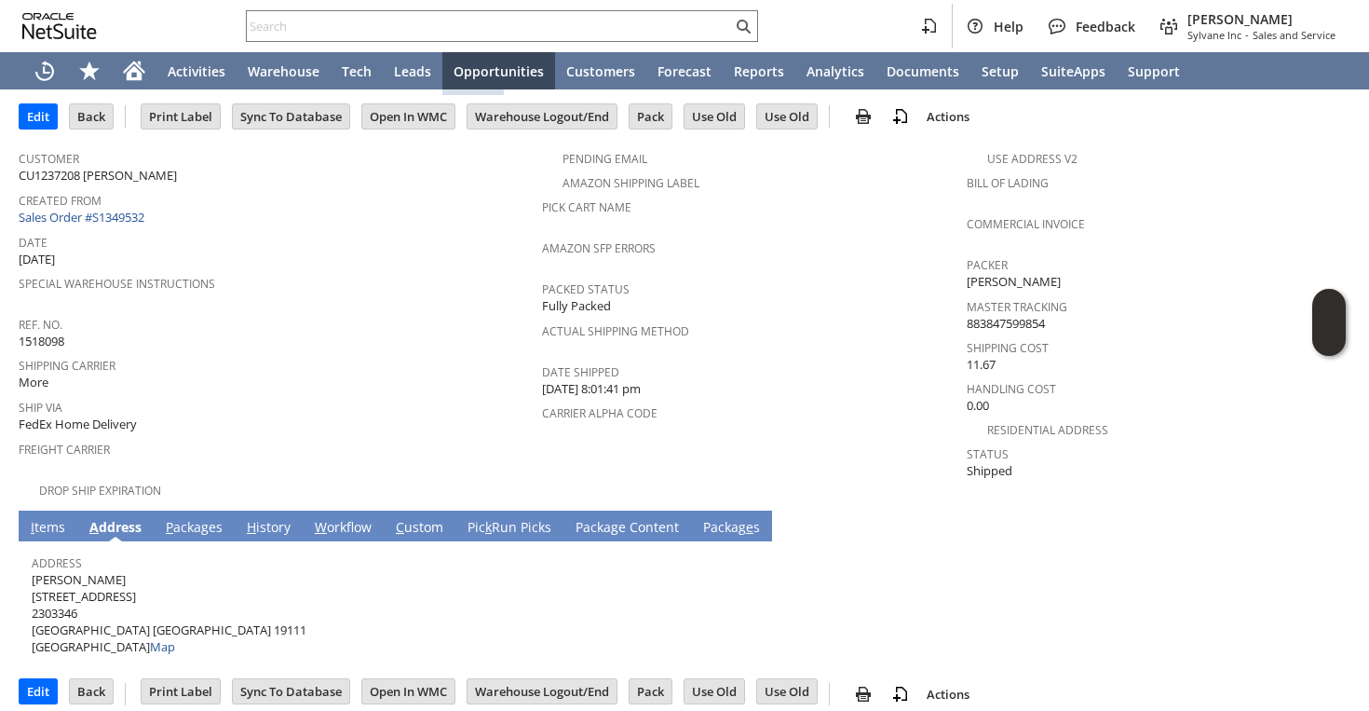
click at [76, 576] on span "[PERSON_NAME] [STREET_ADDRESS][PERSON_NAME] Map" at bounding box center [169, 613] width 275 height 85
copy span "[STREET_ADDRESS]"
click at [134, 608] on span "[PERSON_NAME] [STREET_ADDRESS][PERSON_NAME] Map" at bounding box center [169, 613] width 275 height 85
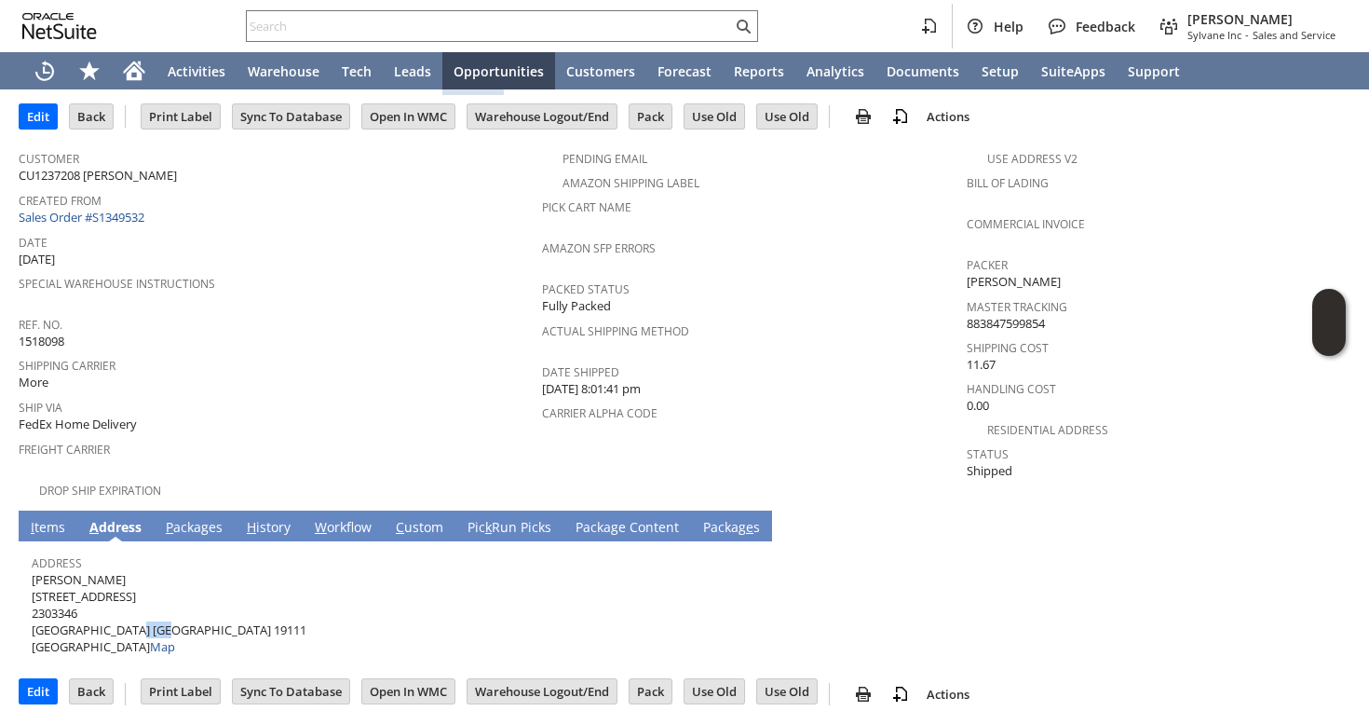
copy span "19111"
click at [84, 609] on span "Ben Li 7920 Fox Run Ln 2303346 Philadelphia PA 19111 United States Map" at bounding box center [169, 613] width 275 height 85
copy span "Philadelphia"
click at [193, 518] on link "P ackages" at bounding box center [194, 528] width 66 height 20
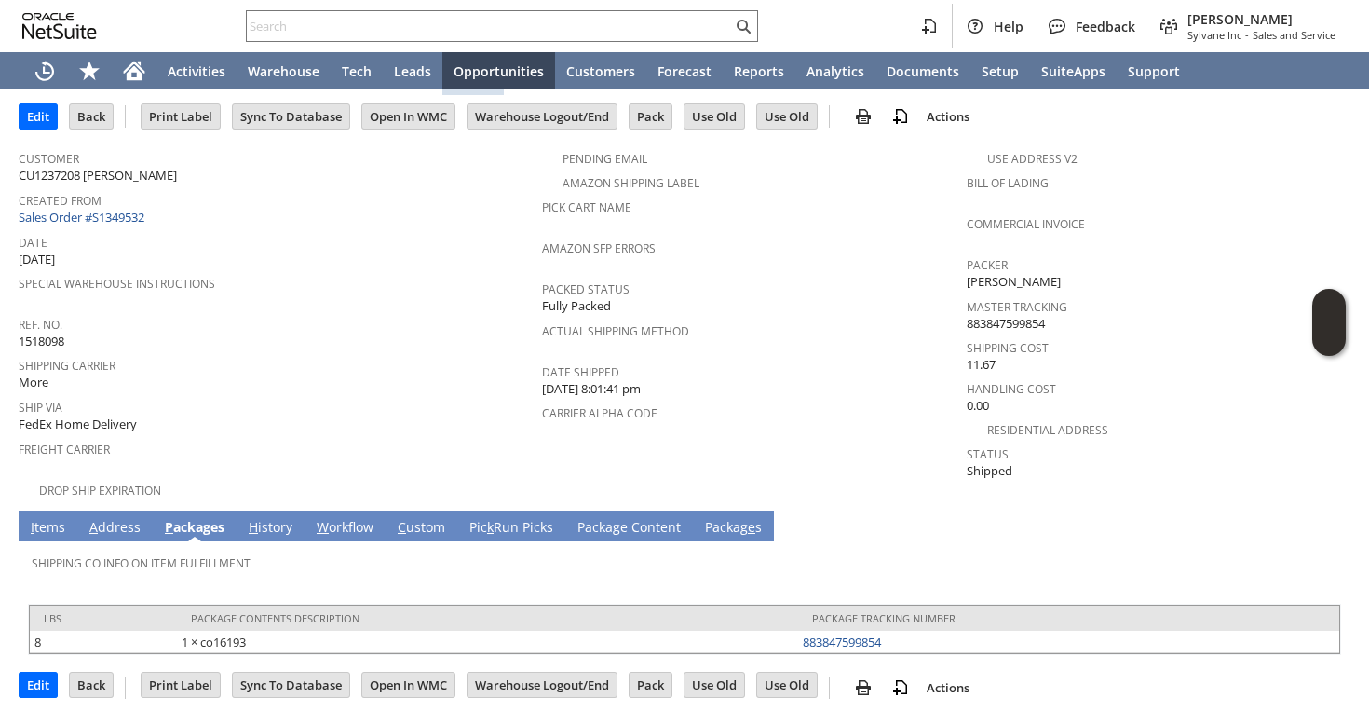
scroll to position [77, 0]
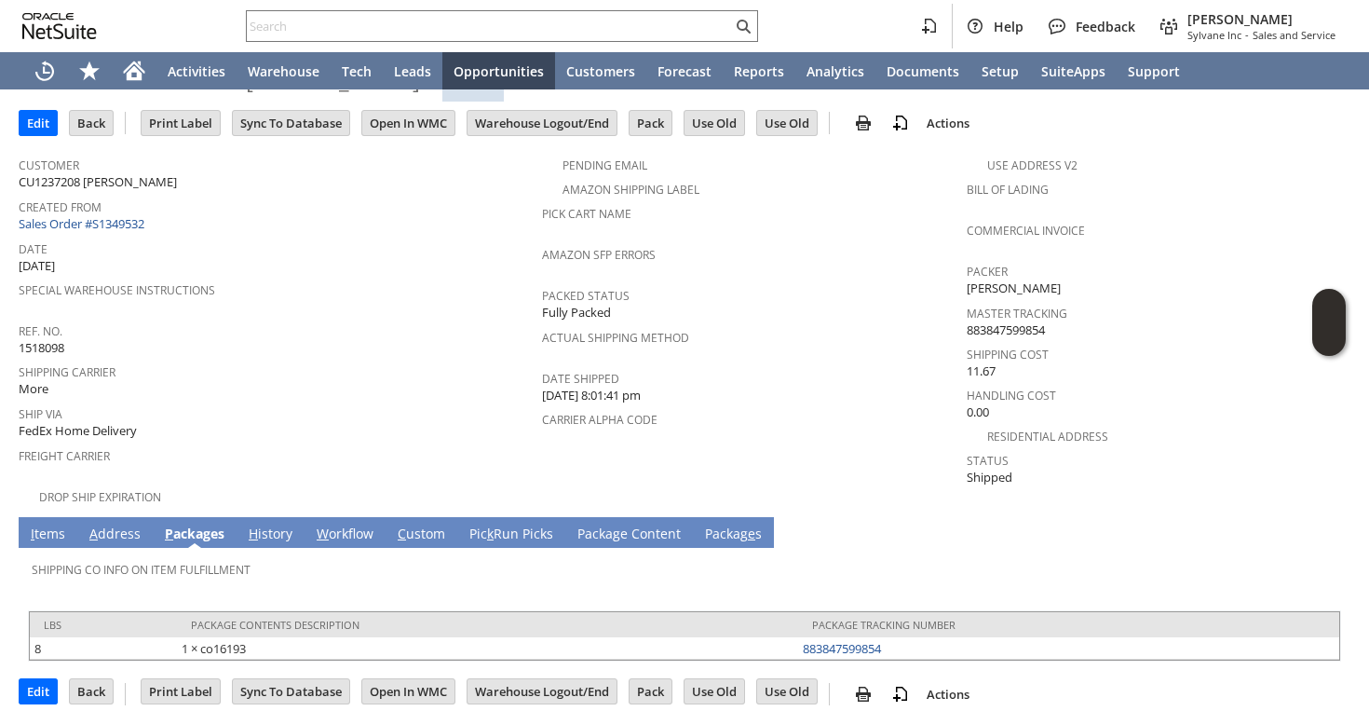
click at [60, 524] on link "I tems" at bounding box center [48, 534] width 44 height 20
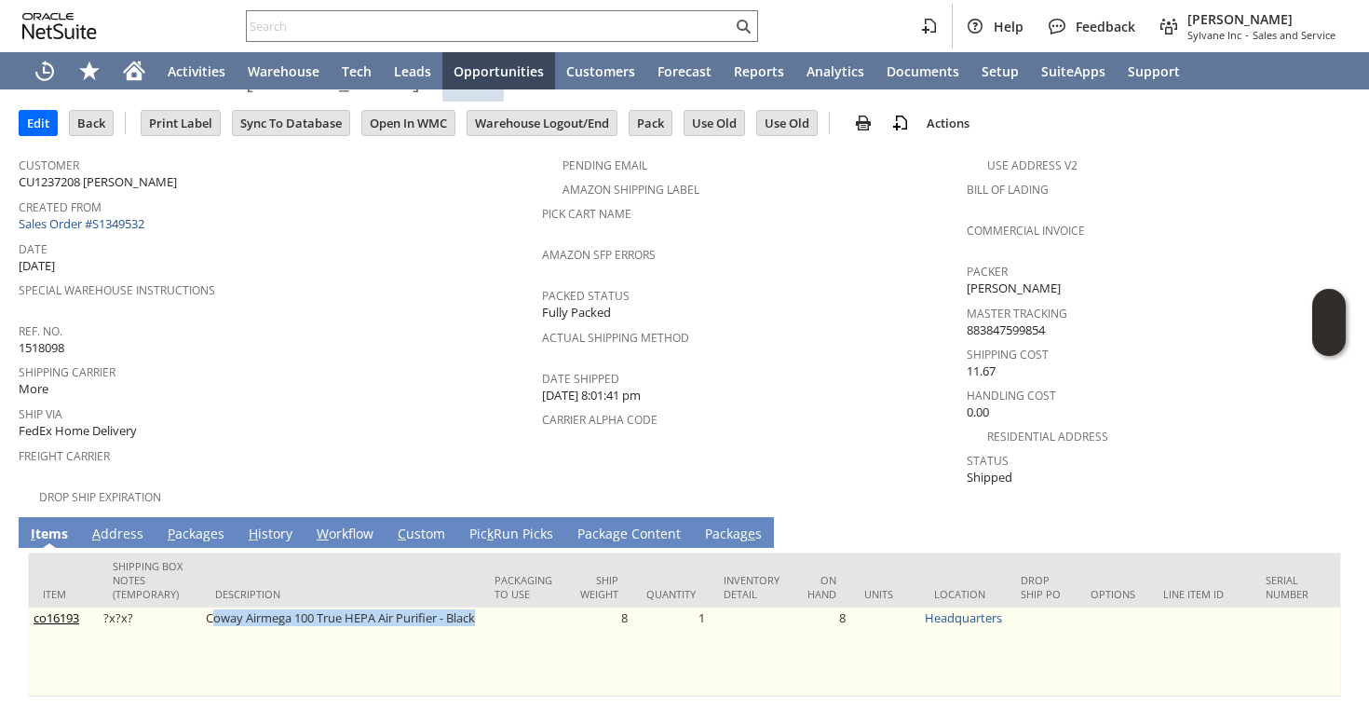
drag, startPoint x: 250, startPoint y: 615, endPoint x: 210, endPoint y: 602, distance: 42.1
click at [210, 607] on td "Coway Airmega 100 True HEPA Air Purifier - Black" at bounding box center [340, 651] width 279 height 88
copy td "Coway Airmega 100 True HEPA Air Purifier - Black"
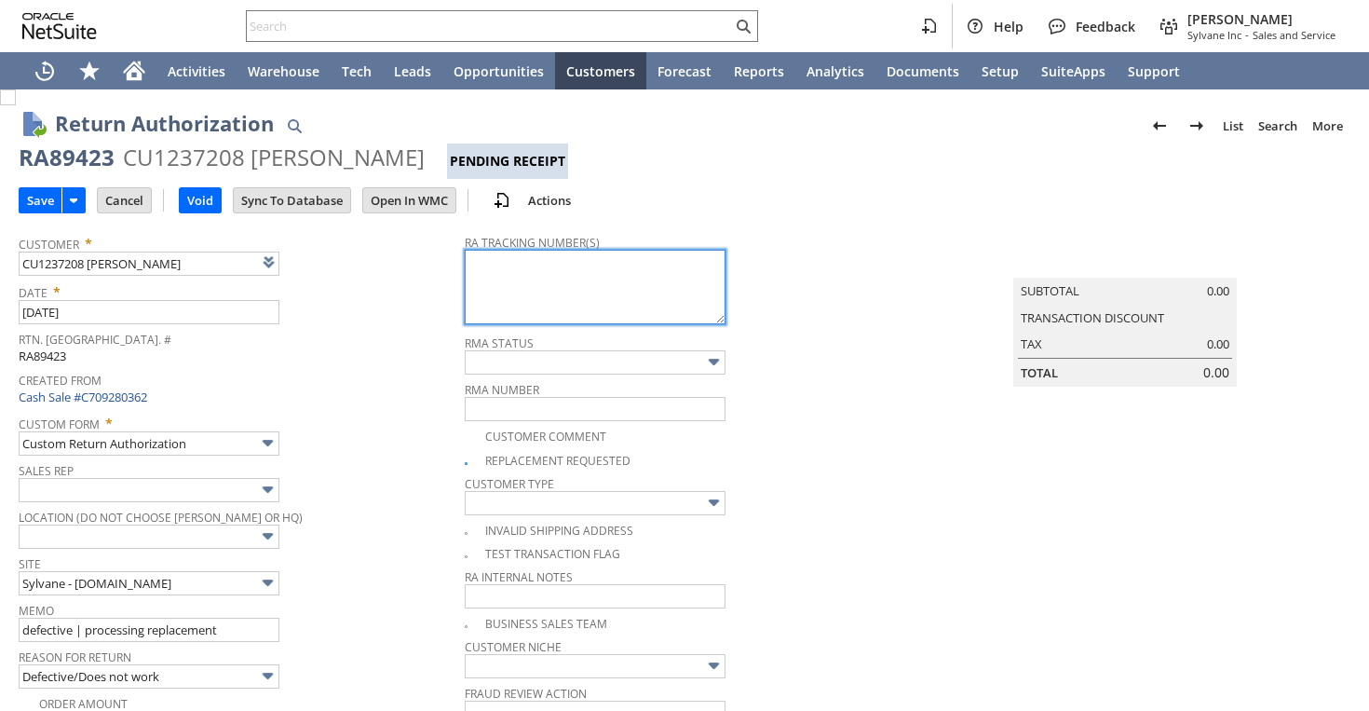
click at [557, 279] on textarea at bounding box center [595, 287] width 261 height 75
type input "Add"
type input "Copy Previous"
paste textarea "791917453579"
type textarea "791917453579"
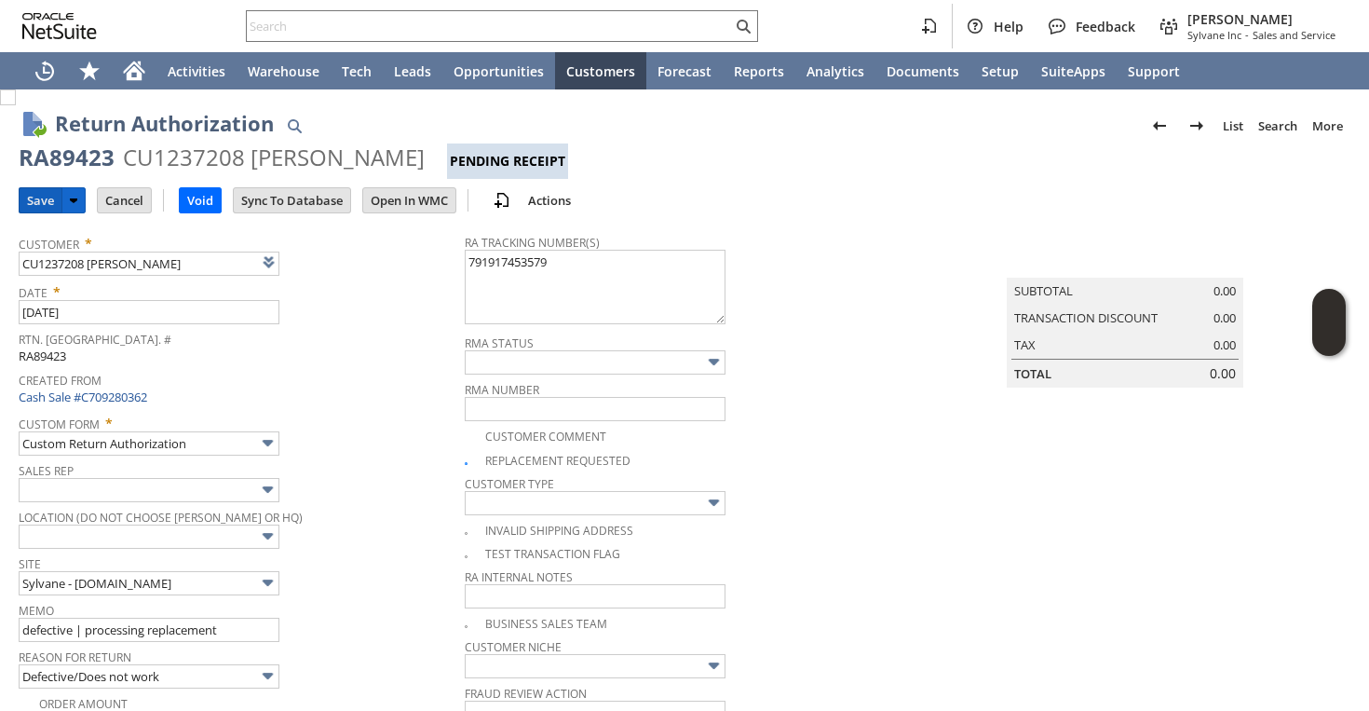
click at [43, 196] on input "Save" at bounding box center [41, 200] width 42 height 24
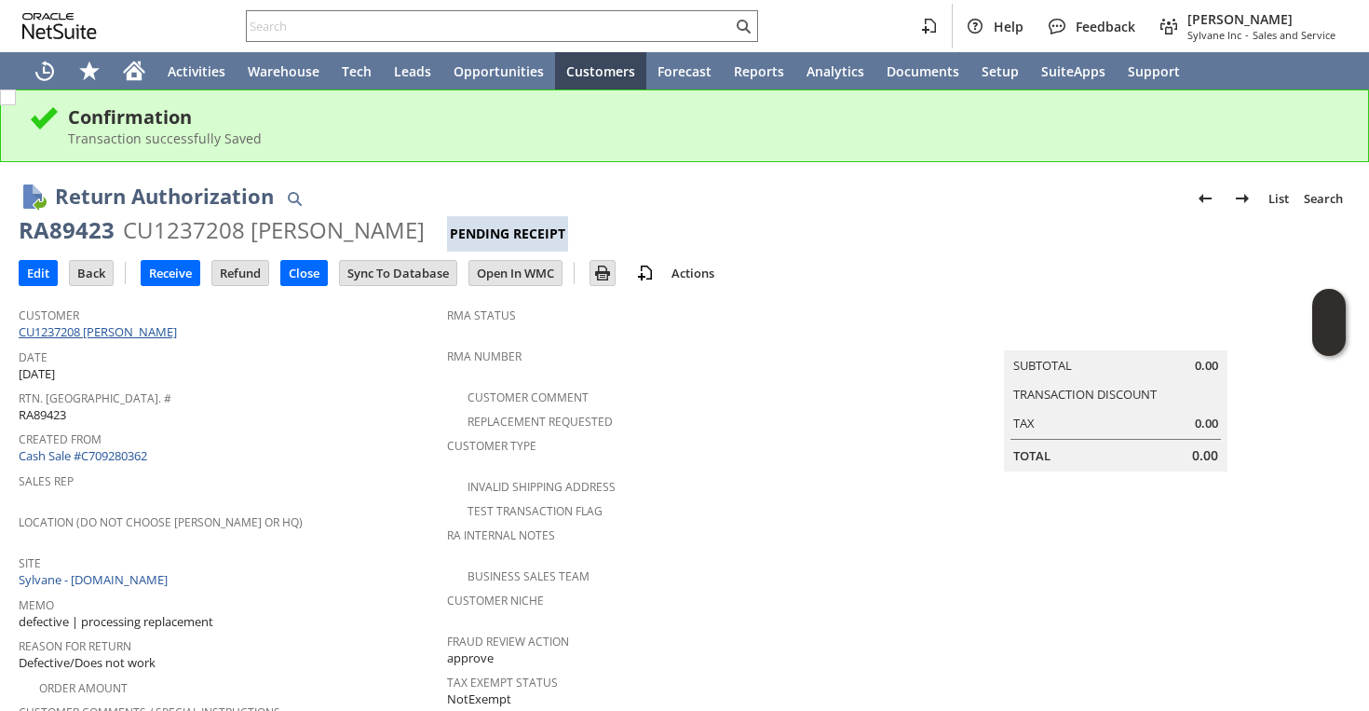
click at [90, 329] on link "CU1237208 [PERSON_NAME]" at bounding box center [100, 331] width 163 height 17
